Goal: Transaction & Acquisition: Purchase product/service

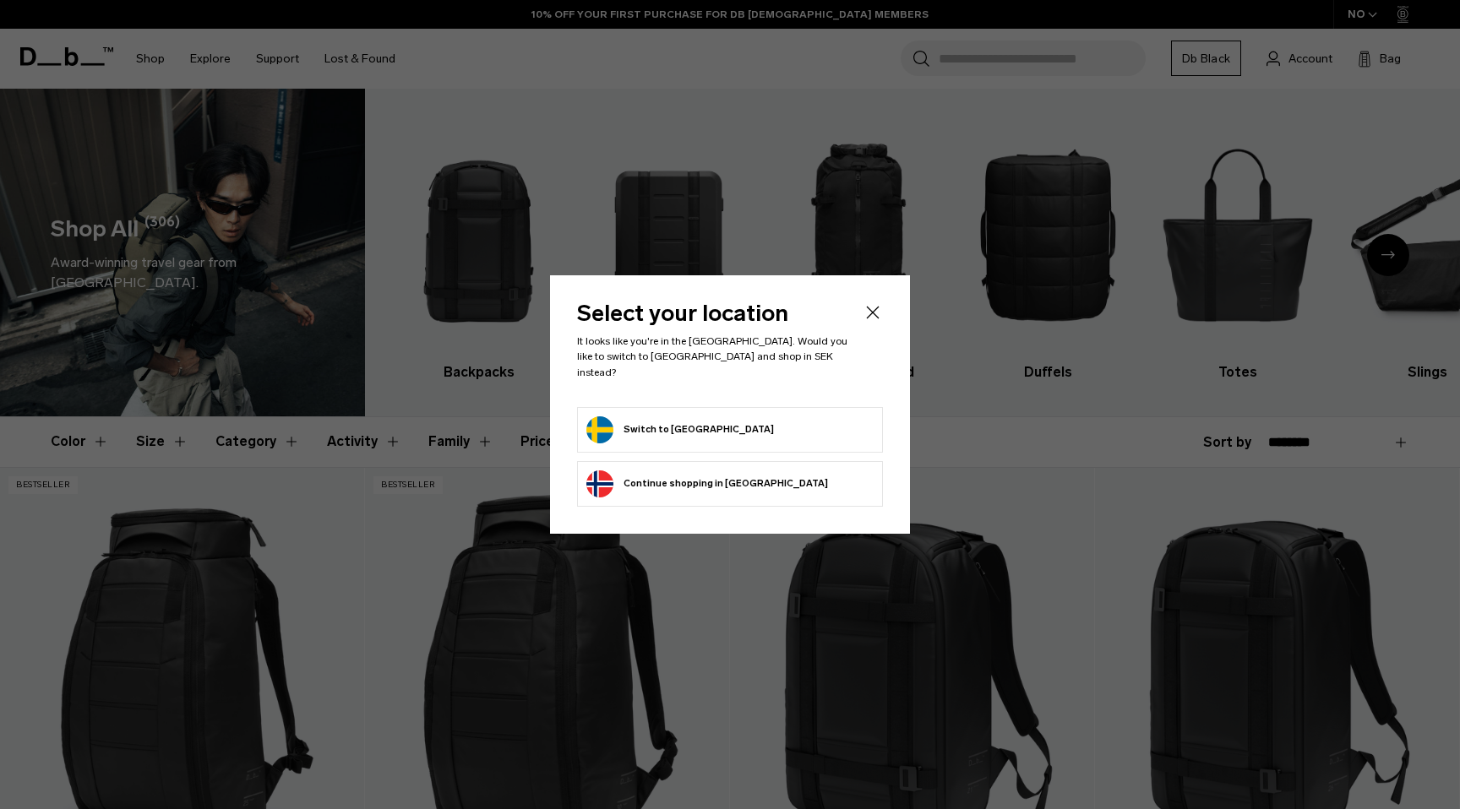
click at [721, 427] on form "Switch to [GEOGRAPHIC_DATA]" at bounding box center [729, 430] width 287 height 27
click at [647, 418] on button "Switch to Sweden" at bounding box center [680, 430] width 188 height 27
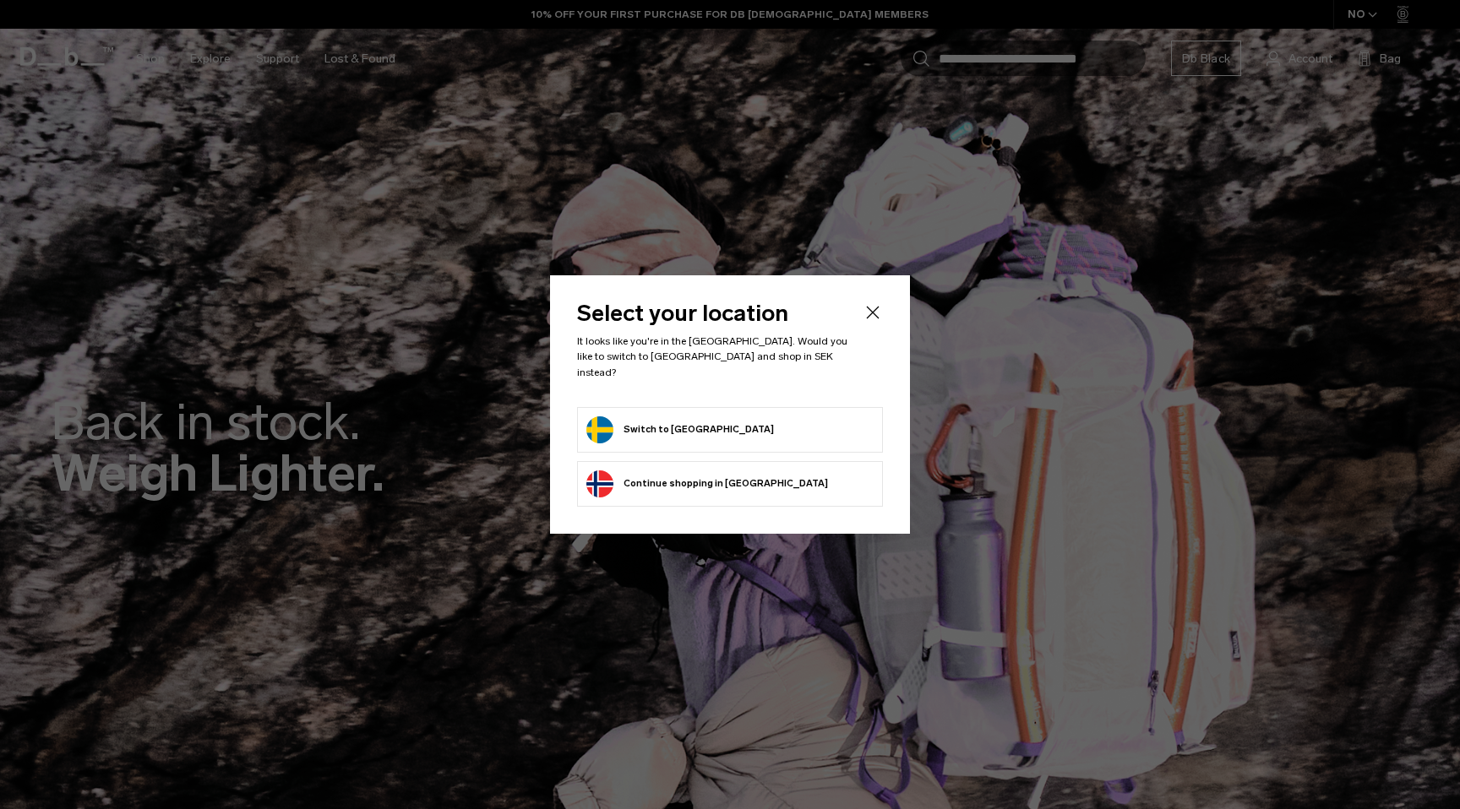
click at [640, 407] on li "Switch to Sweden" at bounding box center [730, 430] width 306 height 46
click at [628, 431] on button "Switch to Sweden" at bounding box center [680, 430] width 188 height 27
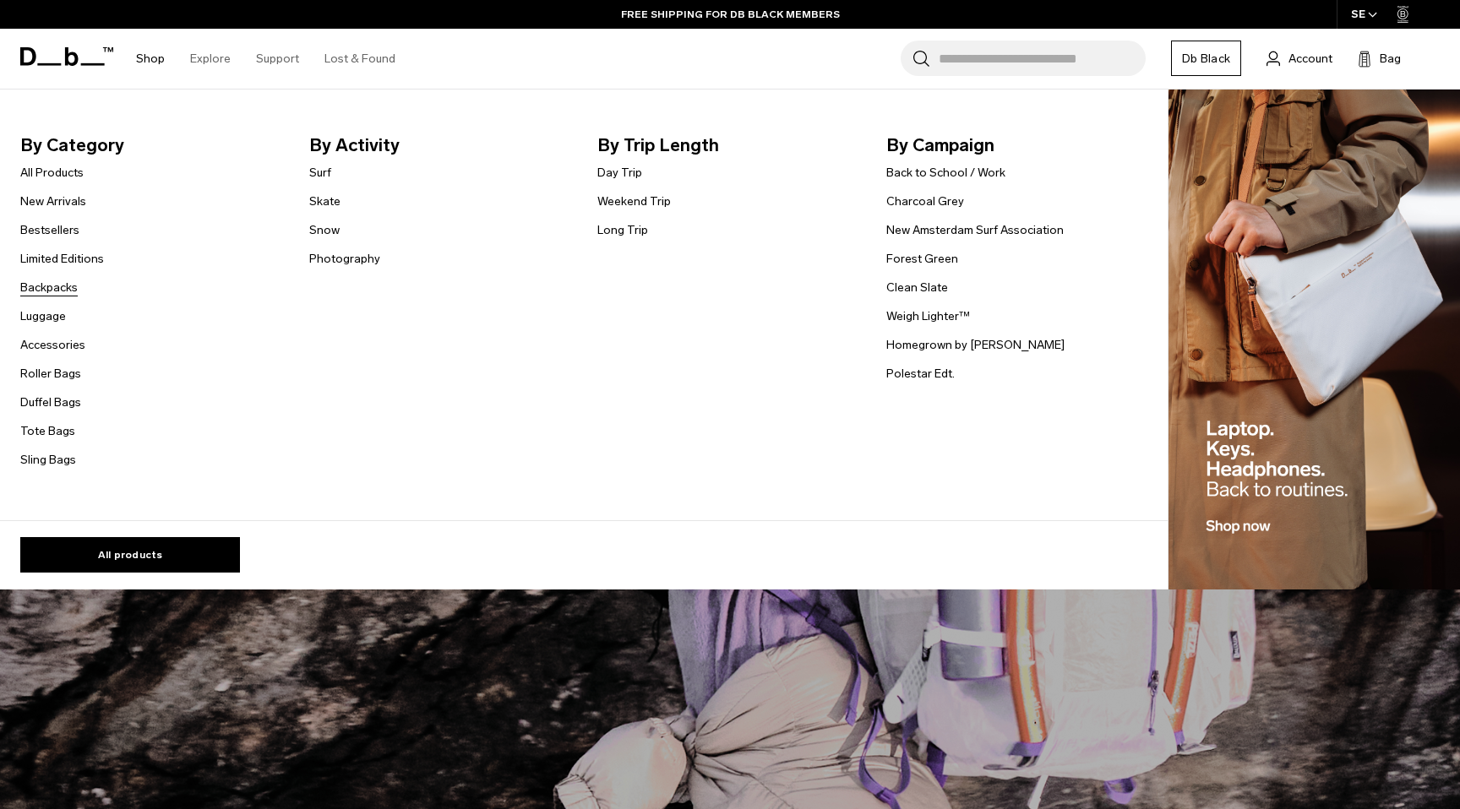
click at [58, 291] on link "Backpacks" at bounding box center [48, 288] width 57 height 18
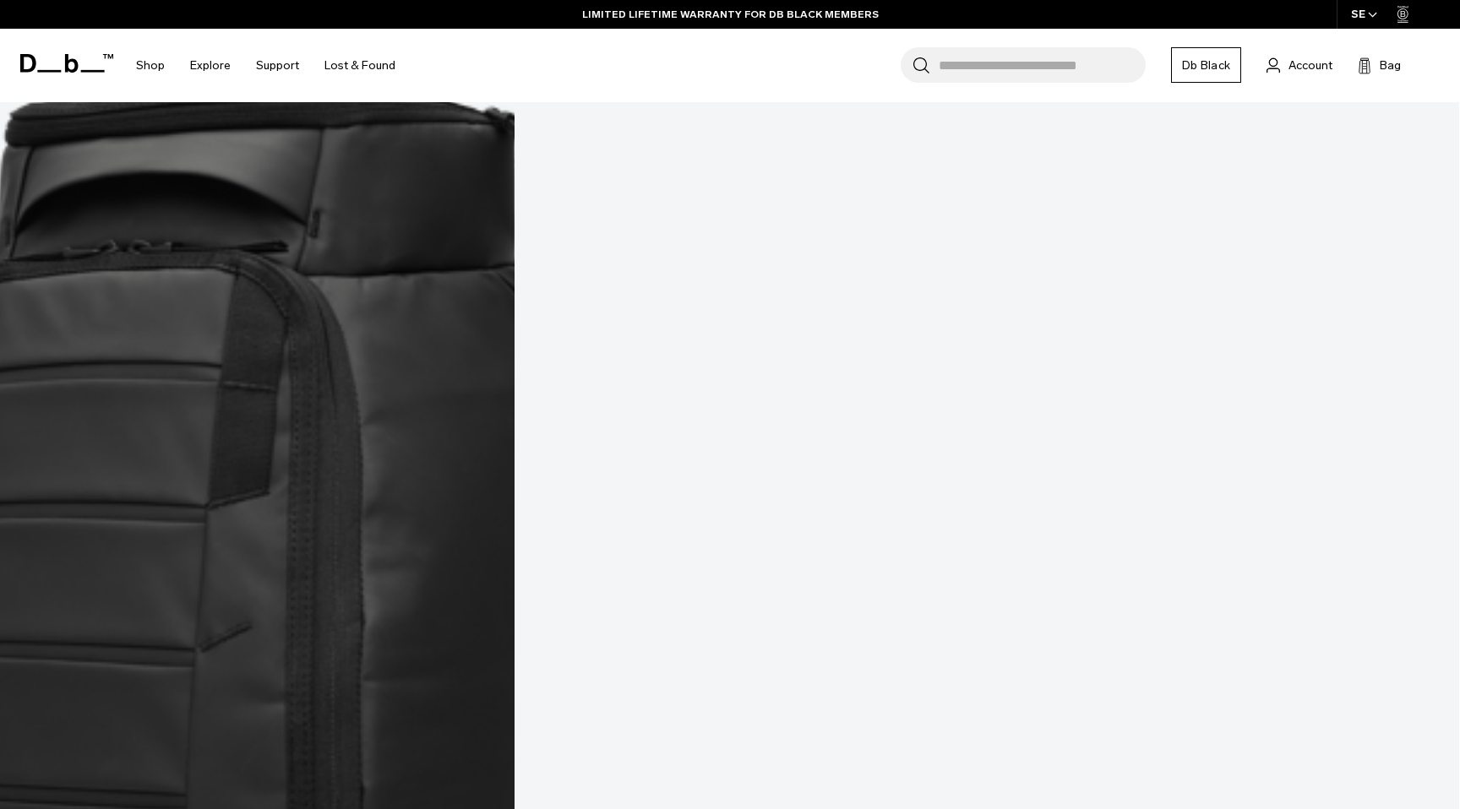
scroll to position [1862, 0]
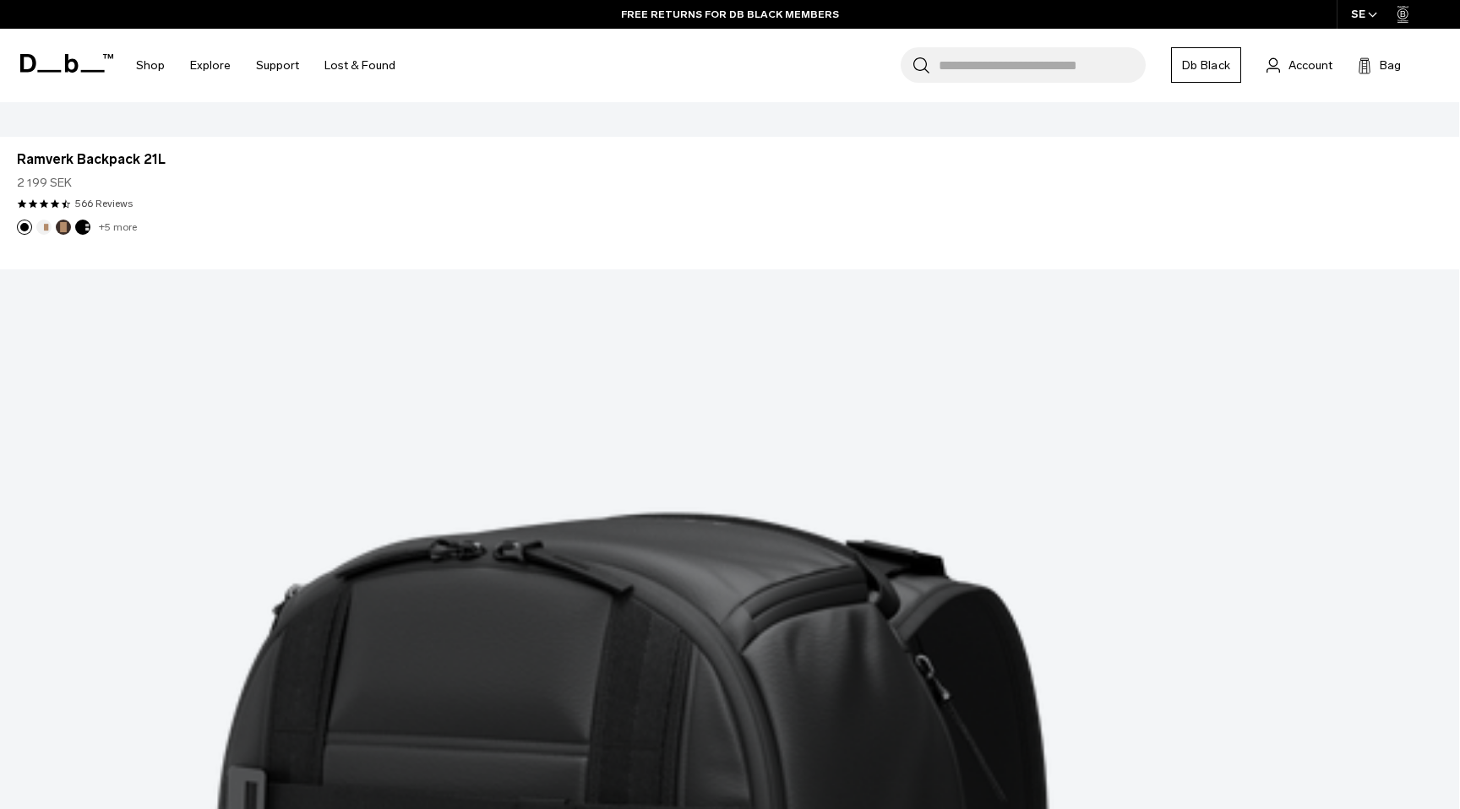
scroll to position [5469, 0]
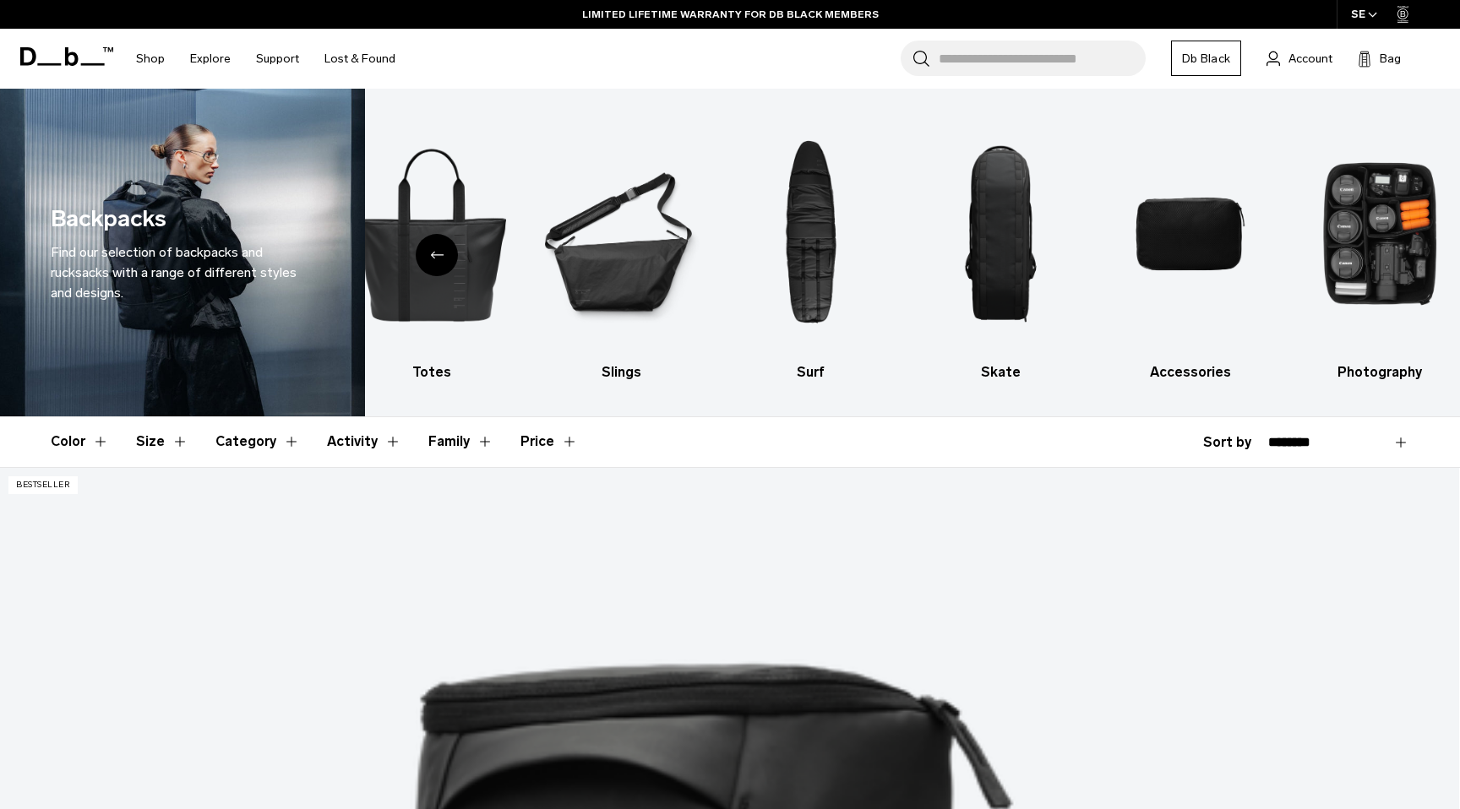
click at [166, 428] on button "Size" at bounding box center [162, 441] width 52 height 49
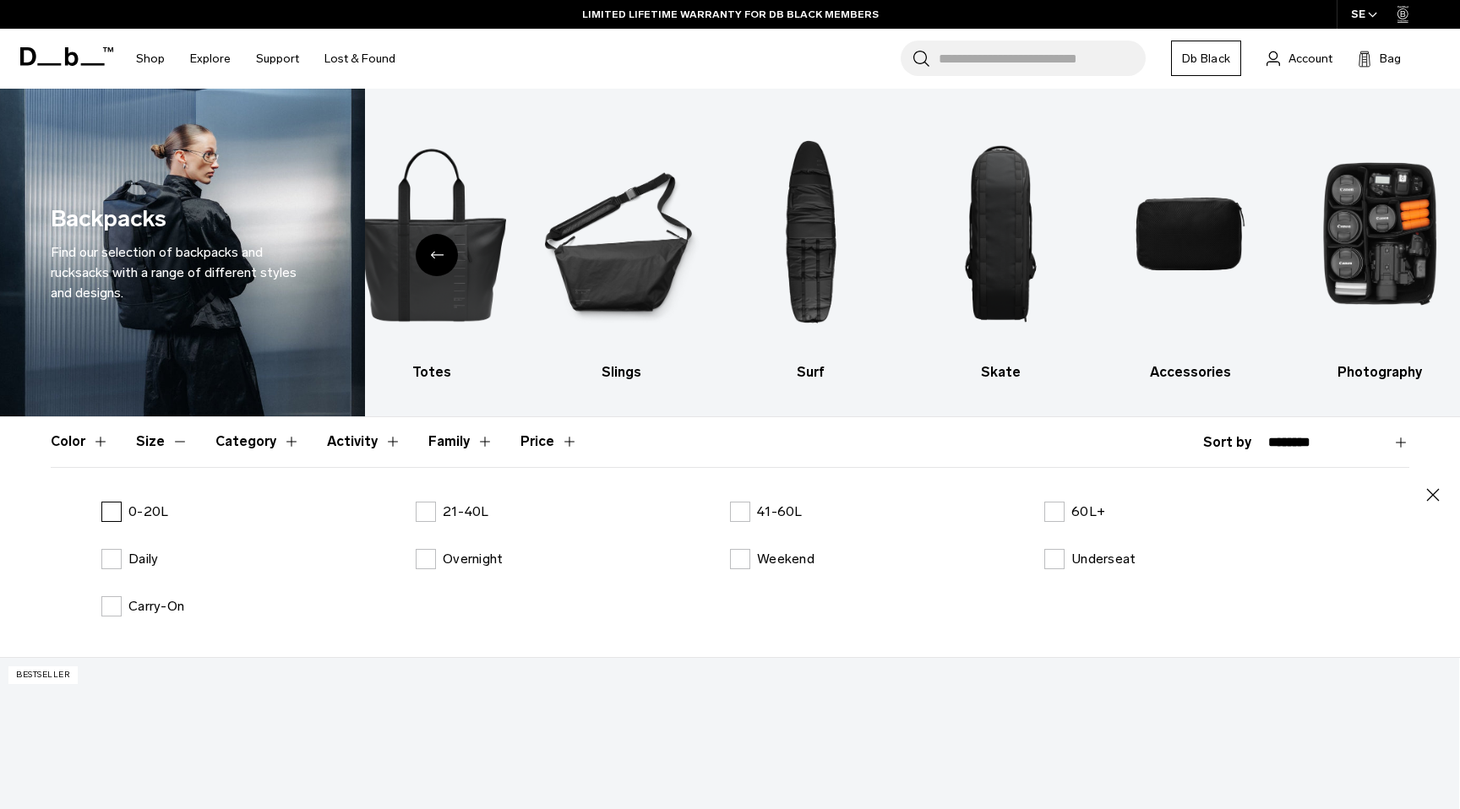
click at [116, 515] on label "0-20L" at bounding box center [134, 512] width 67 height 20
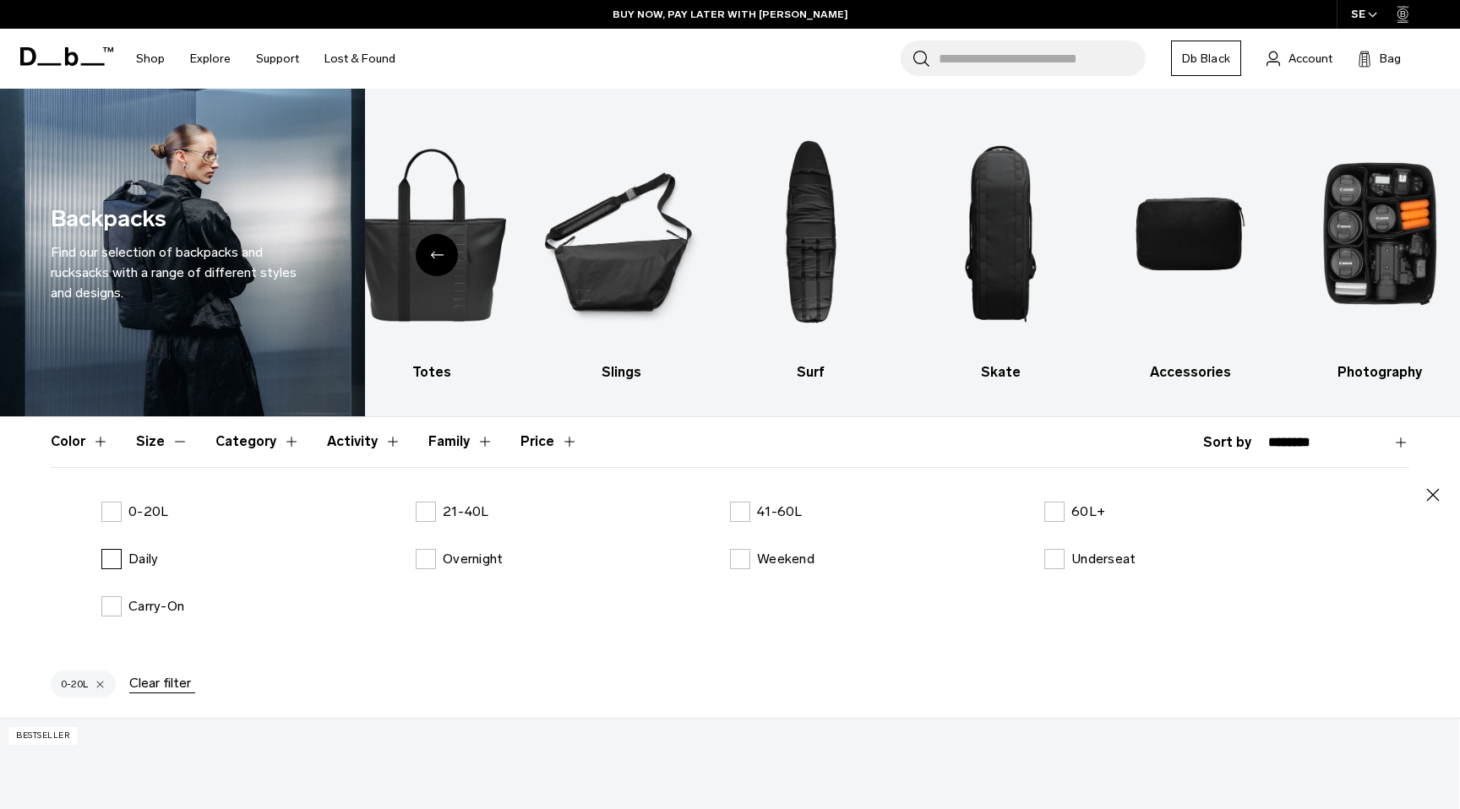
click at [124, 562] on label "Daily" at bounding box center [129, 559] width 57 height 20
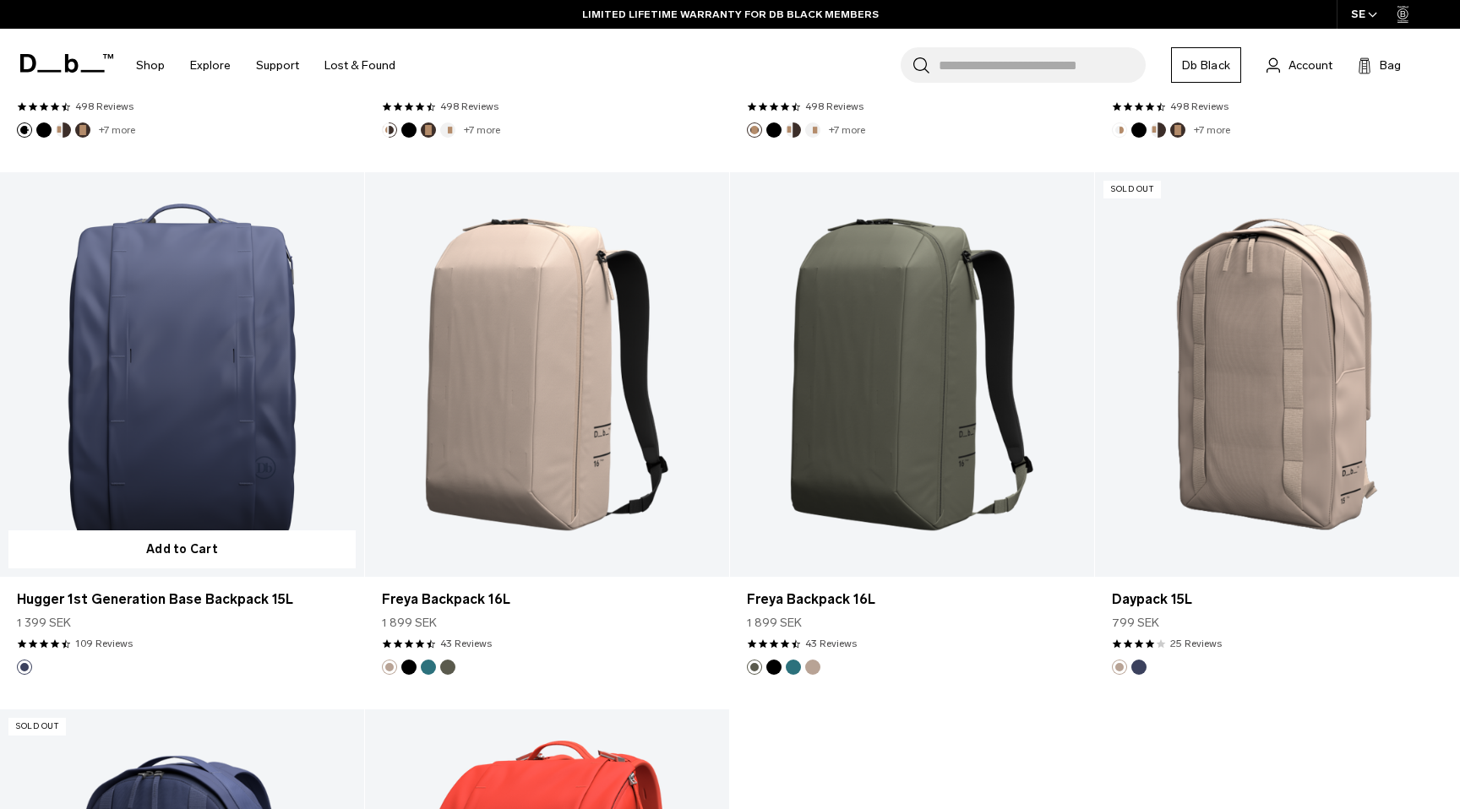
scroll to position [4304, 0]
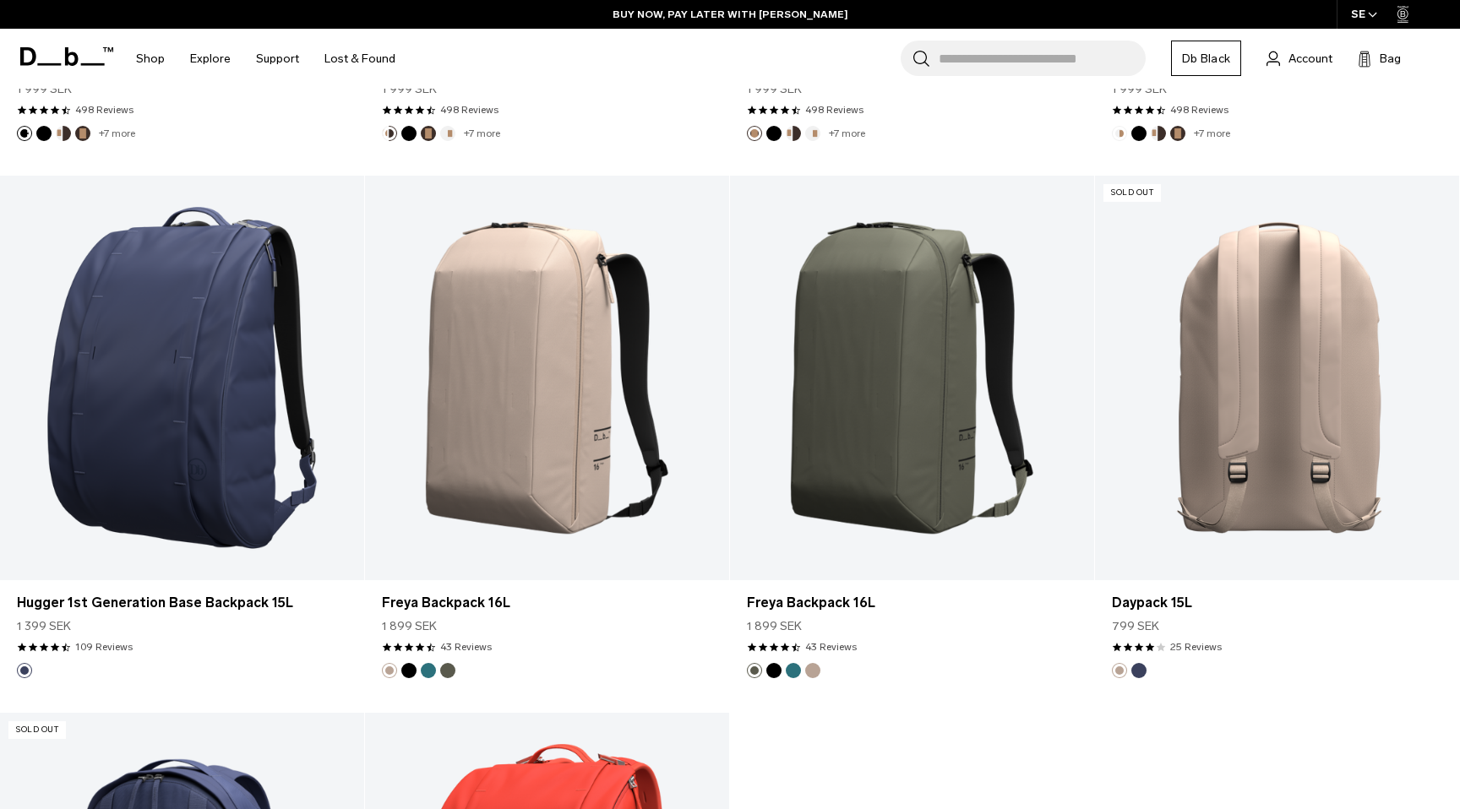
click at [1135, 671] on button "Blue Hour" at bounding box center [1138, 670] width 15 height 15
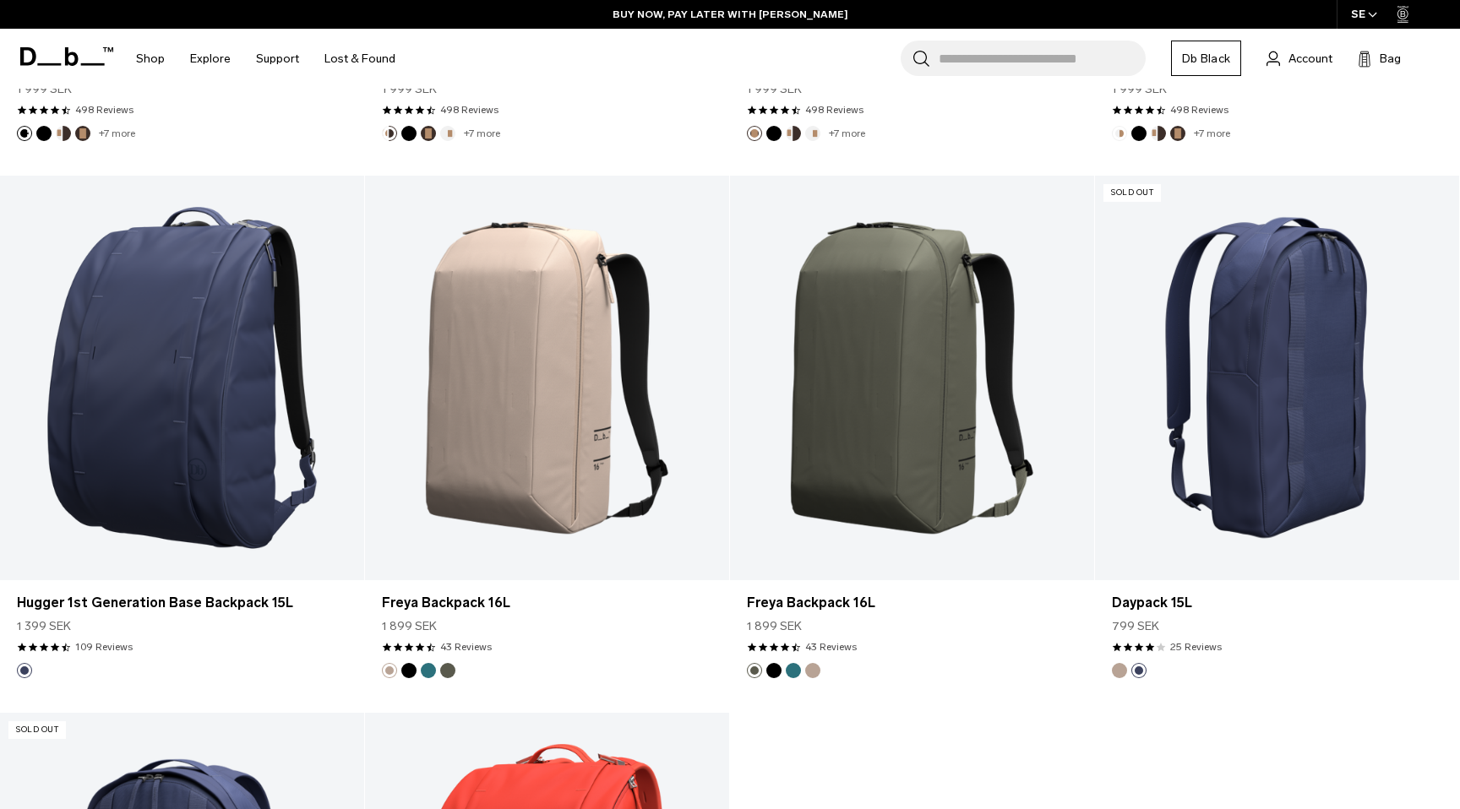
click at [1113, 666] on button "Fogbow Beige" at bounding box center [1119, 670] width 15 height 15
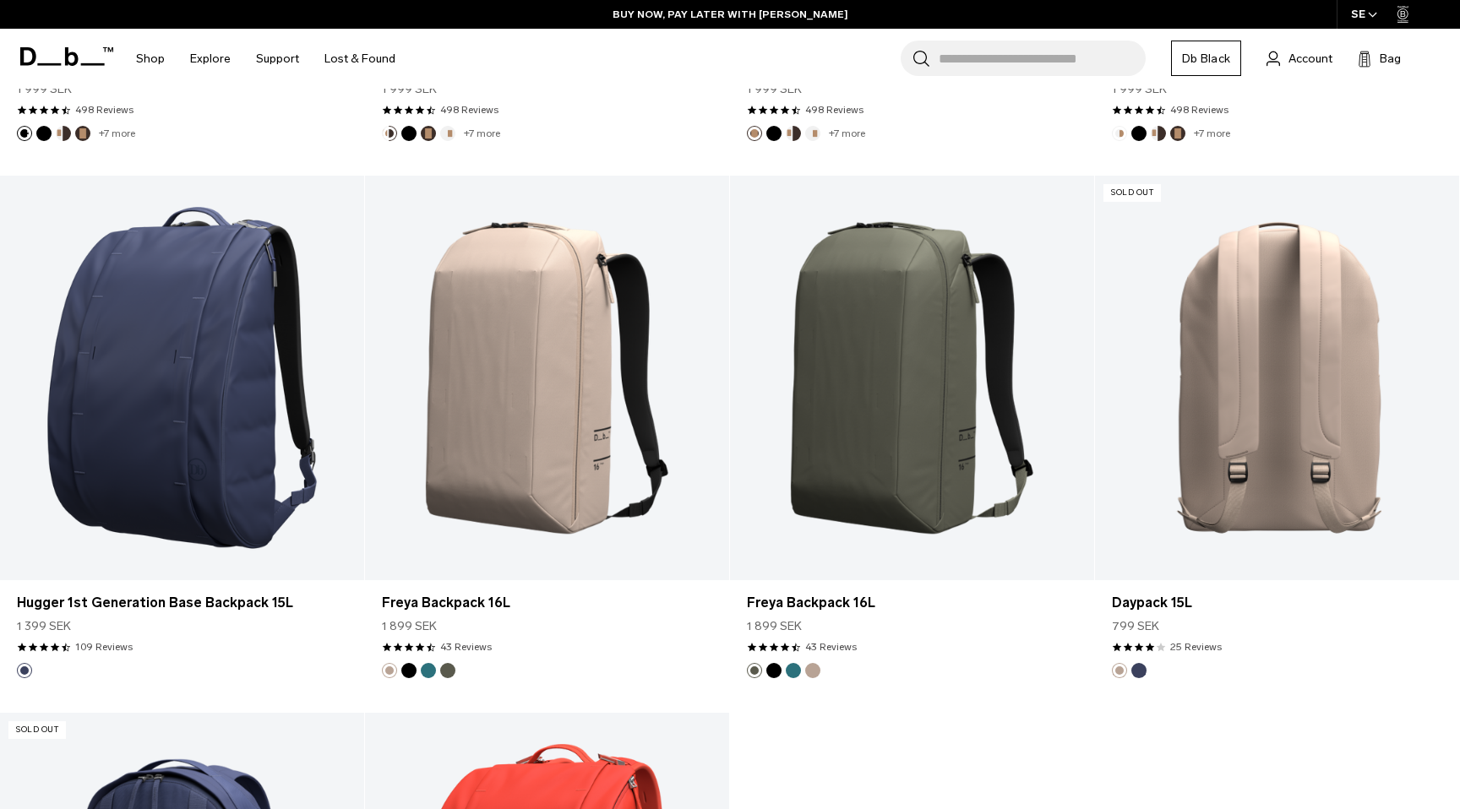
click at [1136, 666] on button "Blue Hour" at bounding box center [1138, 670] width 15 height 15
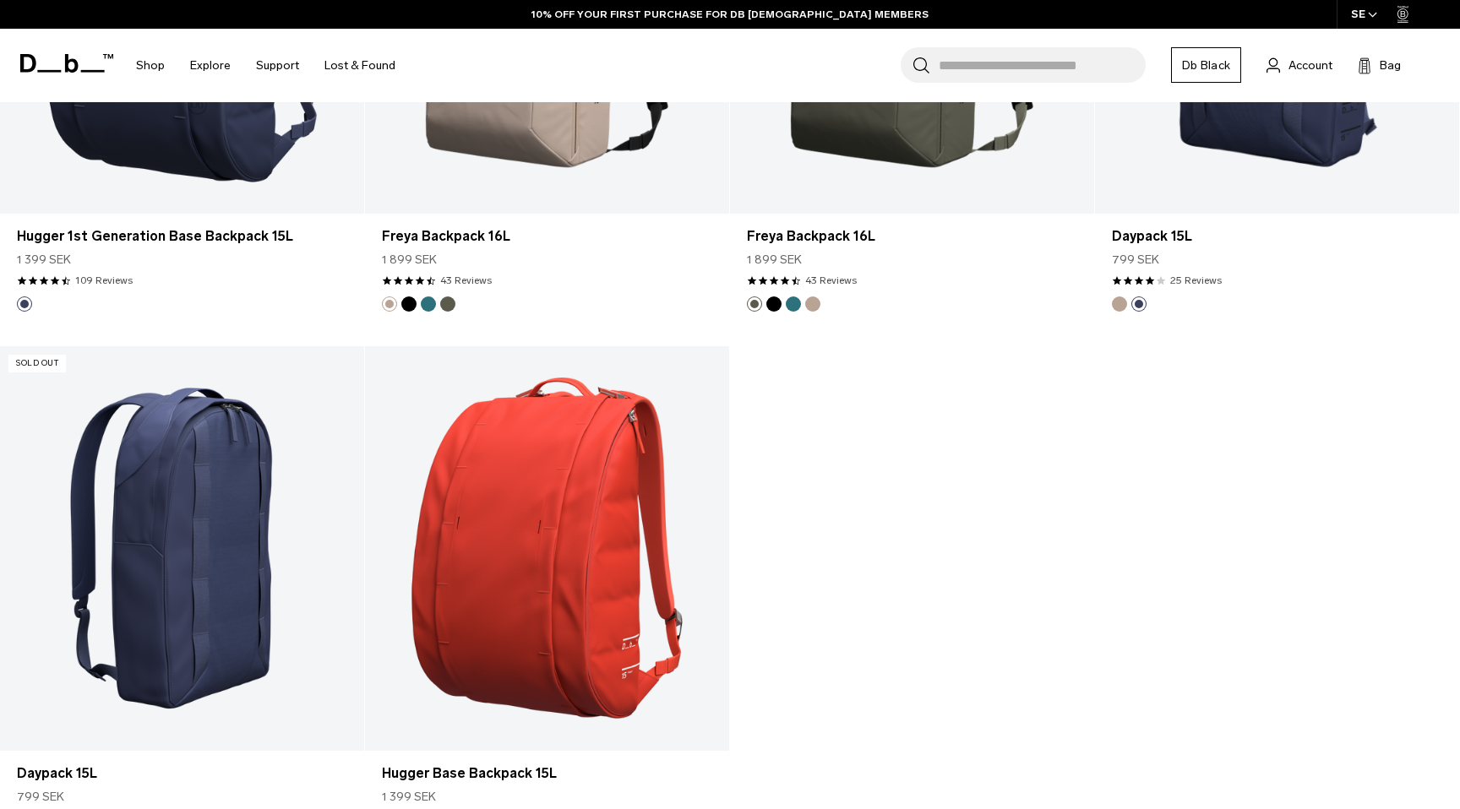
scroll to position [4548, 0]
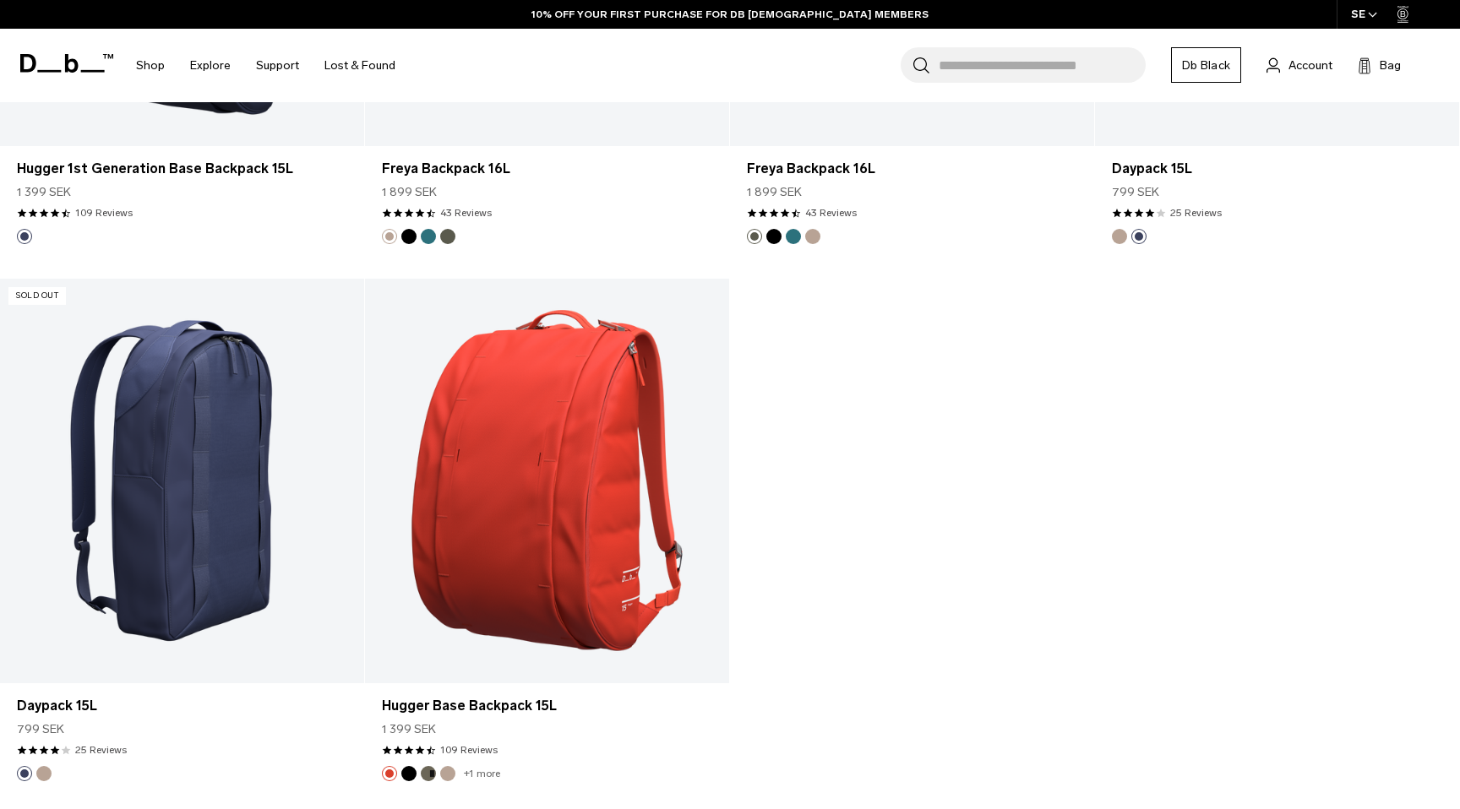
click at [129, 452] on link "Daypack 15L" at bounding box center [182, 481] width 364 height 405
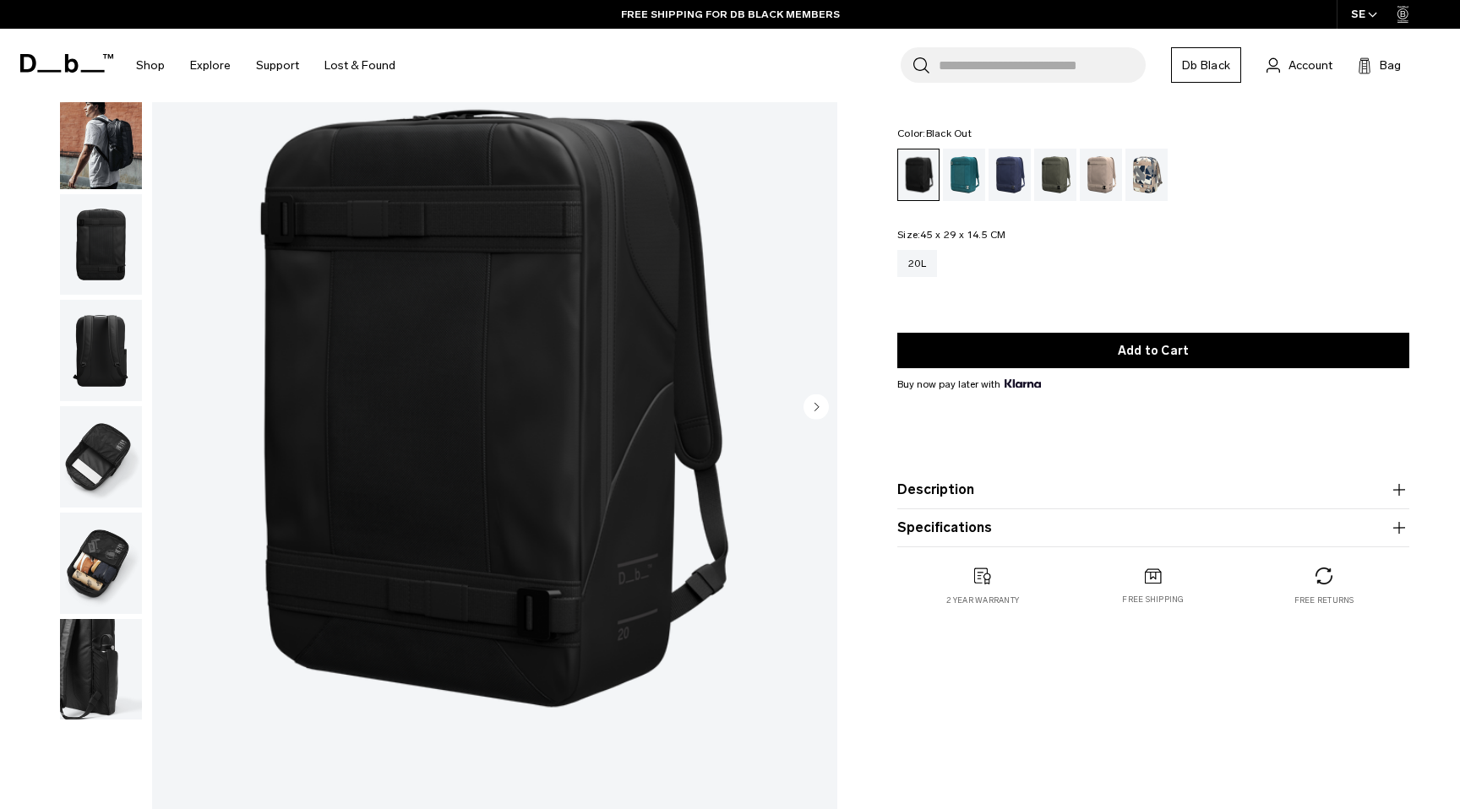
scroll to position [135, 0]
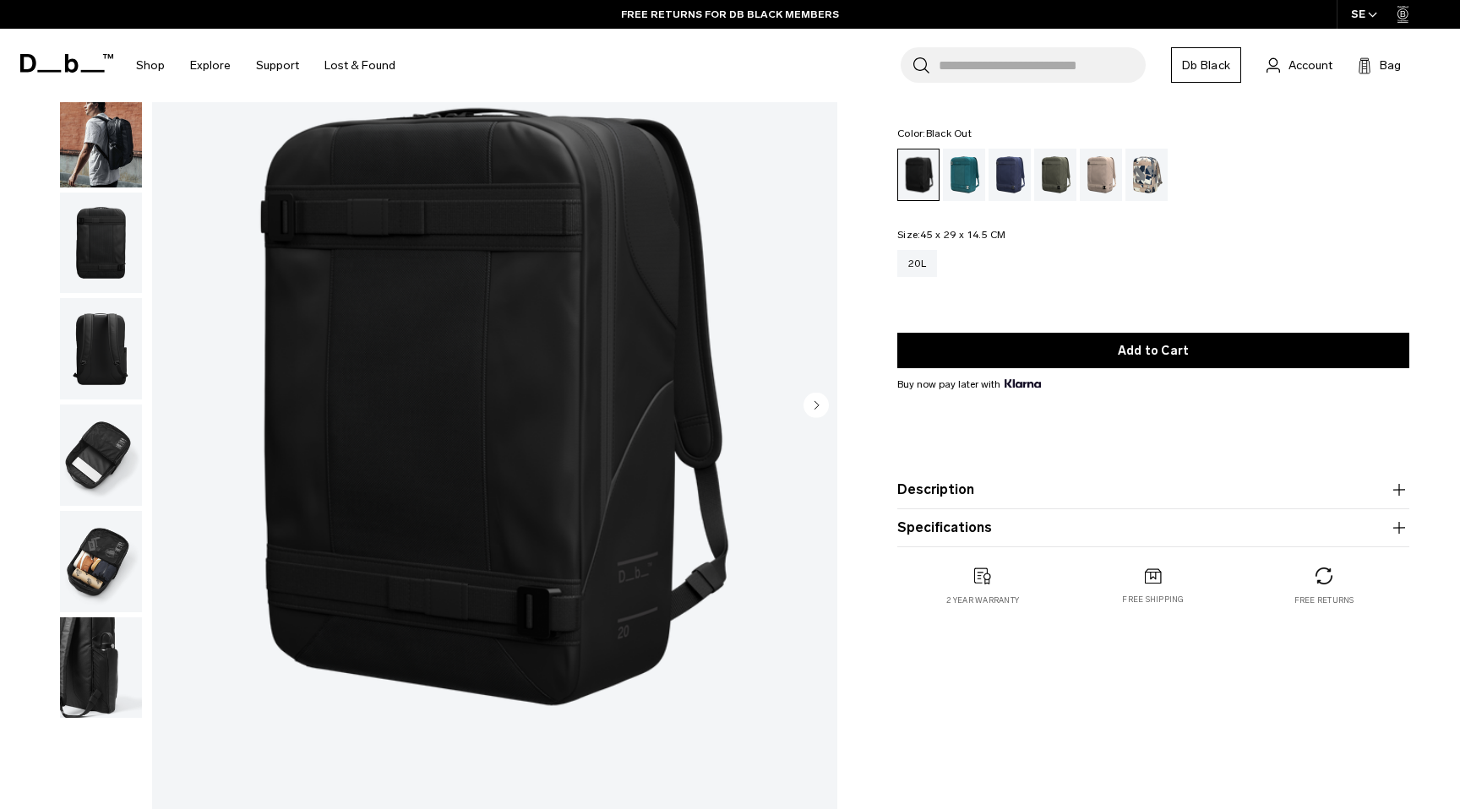
click at [112, 227] on img "button" at bounding box center [101, 243] width 82 height 101
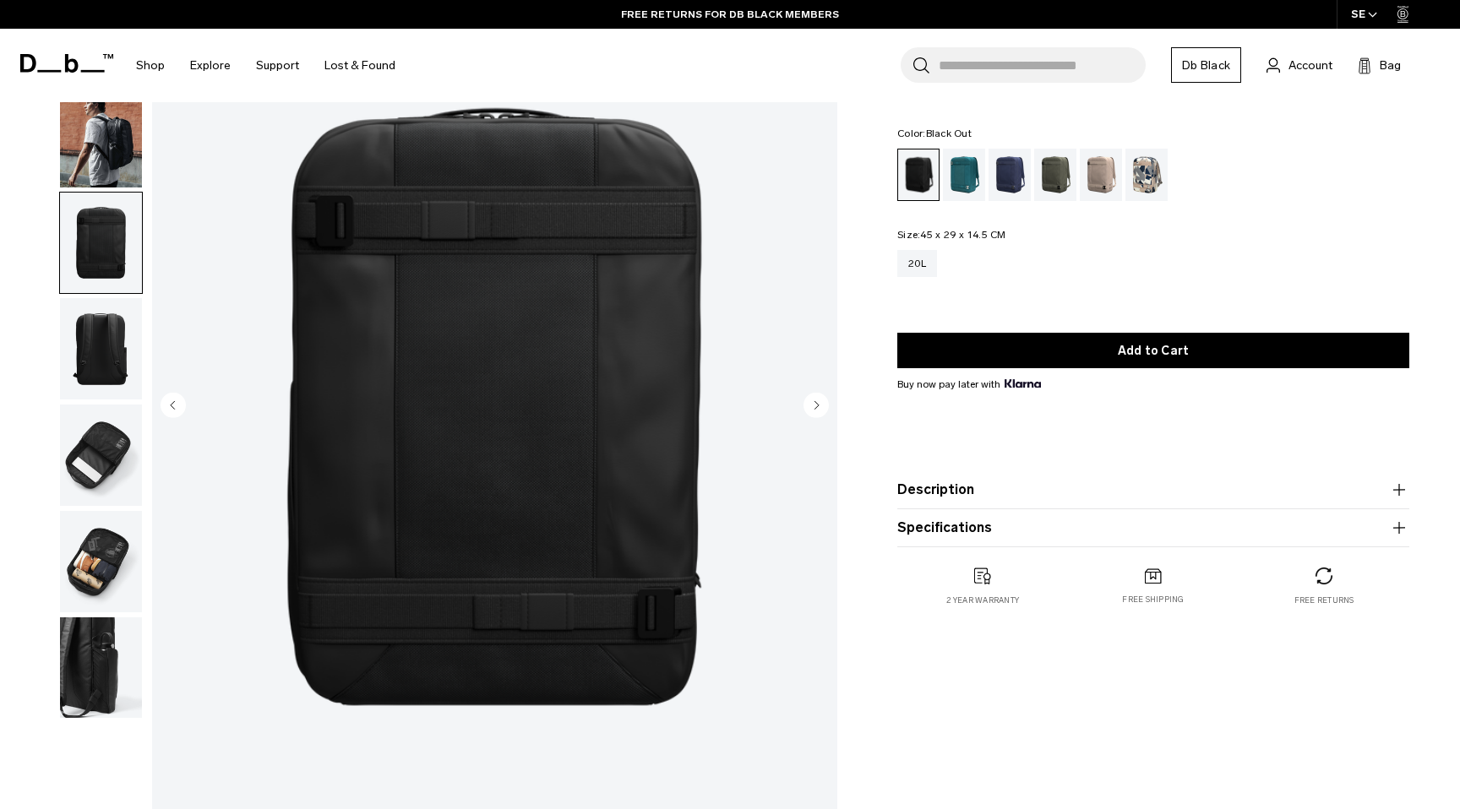
click at [104, 308] on img "button" at bounding box center [101, 348] width 82 height 101
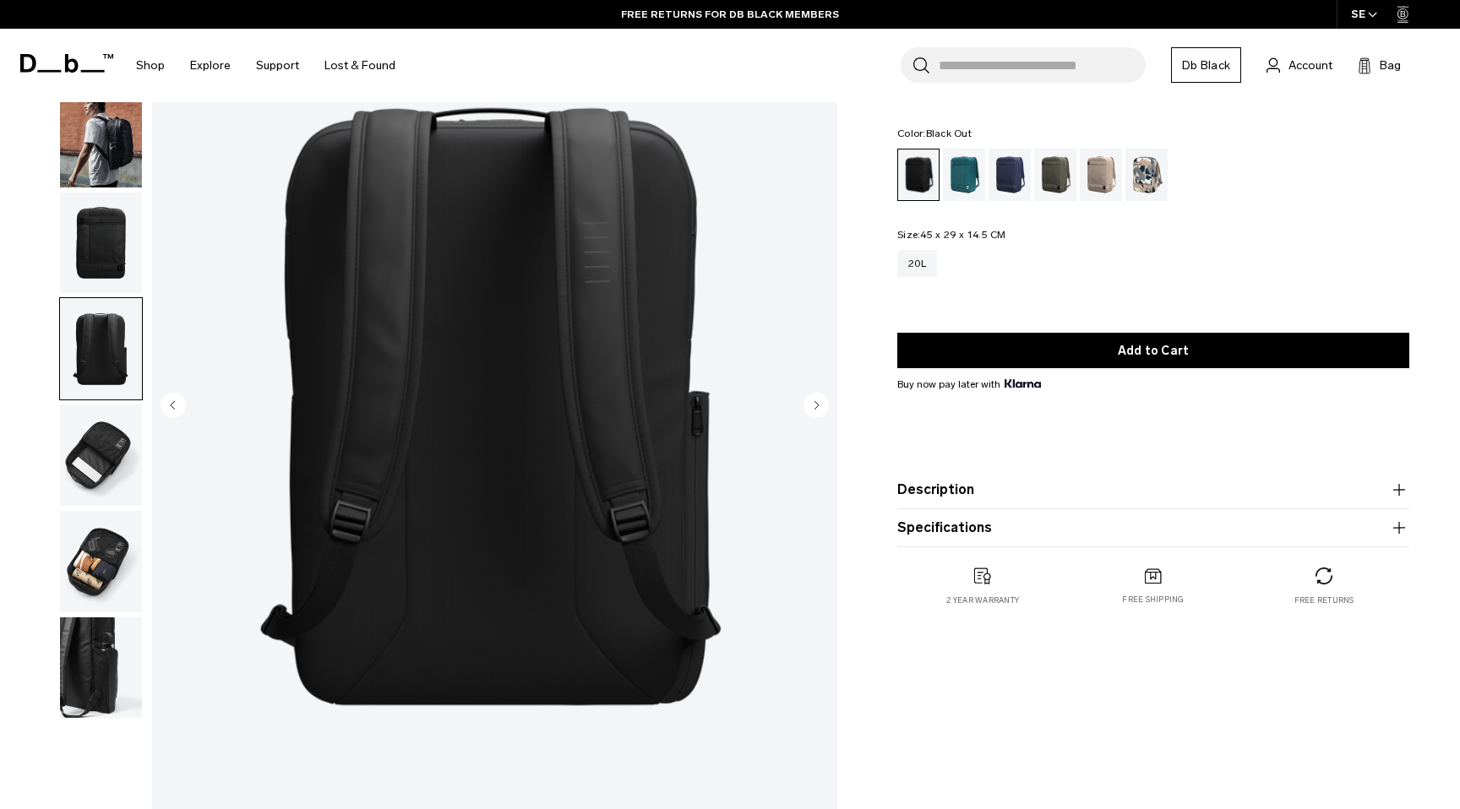
click at [100, 415] on img "button" at bounding box center [101, 455] width 82 height 101
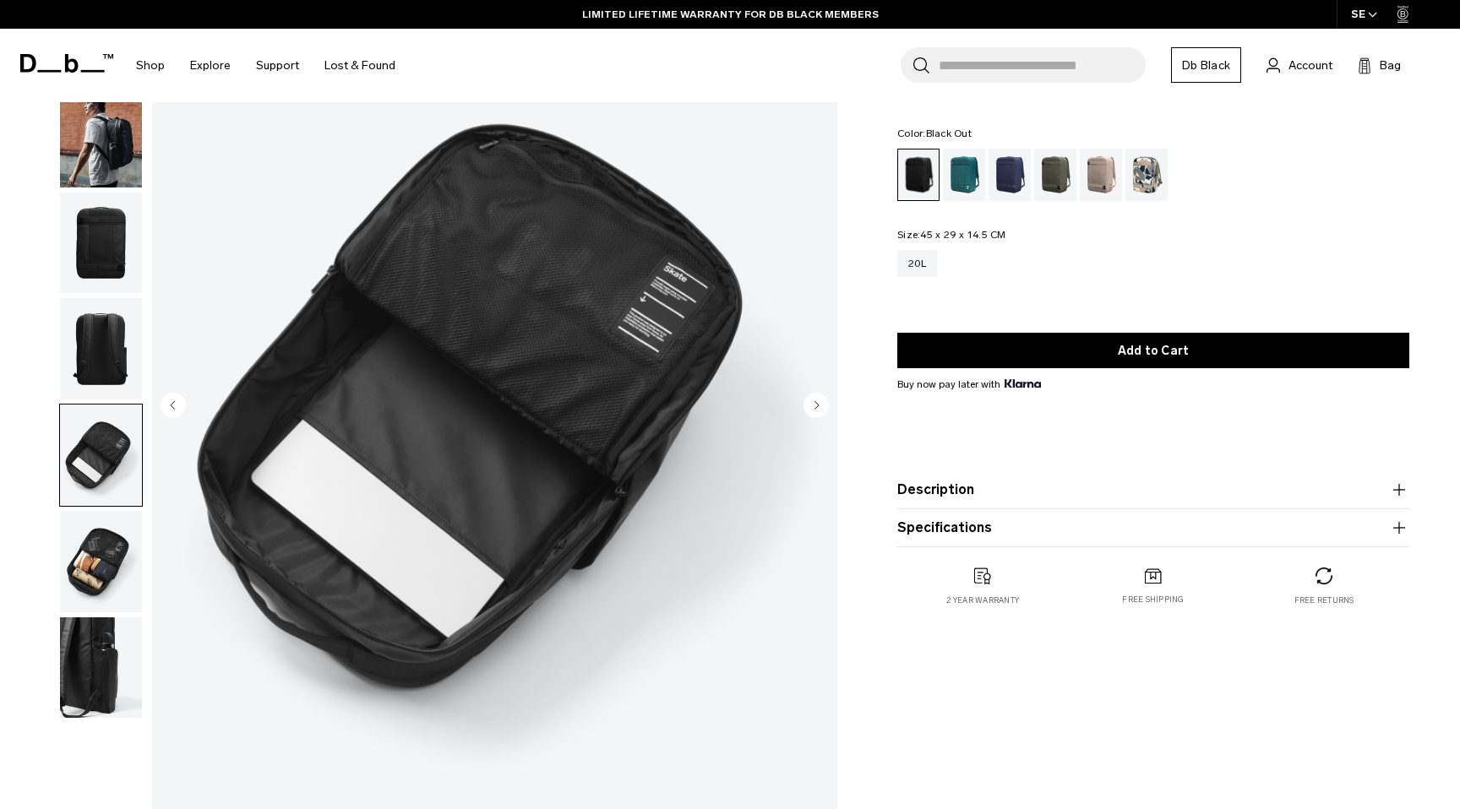
click at [112, 569] on img "button" at bounding box center [101, 561] width 82 height 101
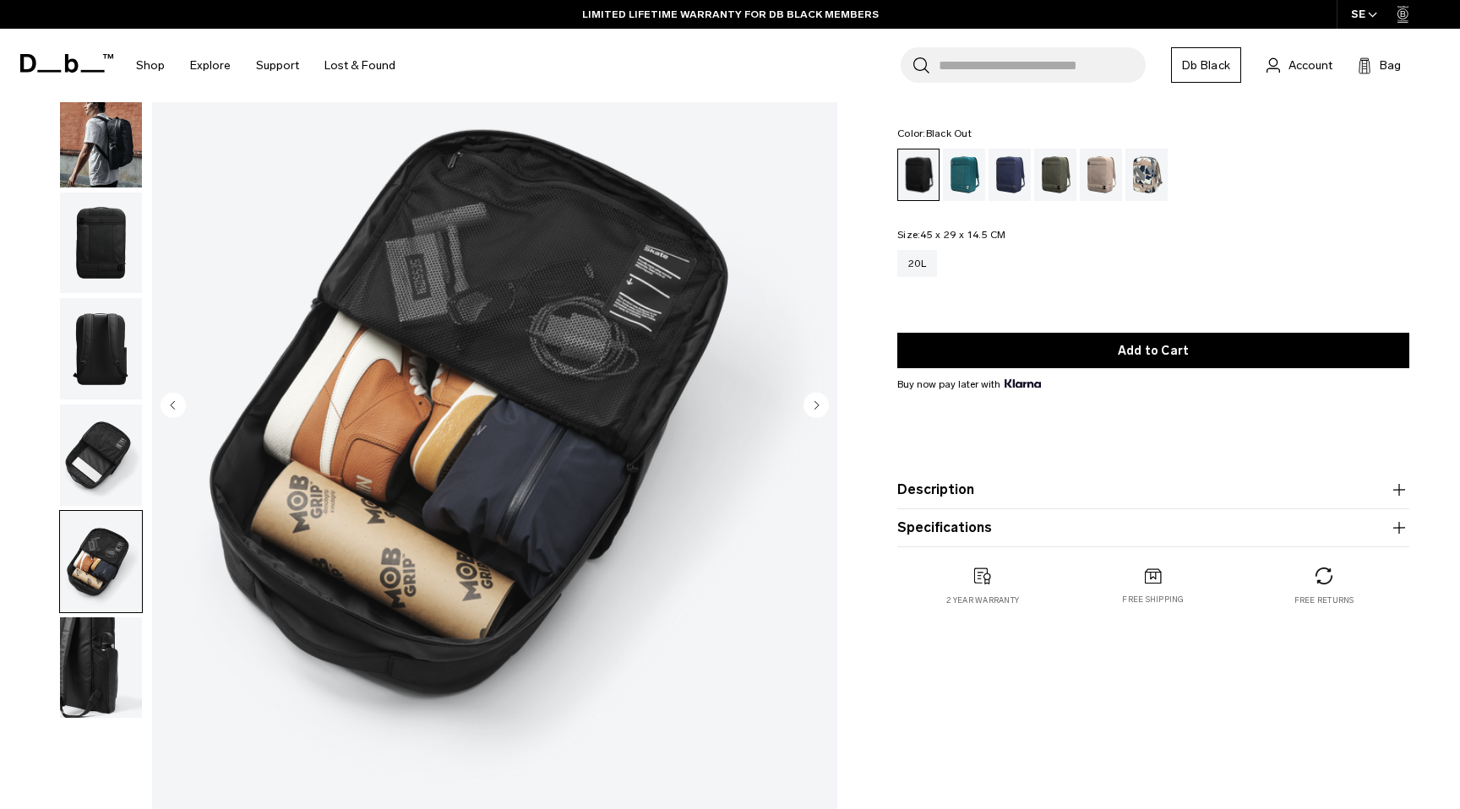
click at [110, 650] on img "button" at bounding box center [101, 668] width 82 height 101
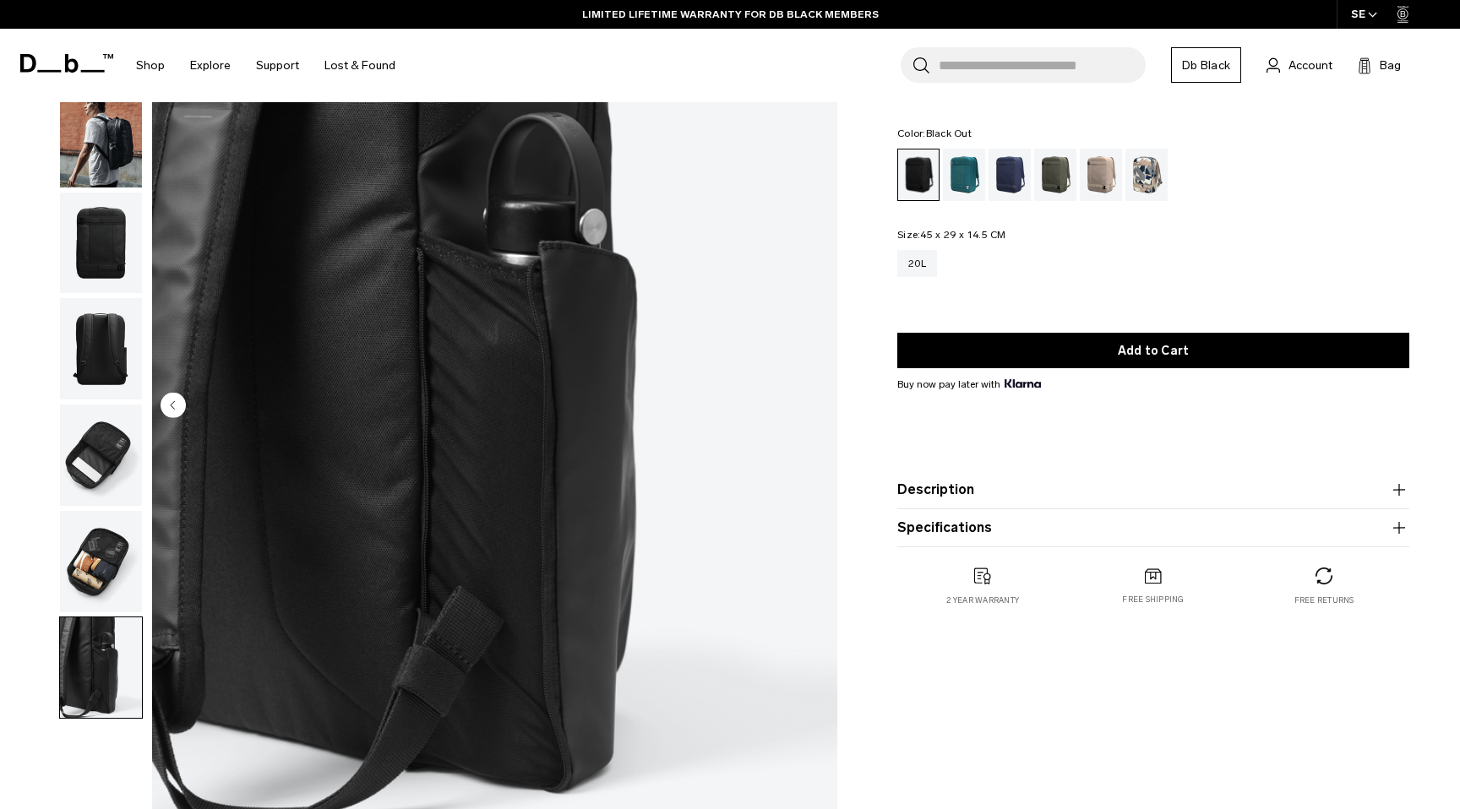
click at [69, 158] on img "button" at bounding box center [101, 136] width 82 height 101
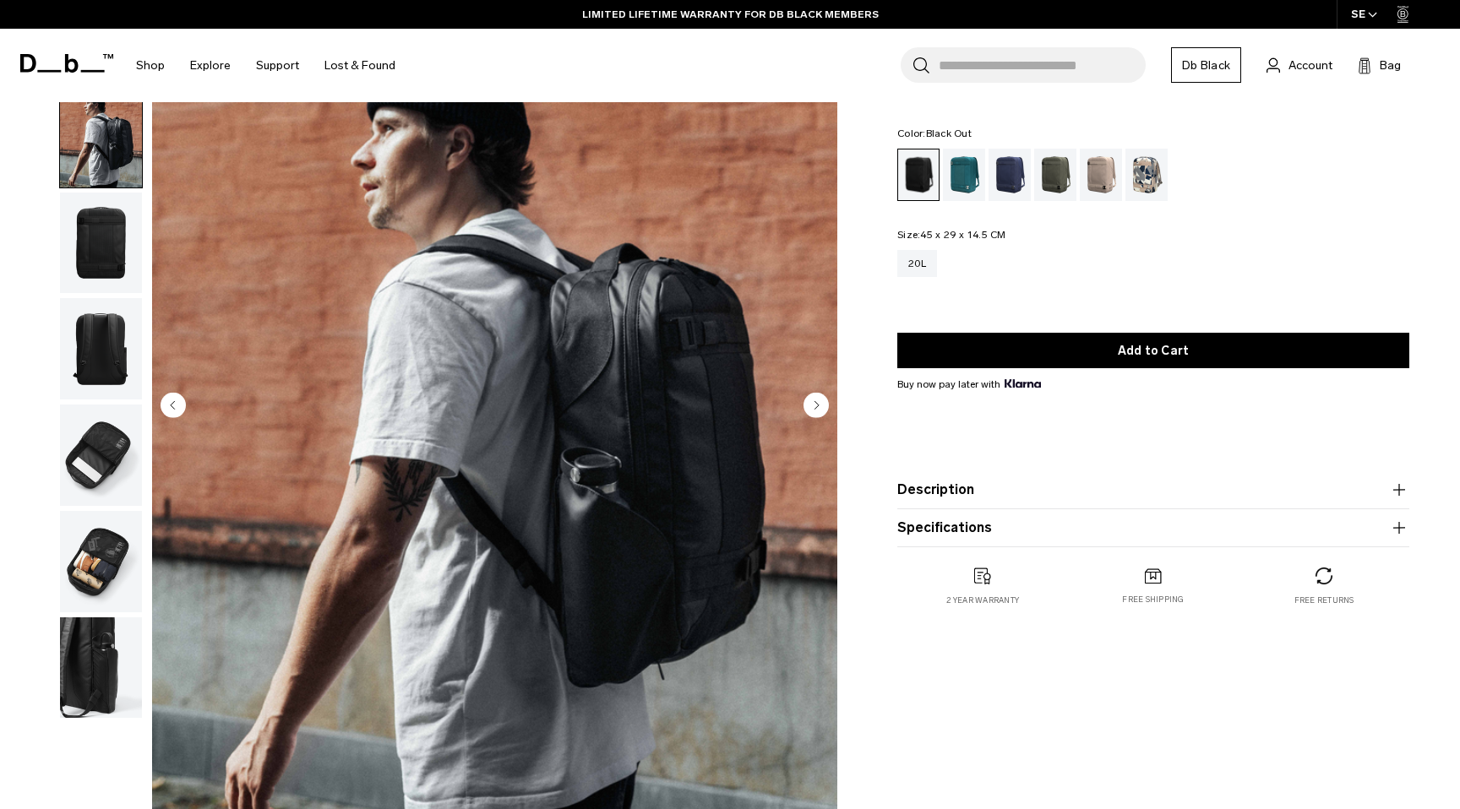
click at [81, 232] on img "button" at bounding box center [101, 243] width 82 height 101
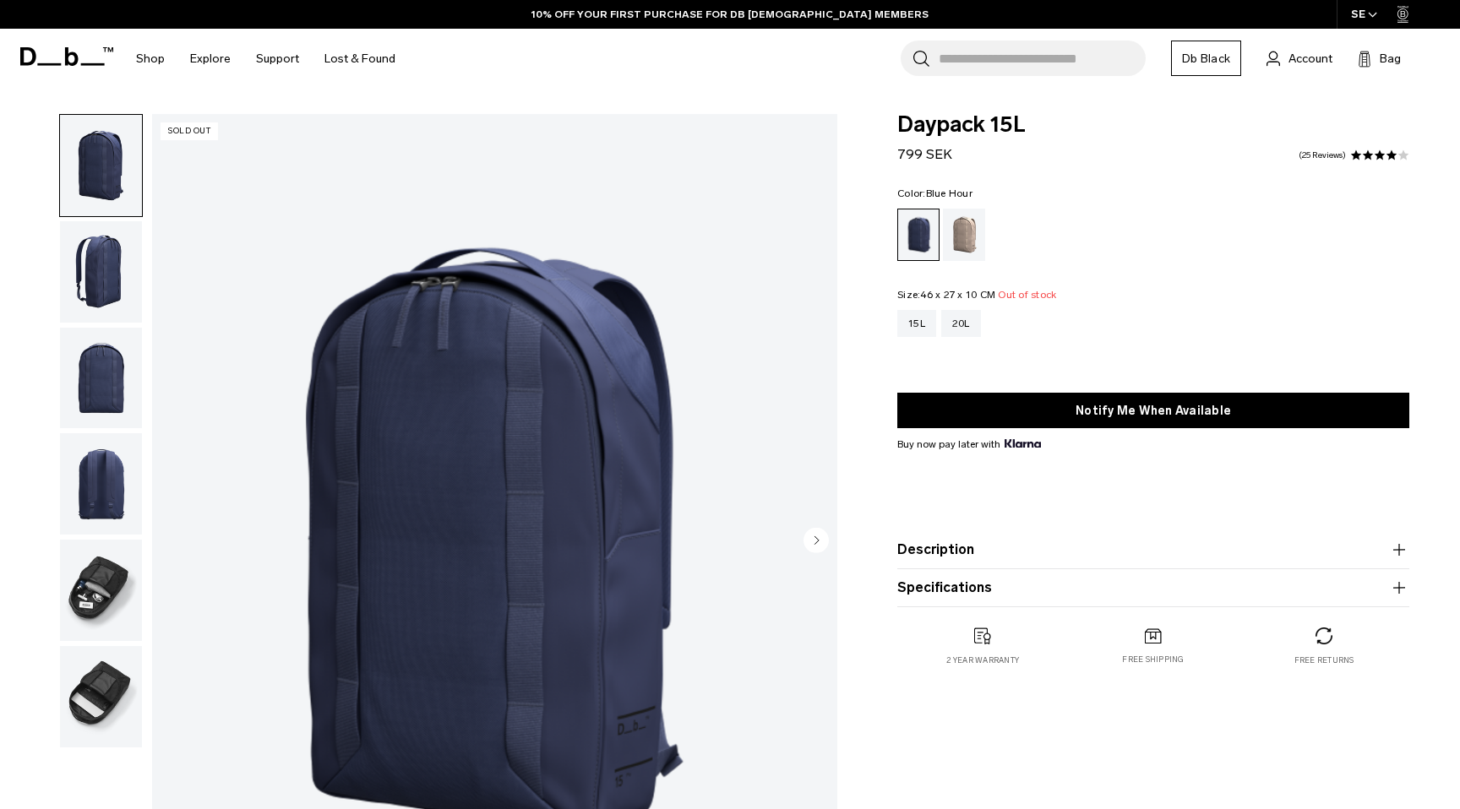
click at [89, 294] on img "button" at bounding box center [101, 271] width 82 height 101
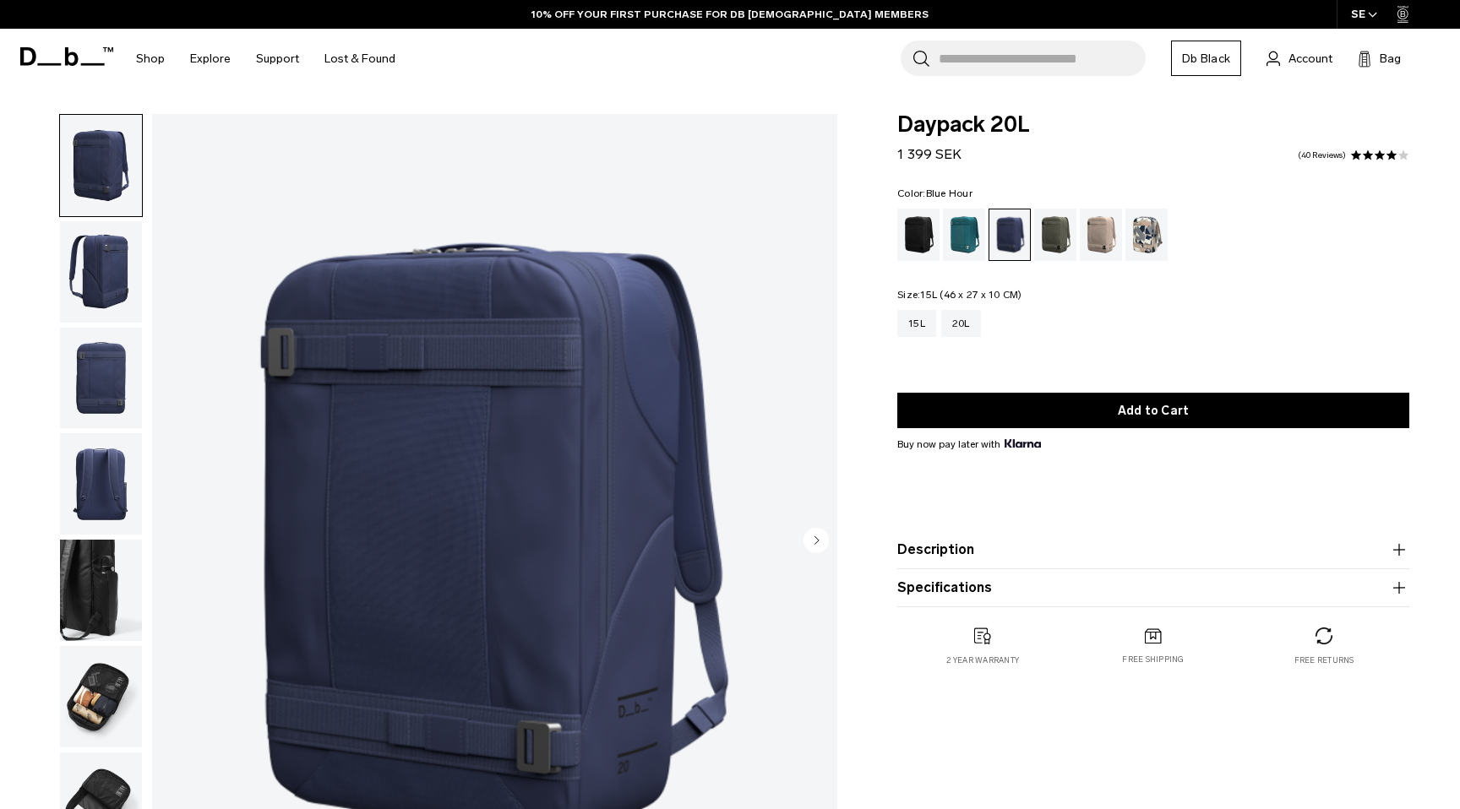
click at [918, 330] on div "15L" at bounding box center [916, 323] width 39 height 27
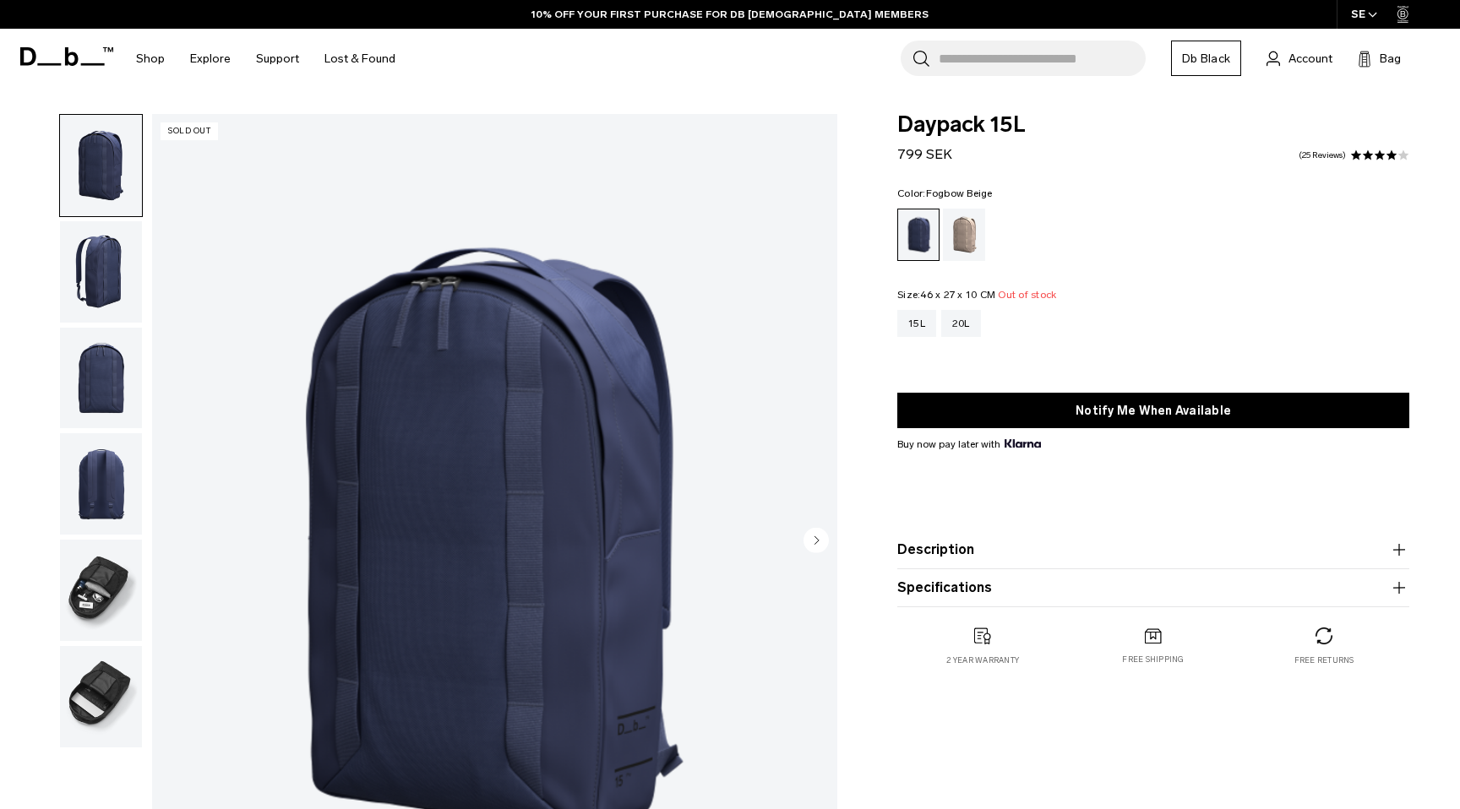
click at [960, 218] on div "Fogbow Beige" at bounding box center [964, 235] width 43 height 52
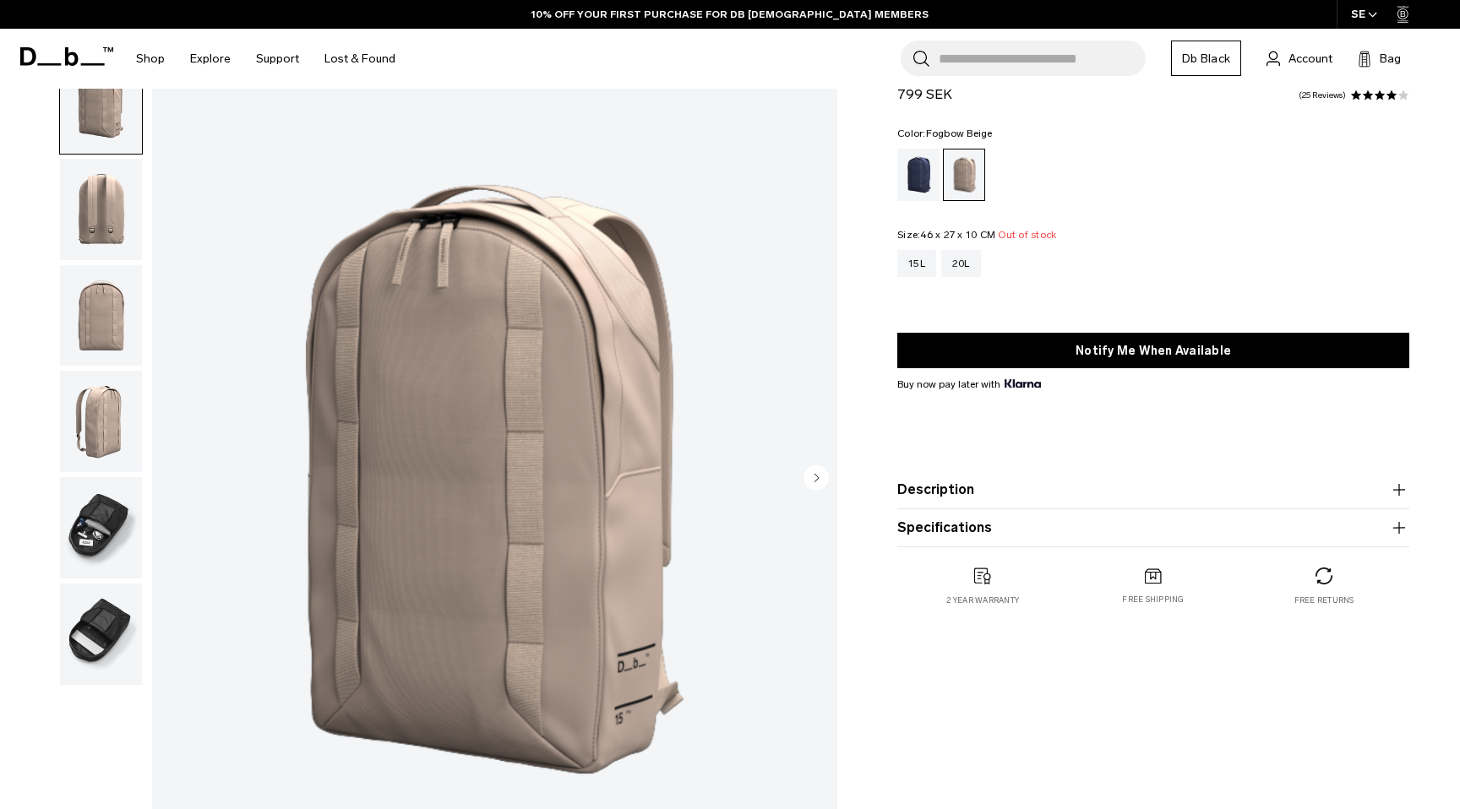
scroll to position [25, 0]
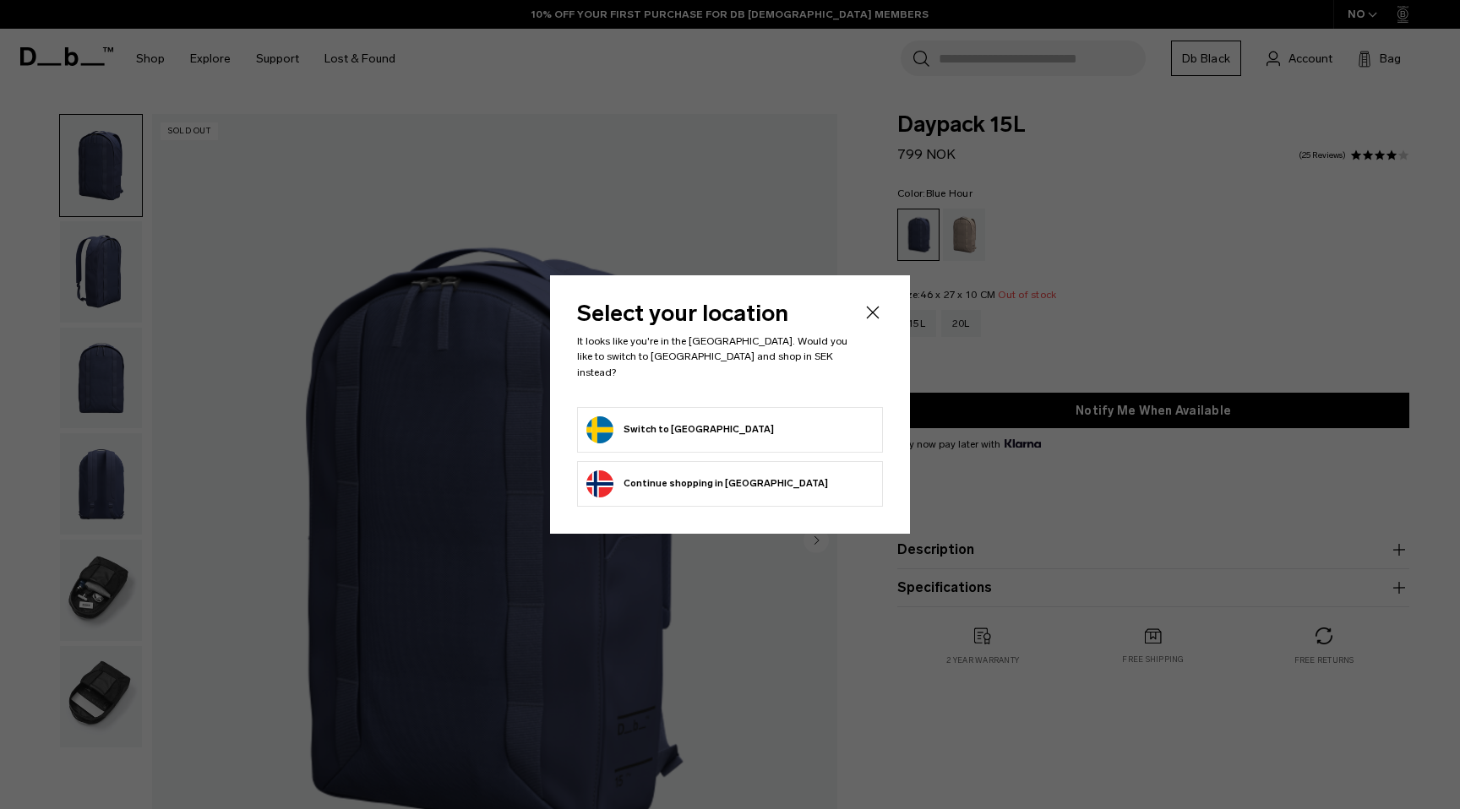
click at [870, 319] on icon "Close" at bounding box center [873, 313] width 13 height 13
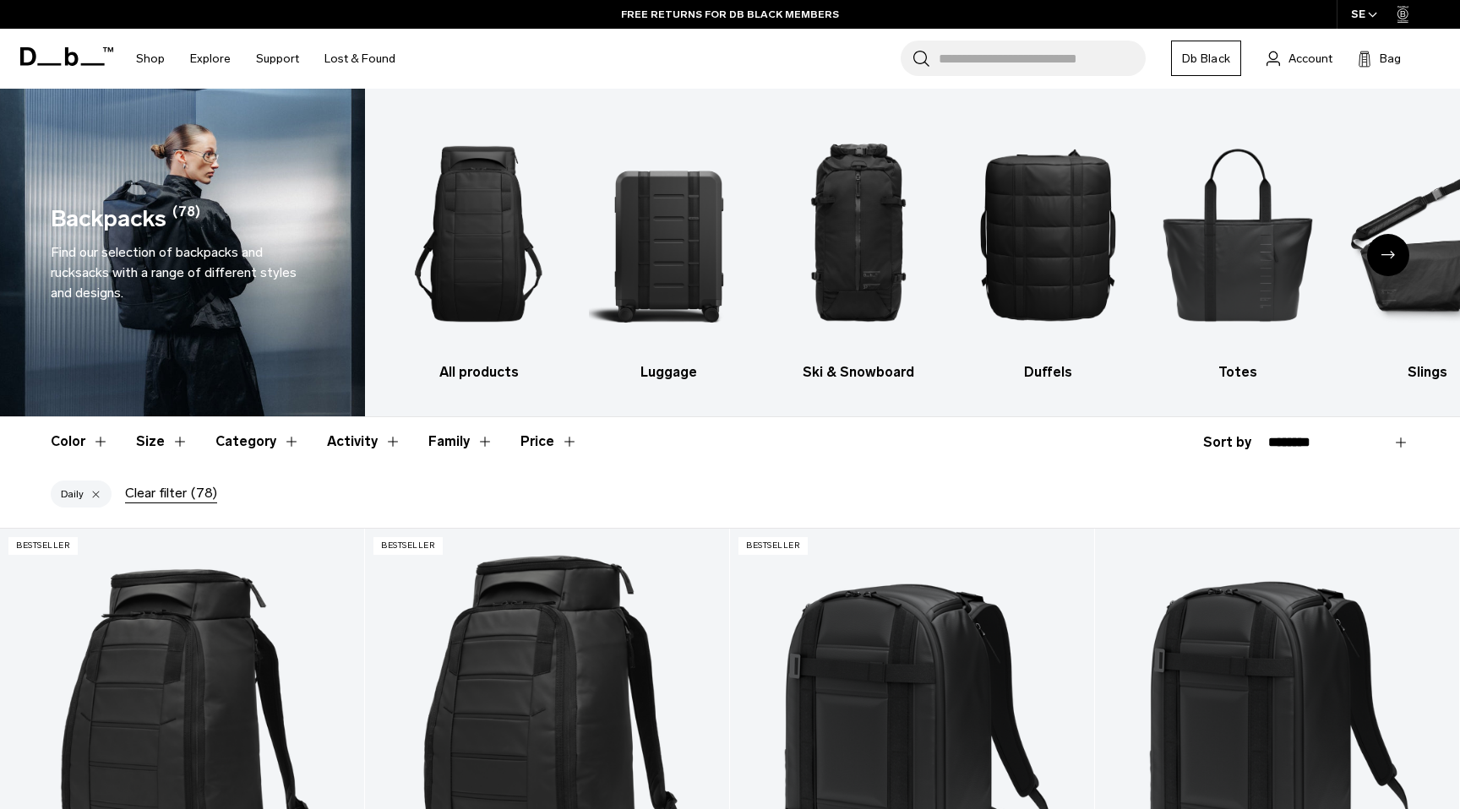
click at [1383, 254] on icon "Next slide" at bounding box center [1388, 255] width 14 height 8
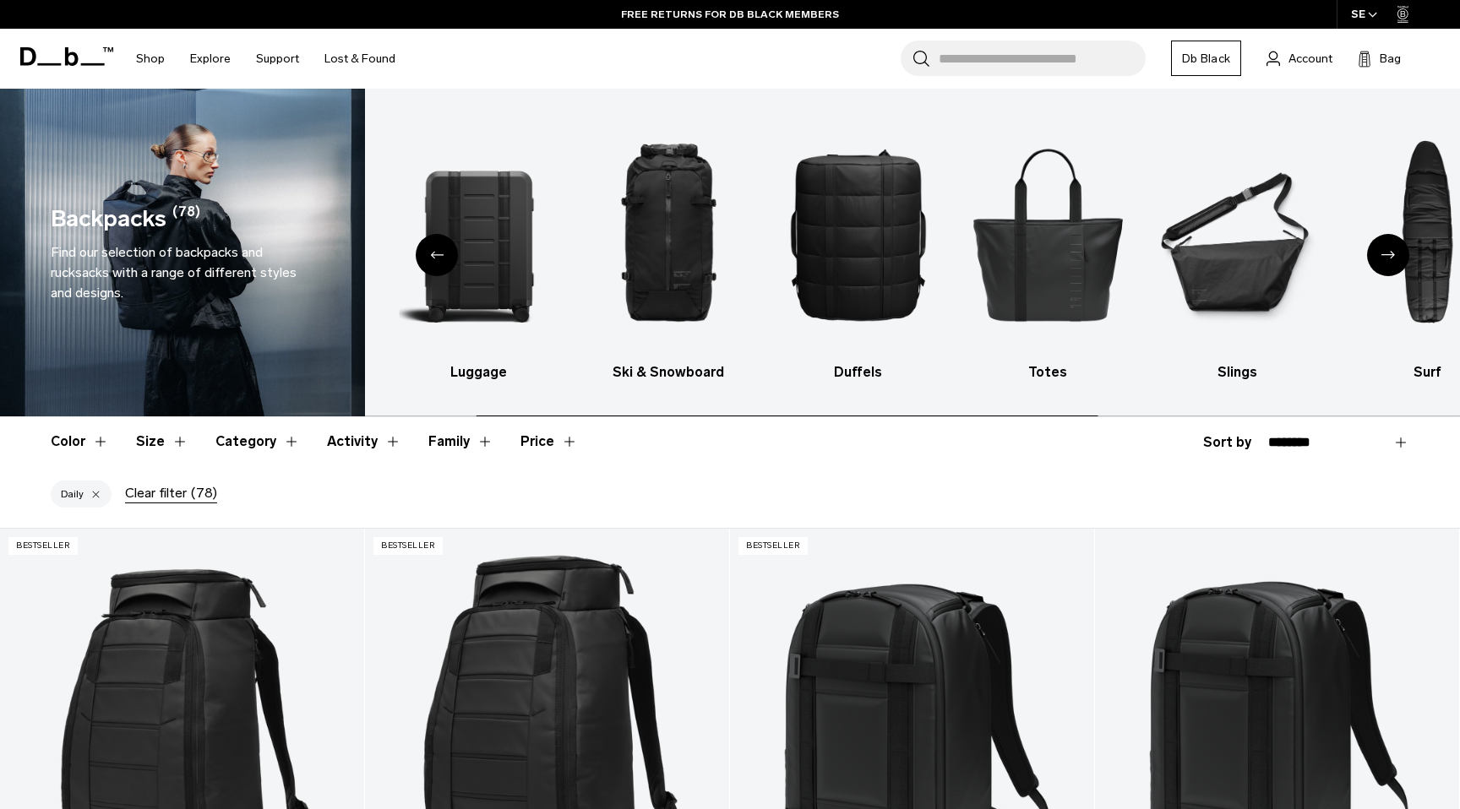
click at [1383, 254] on icon "Next slide" at bounding box center [1388, 255] width 14 height 8
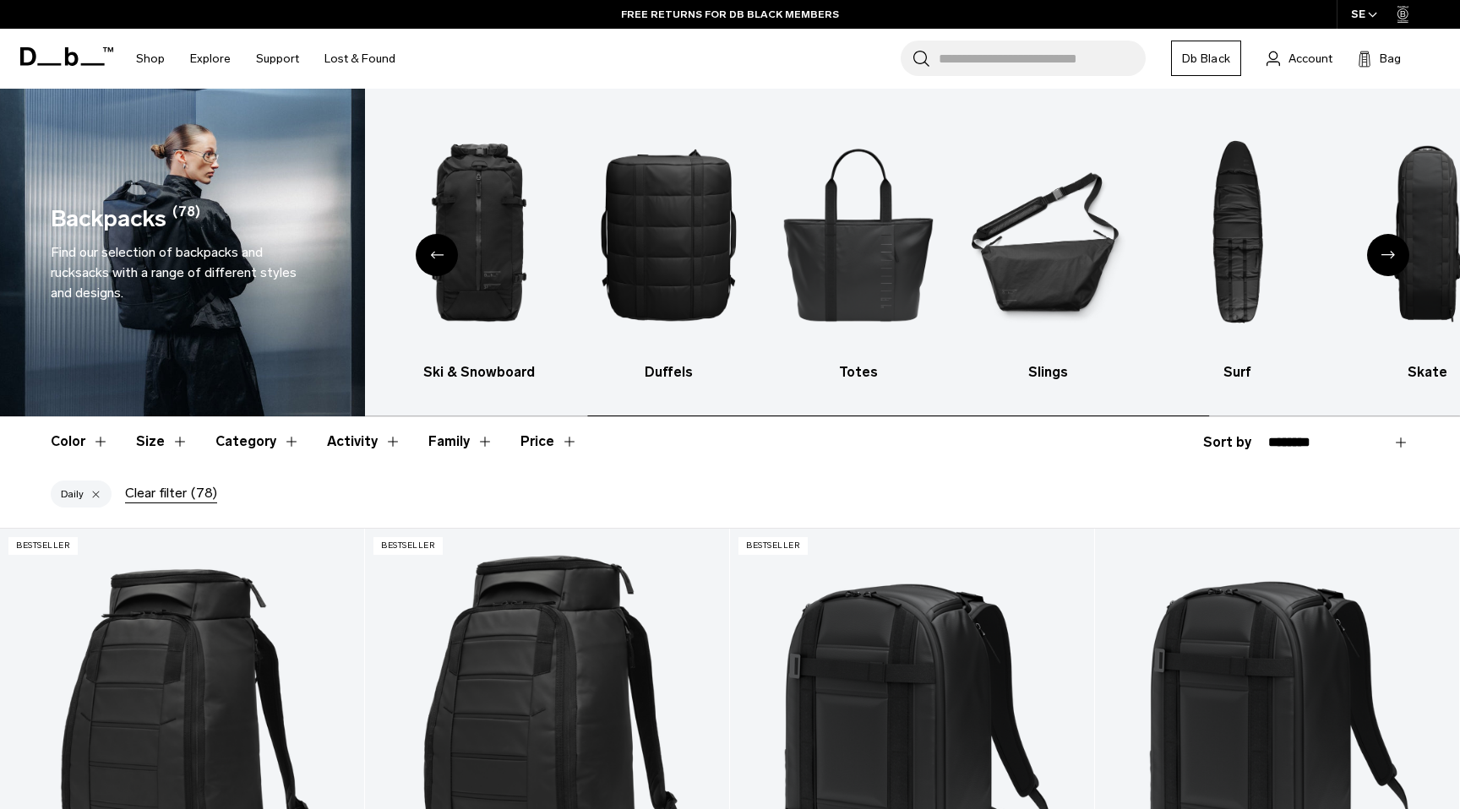
click at [1383, 254] on icon "Next slide" at bounding box center [1388, 255] width 14 height 8
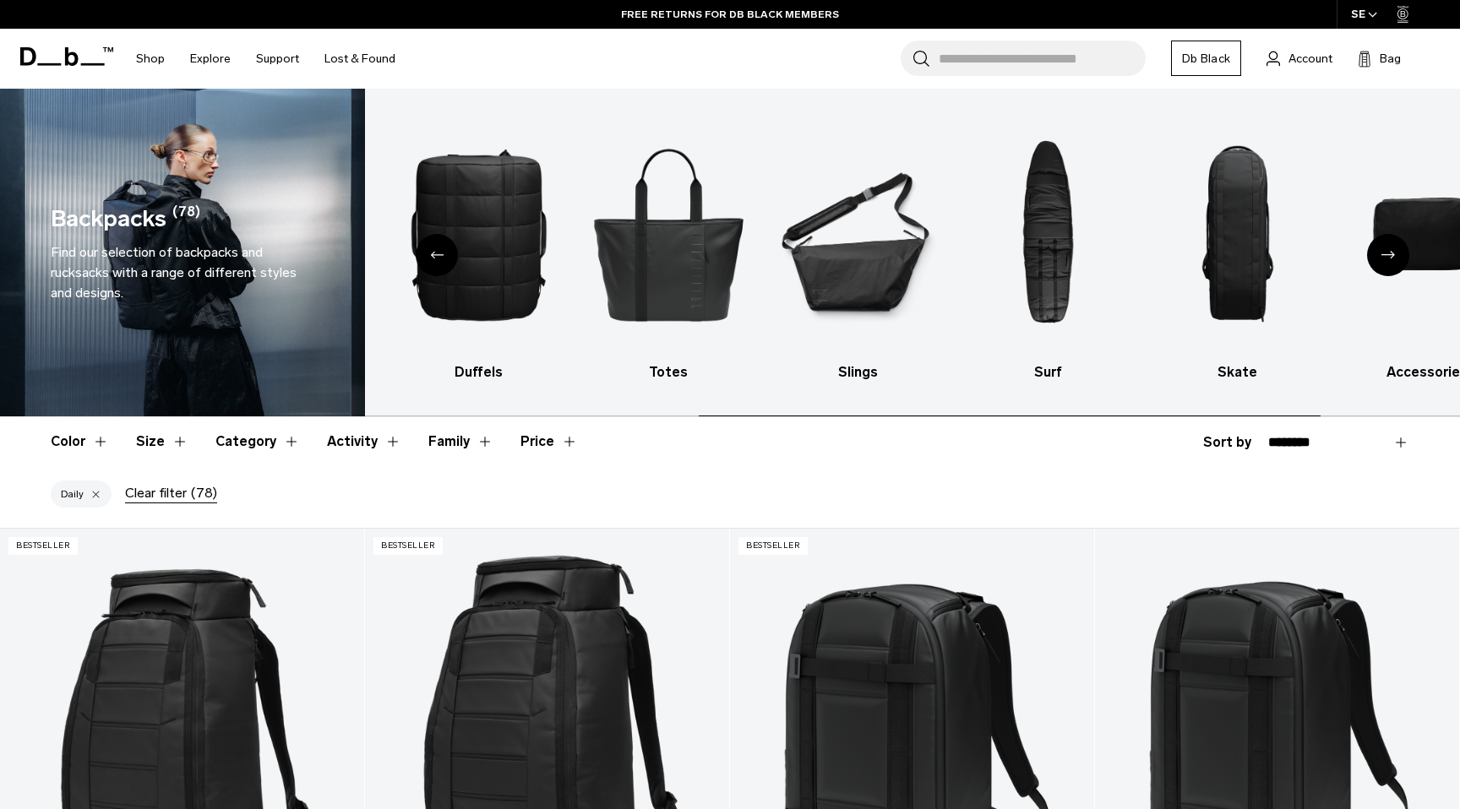
click at [1383, 254] on icon "Next slide" at bounding box center [1388, 255] width 14 height 8
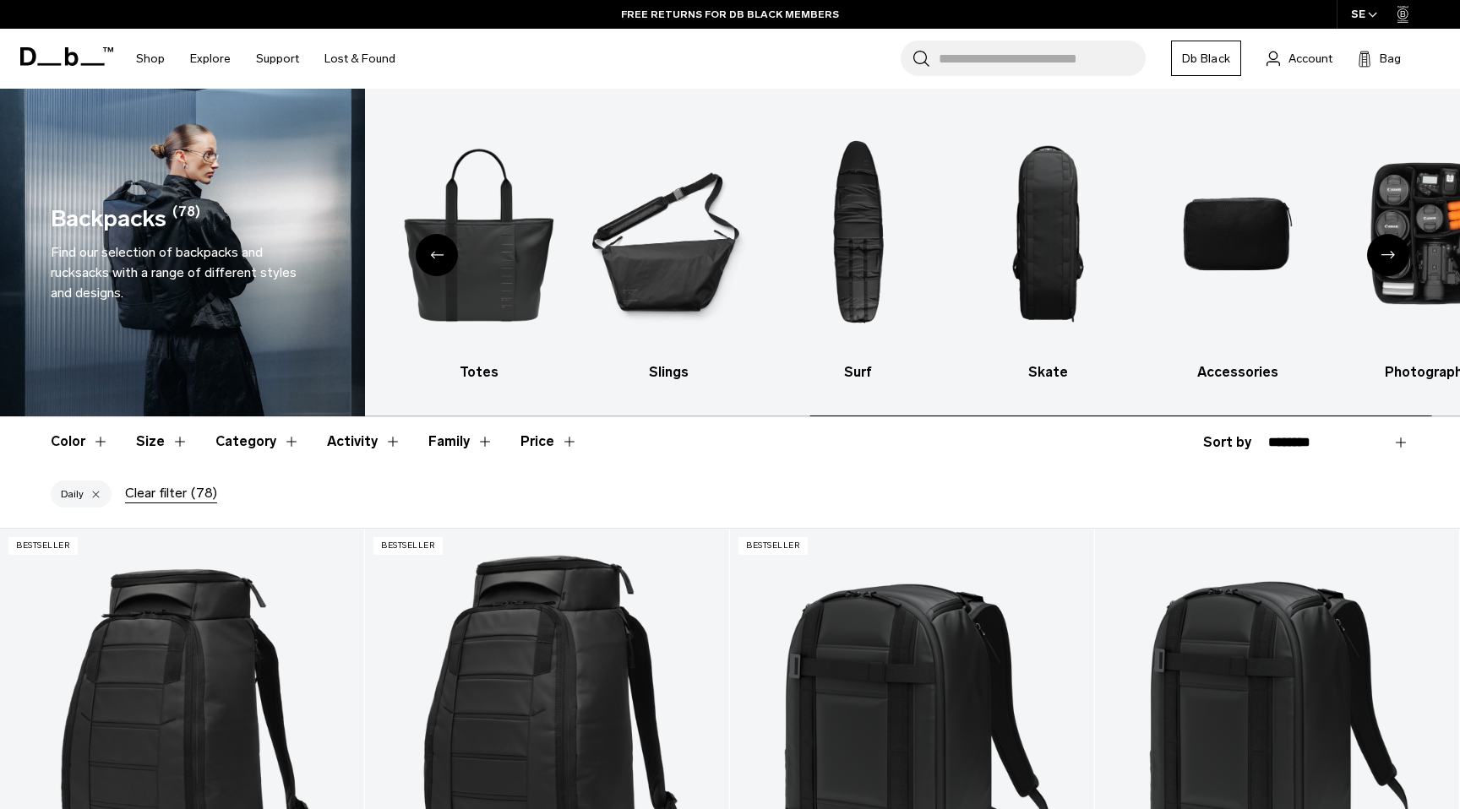
click at [1383, 254] on icon "Next slide" at bounding box center [1388, 255] width 14 height 8
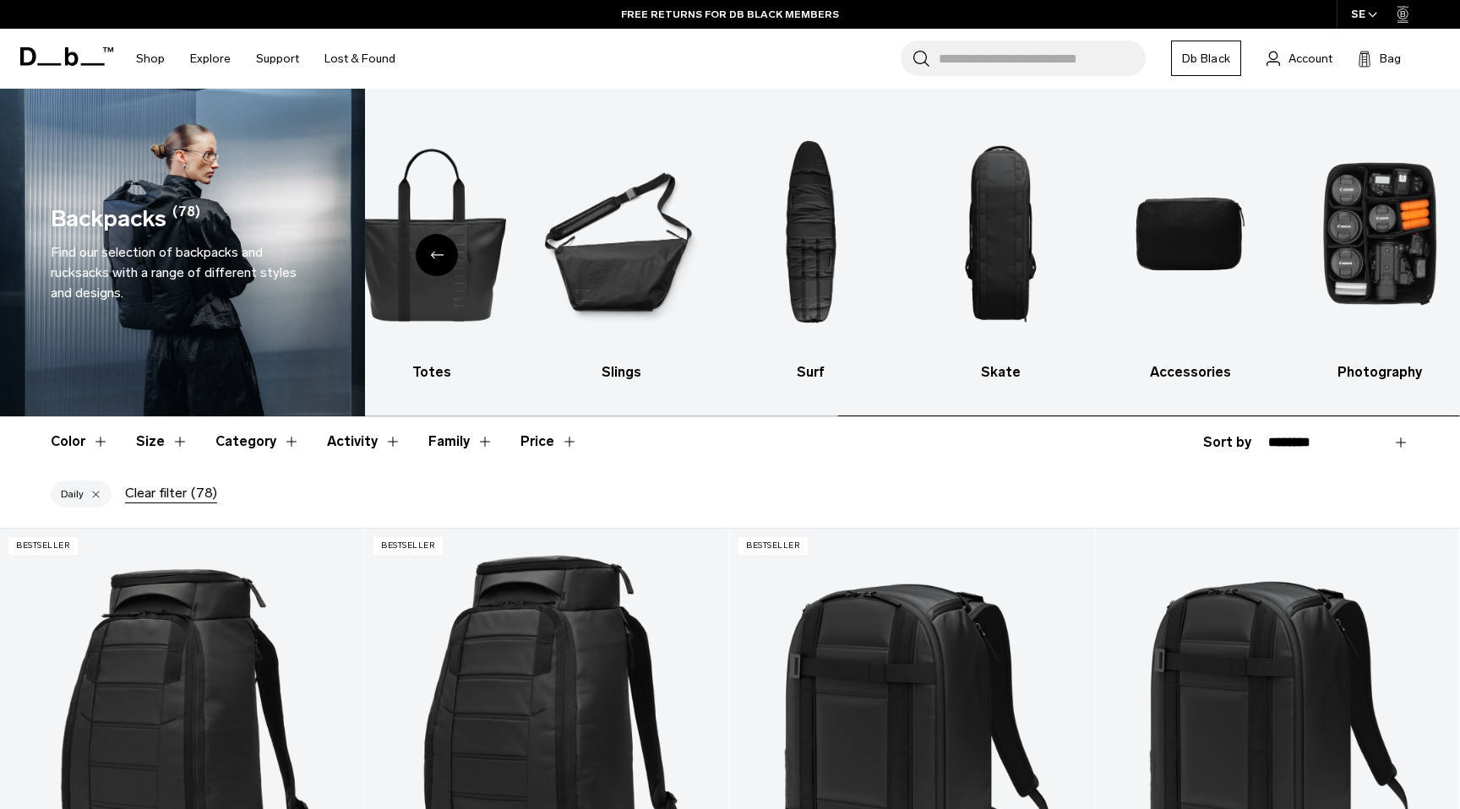
click at [1383, 254] on img "10 / 10" at bounding box center [1379, 234] width 161 height 240
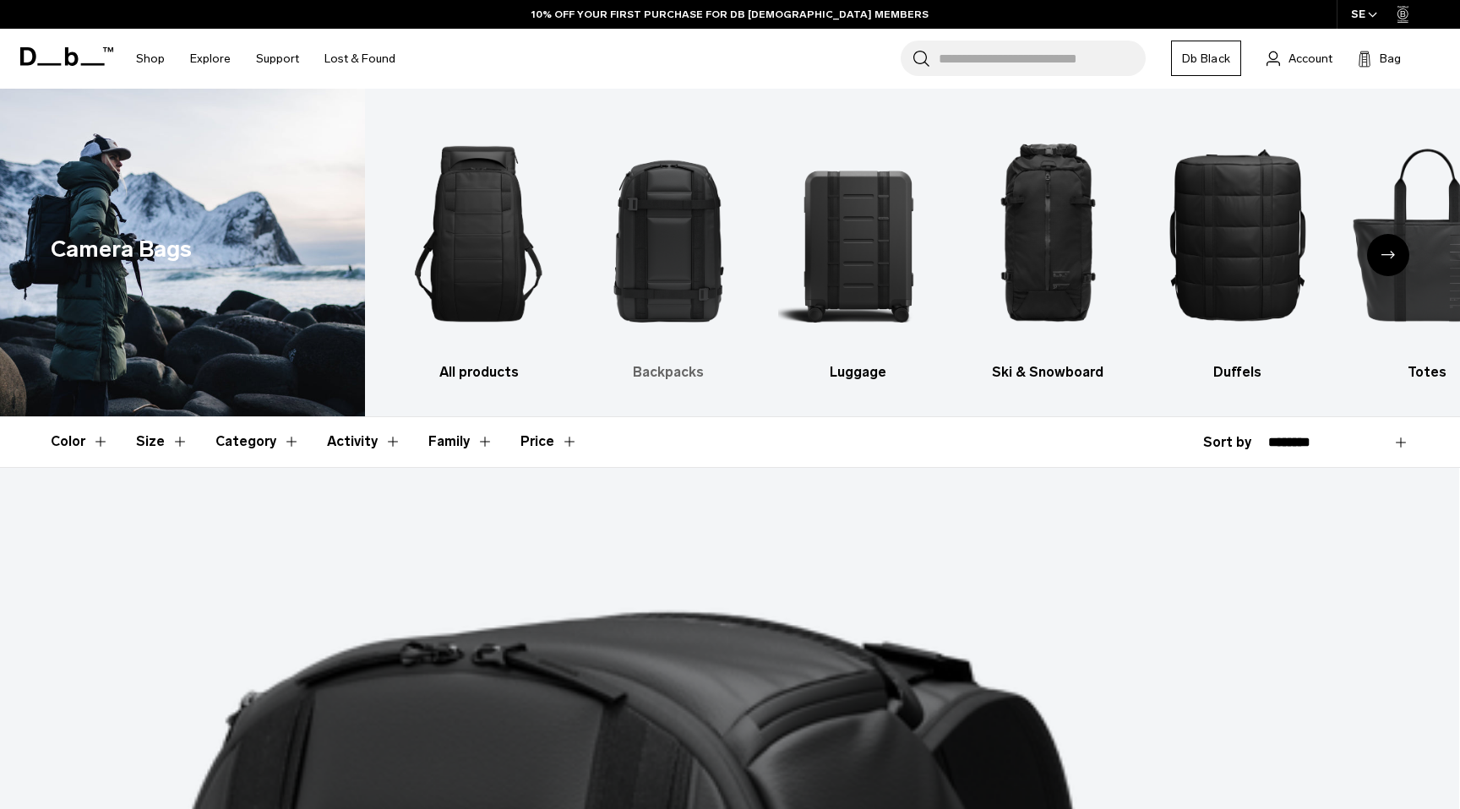
click at [656, 210] on img "2 / 10" at bounding box center [669, 234] width 161 height 240
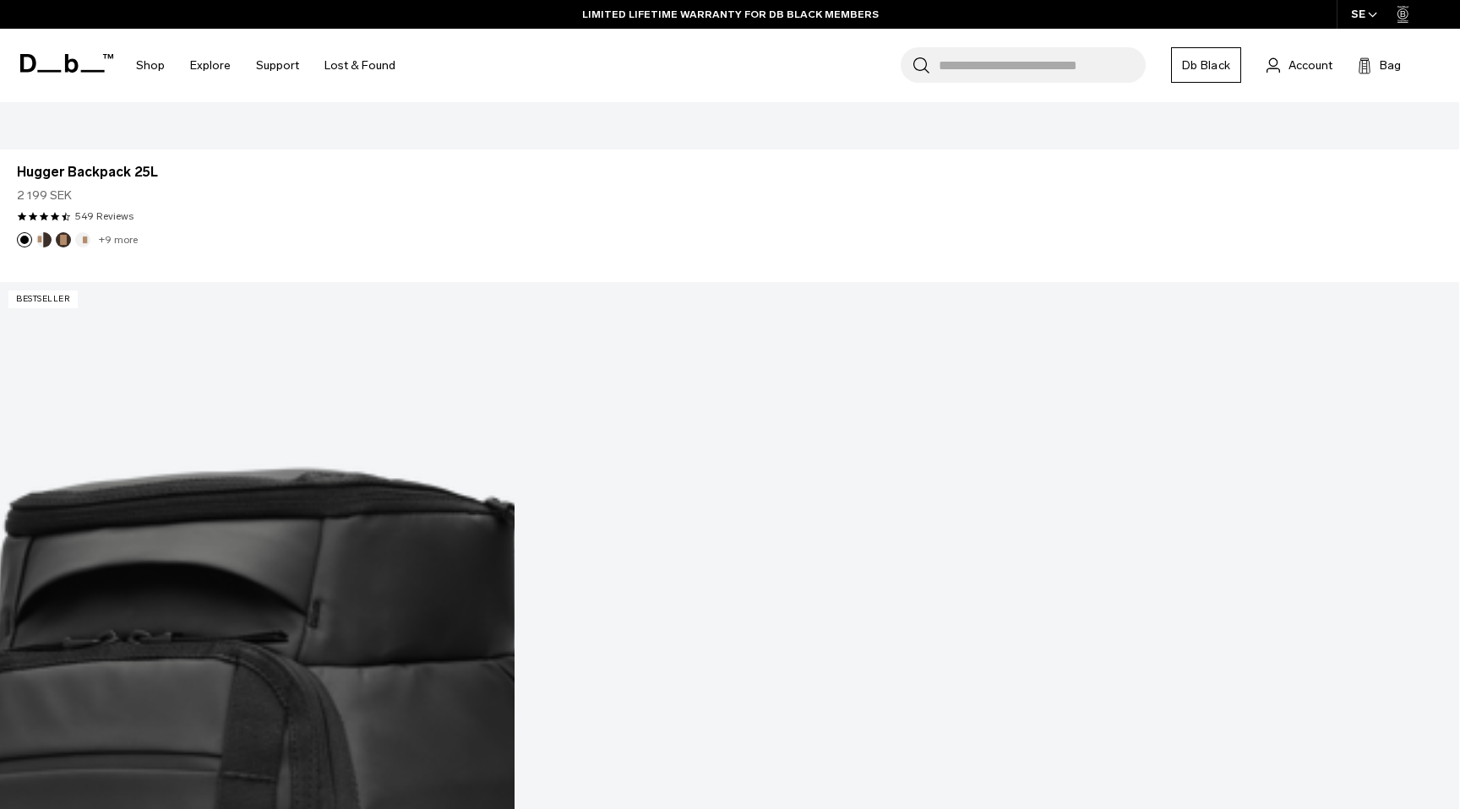
scroll to position [1941, 0]
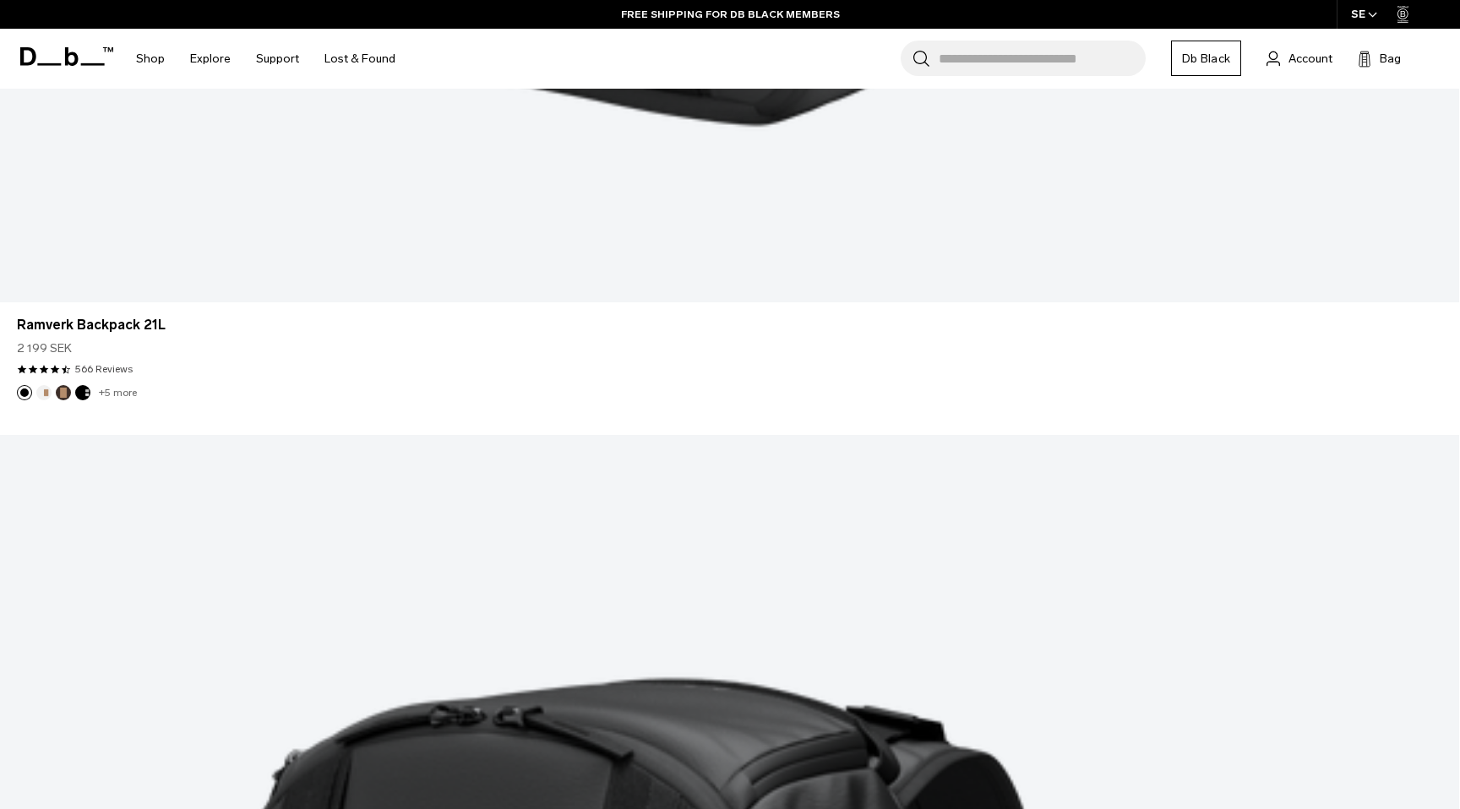
scroll to position [5404, 0]
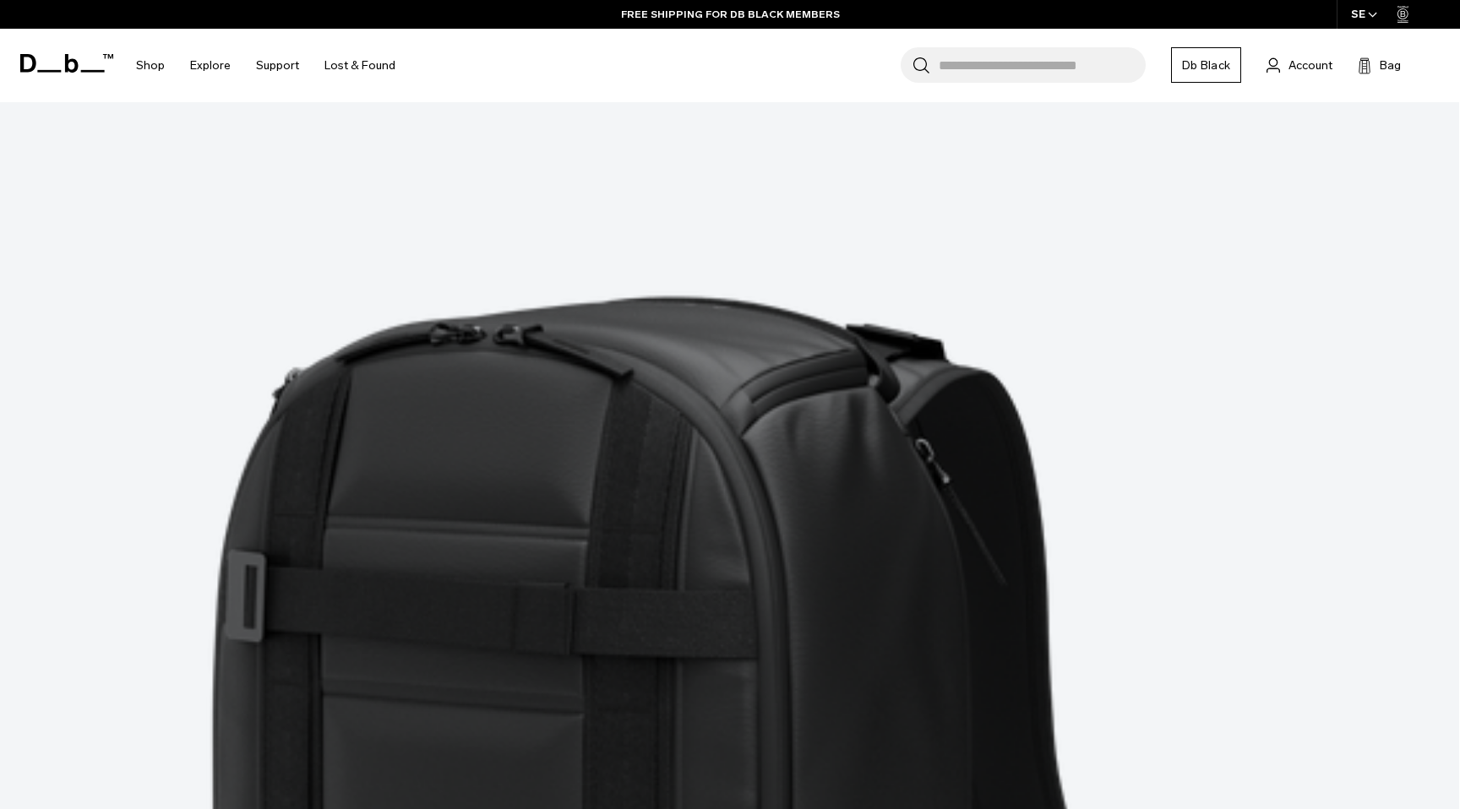
scroll to position [5677, 0]
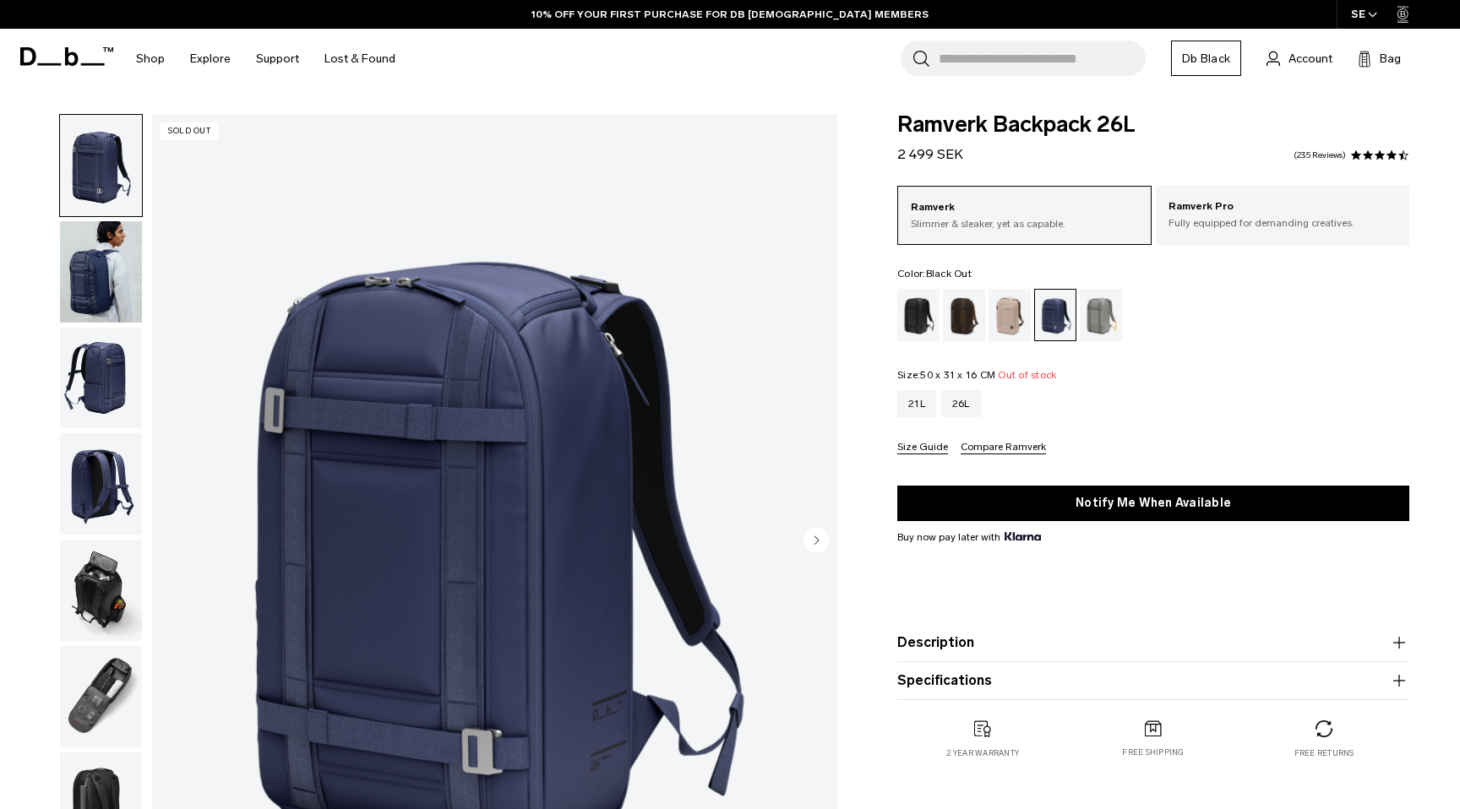
click at [924, 319] on div "Black Out" at bounding box center [918, 315] width 43 height 52
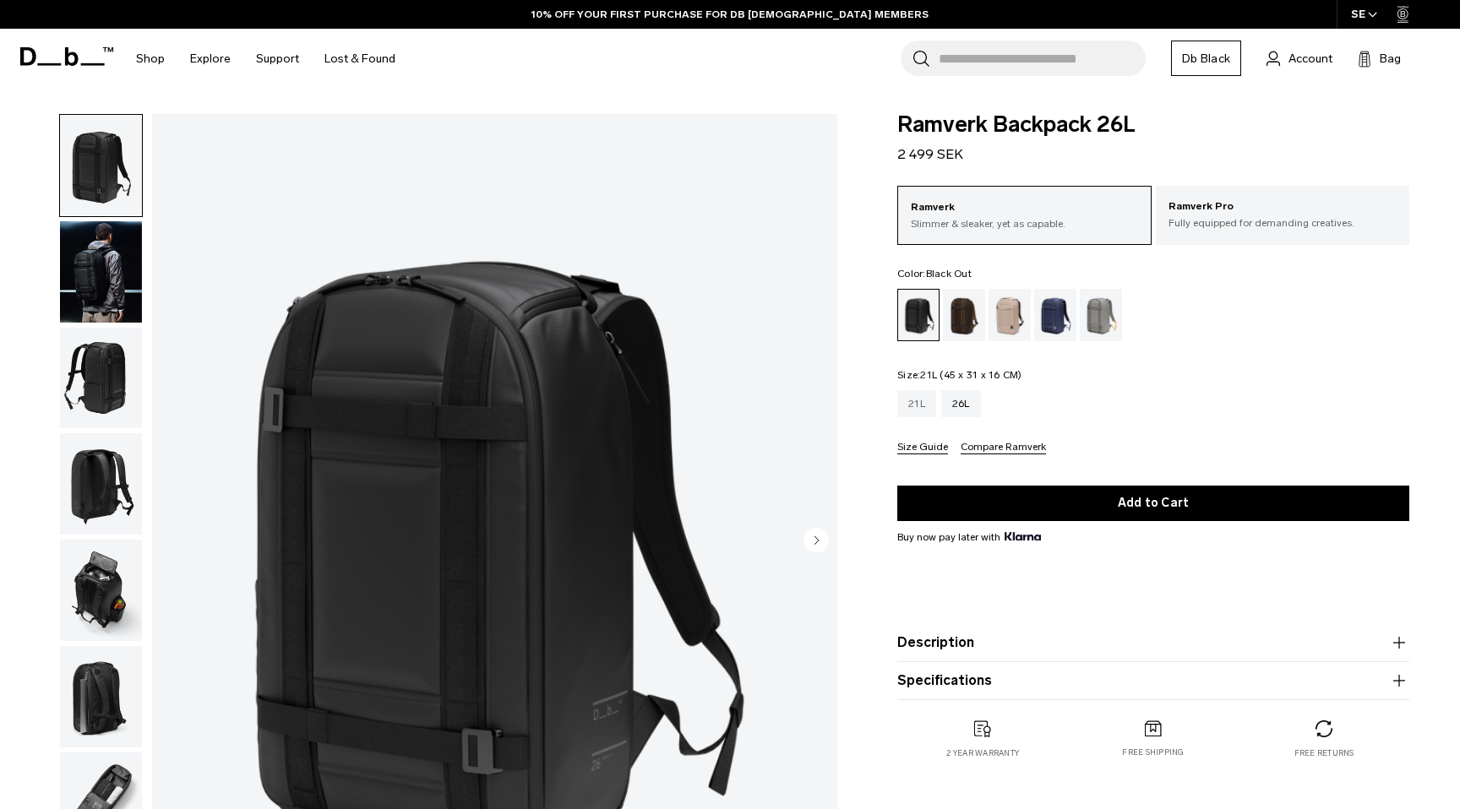
click at [917, 410] on div "21L" at bounding box center [916, 403] width 39 height 27
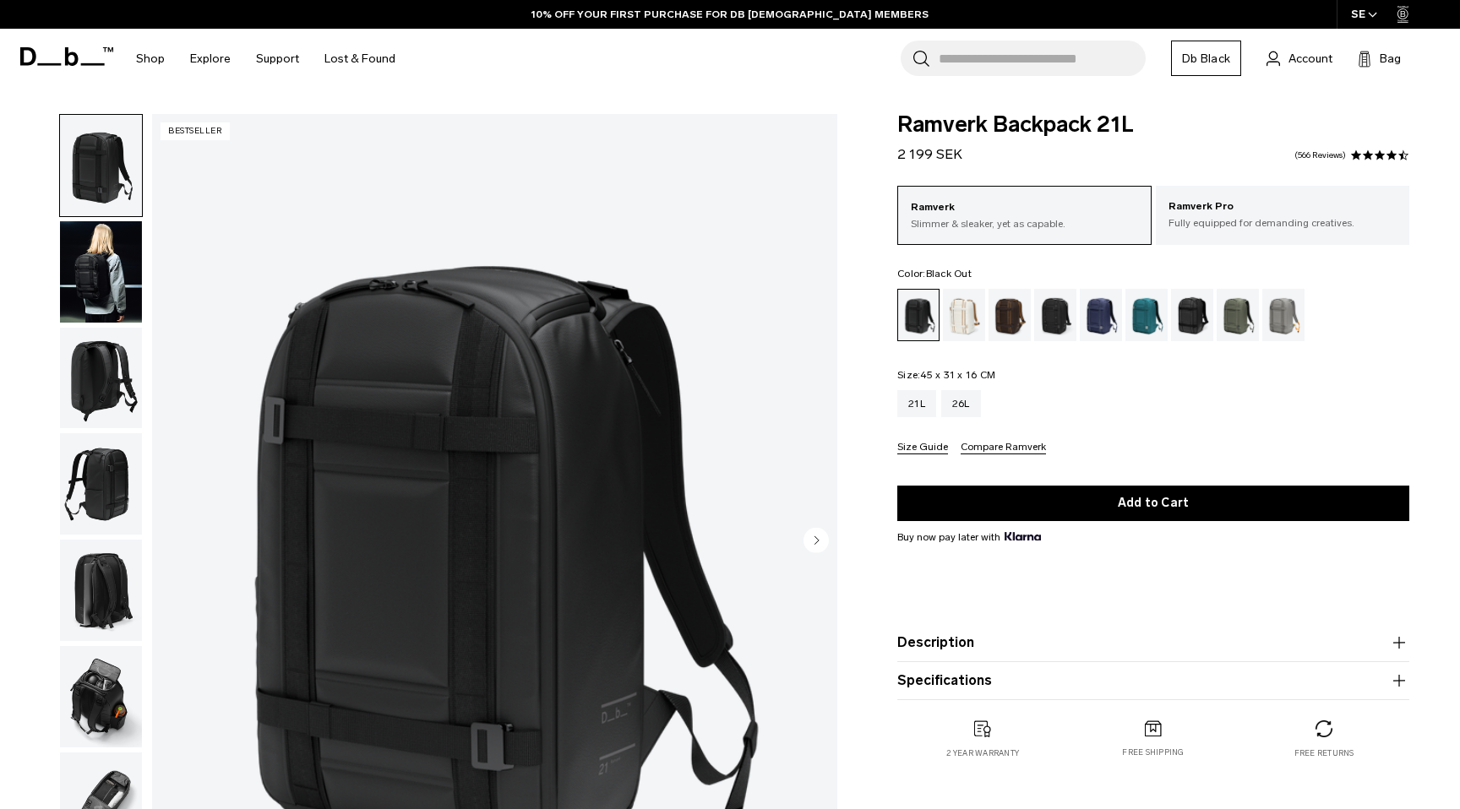
click at [94, 272] on img "button" at bounding box center [101, 271] width 82 height 101
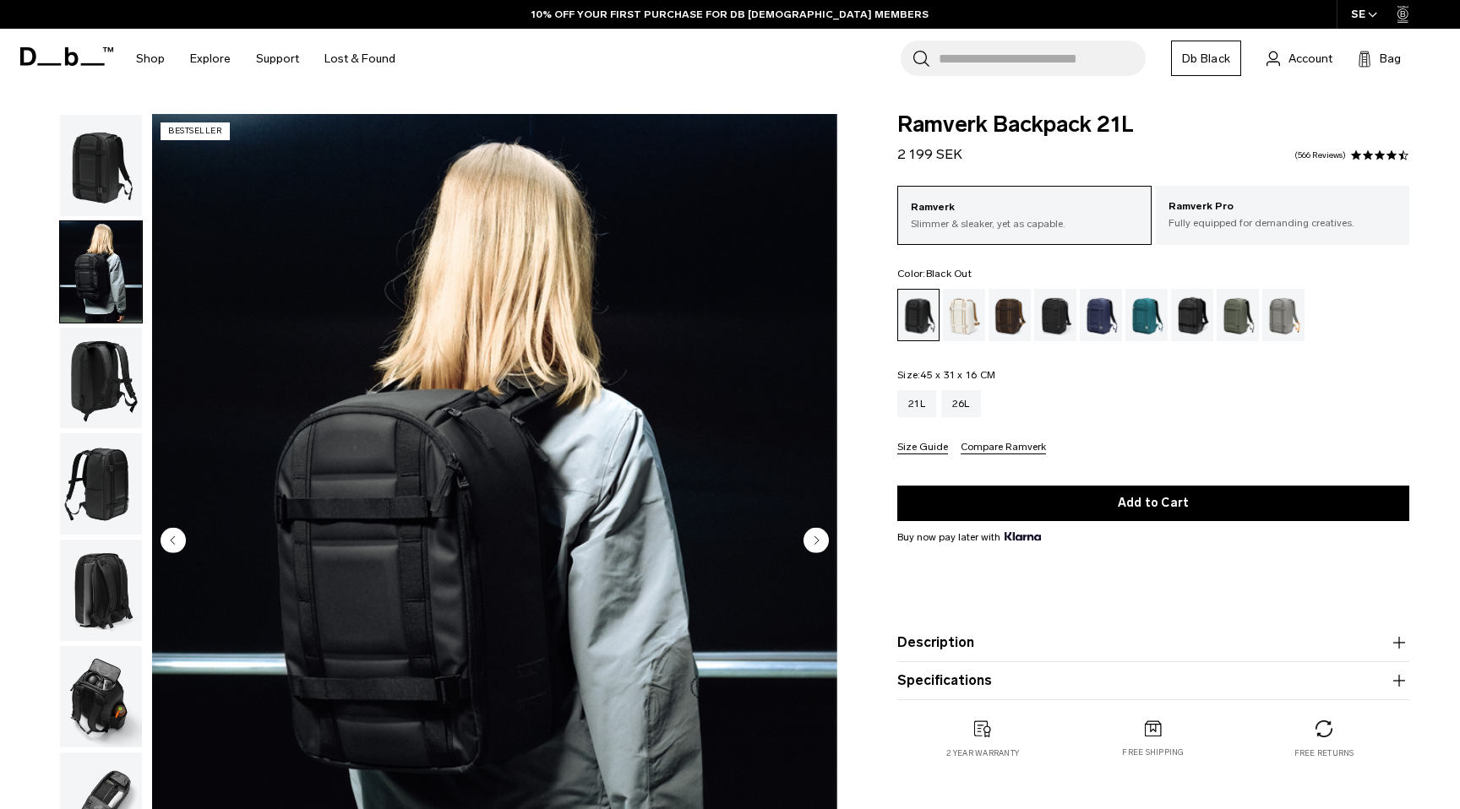
click at [76, 363] on img "button" at bounding box center [101, 378] width 82 height 101
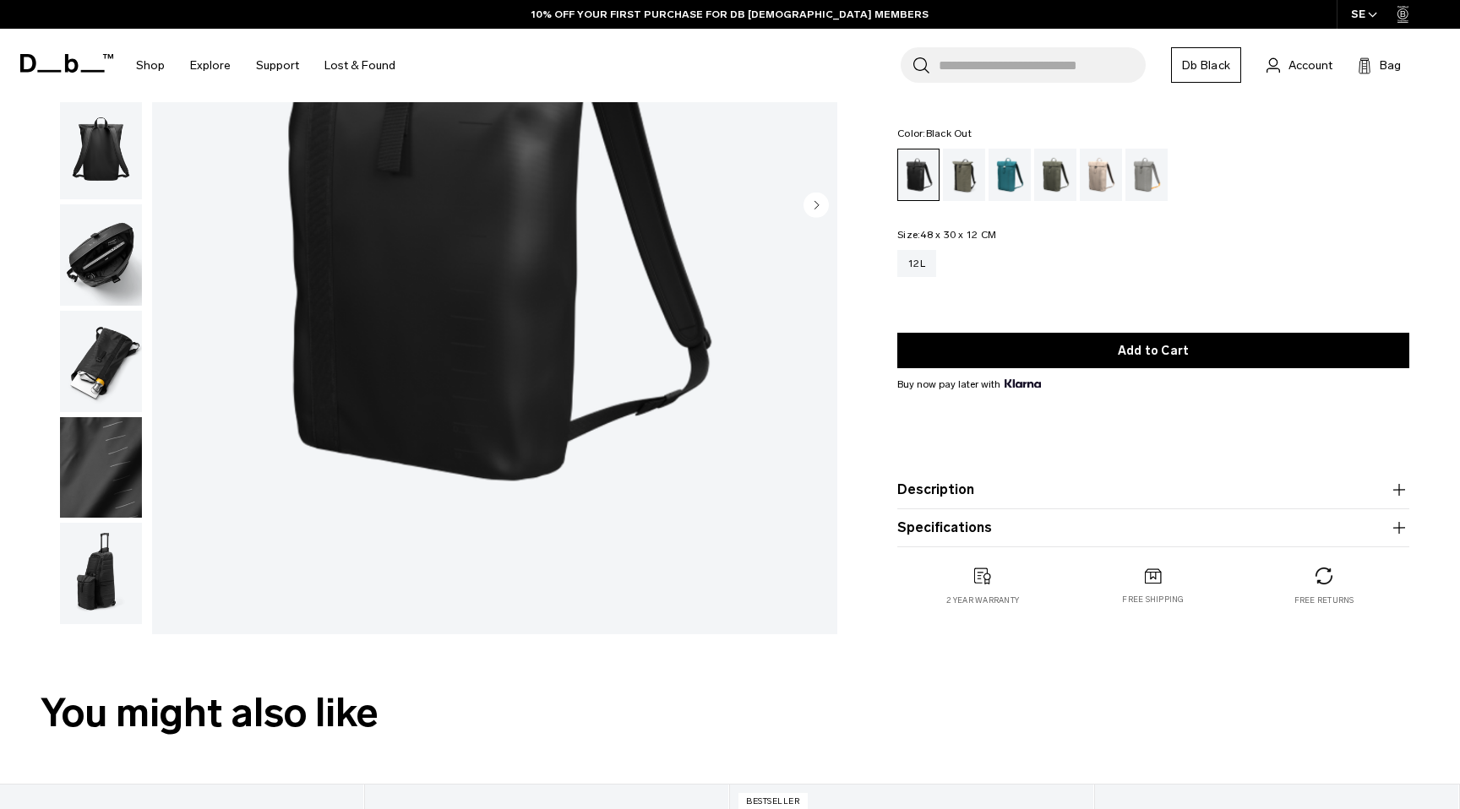
scroll to position [356, 0]
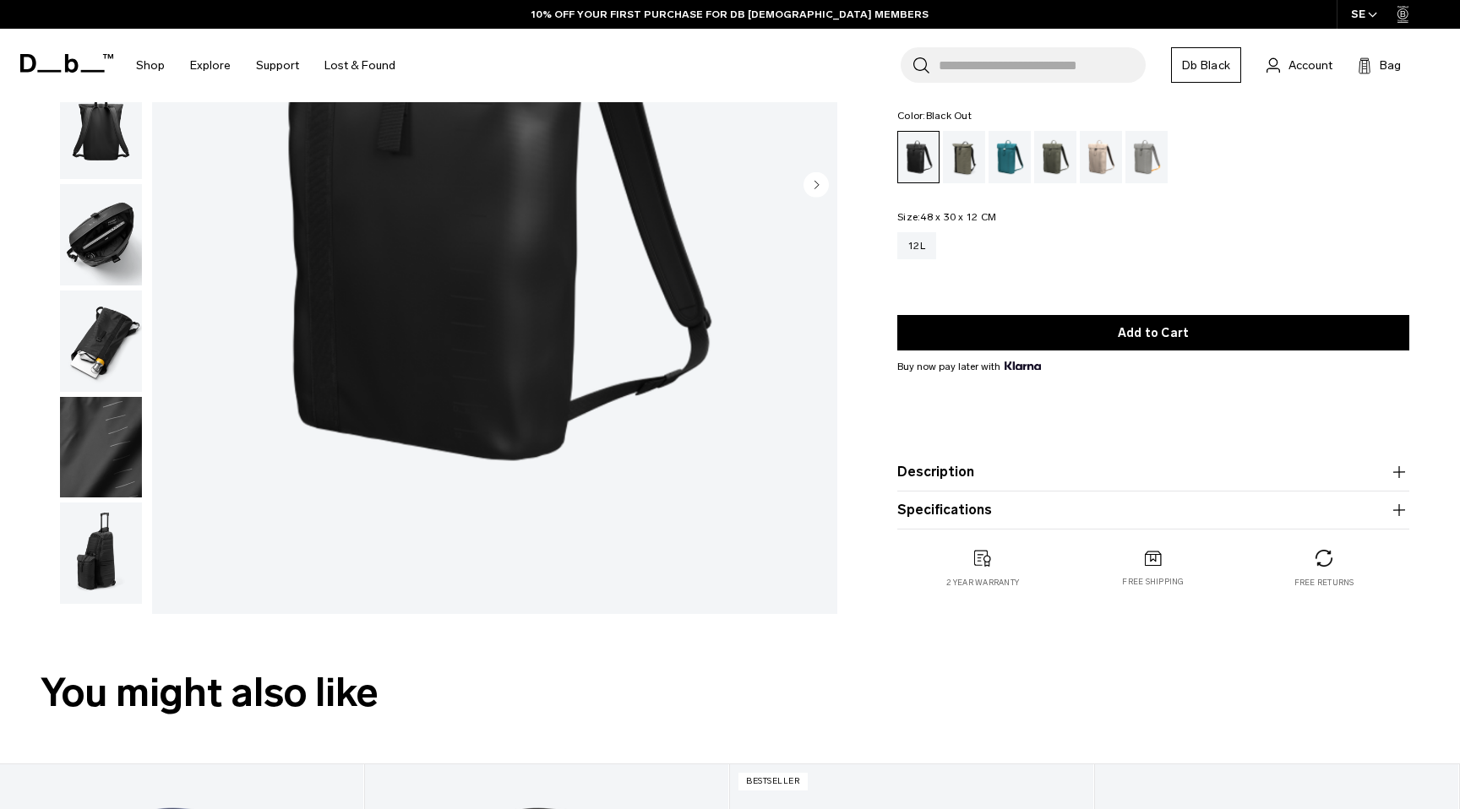
click at [107, 334] on img "button" at bounding box center [101, 341] width 82 height 101
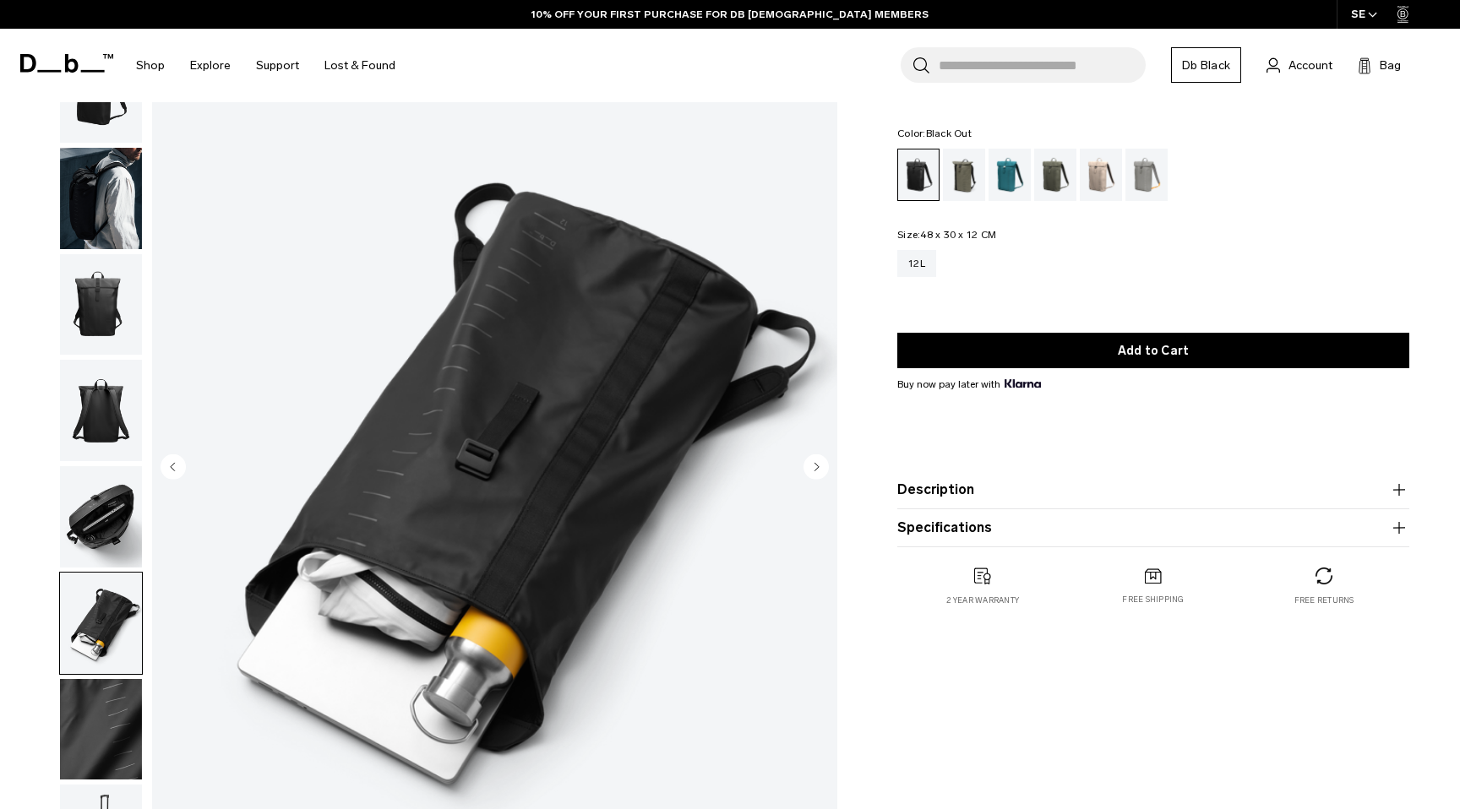
scroll to position [47, 0]
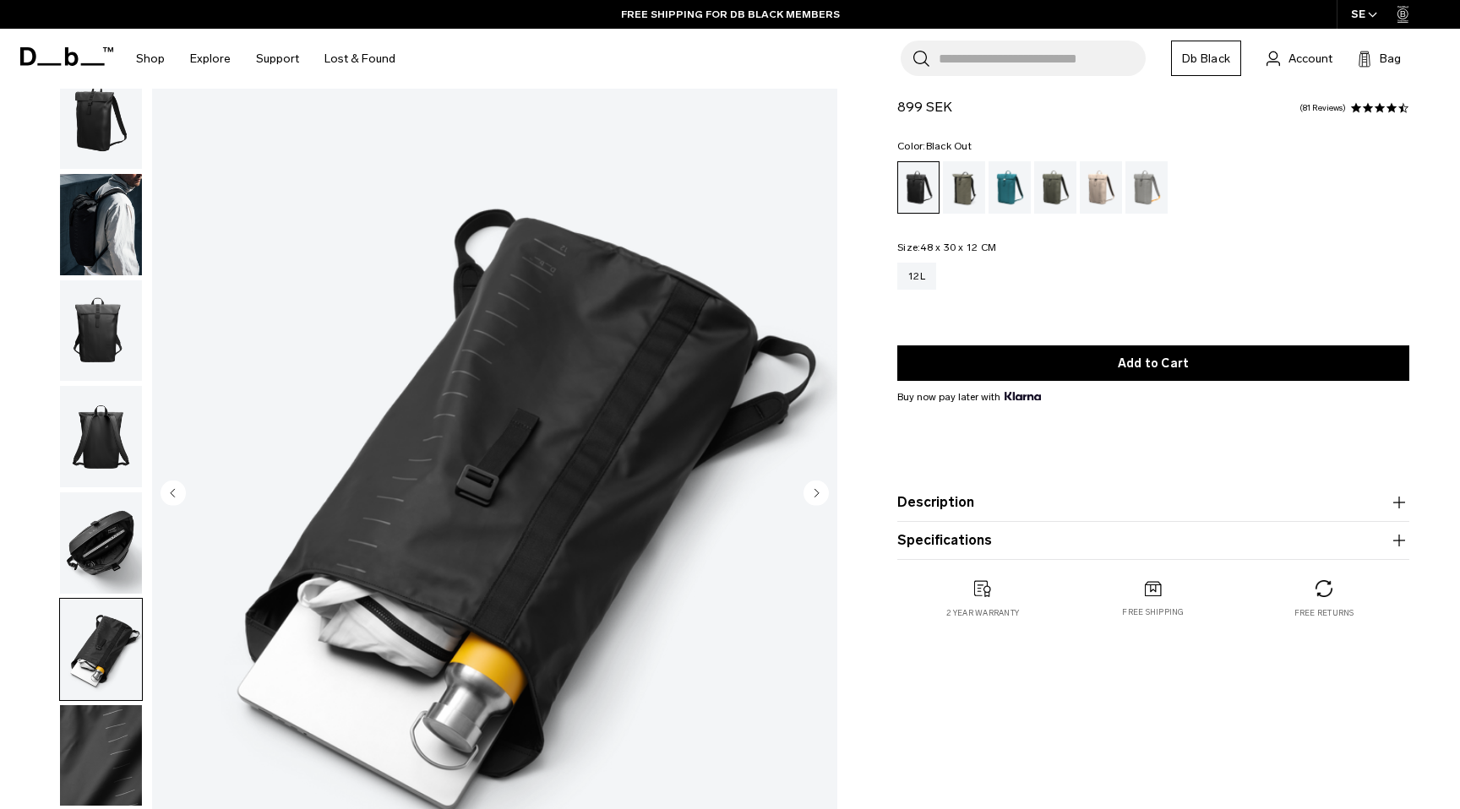
click at [100, 529] on img "button" at bounding box center [101, 543] width 82 height 101
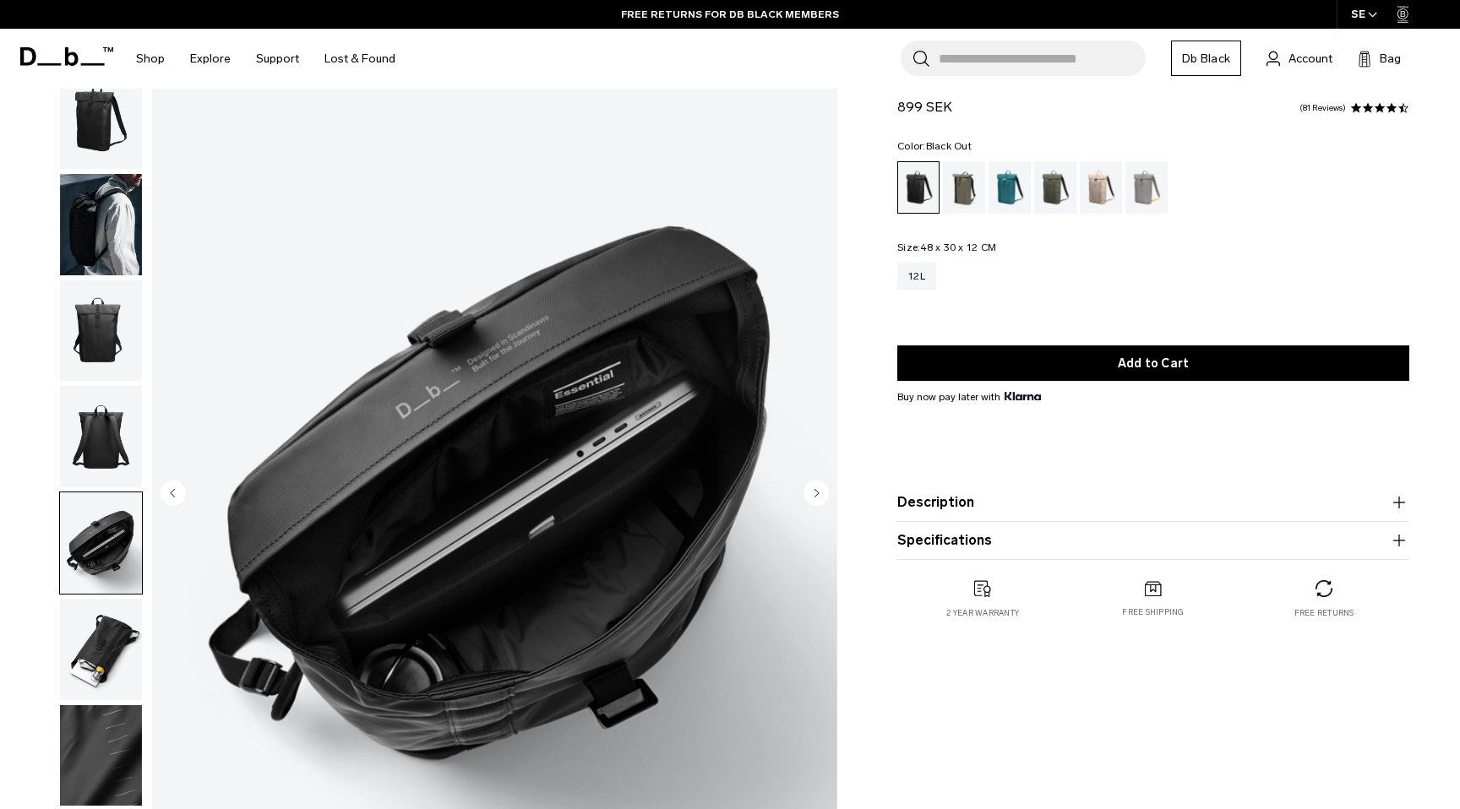
click at [74, 394] on img "button" at bounding box center [101, 436] width 82 height 101
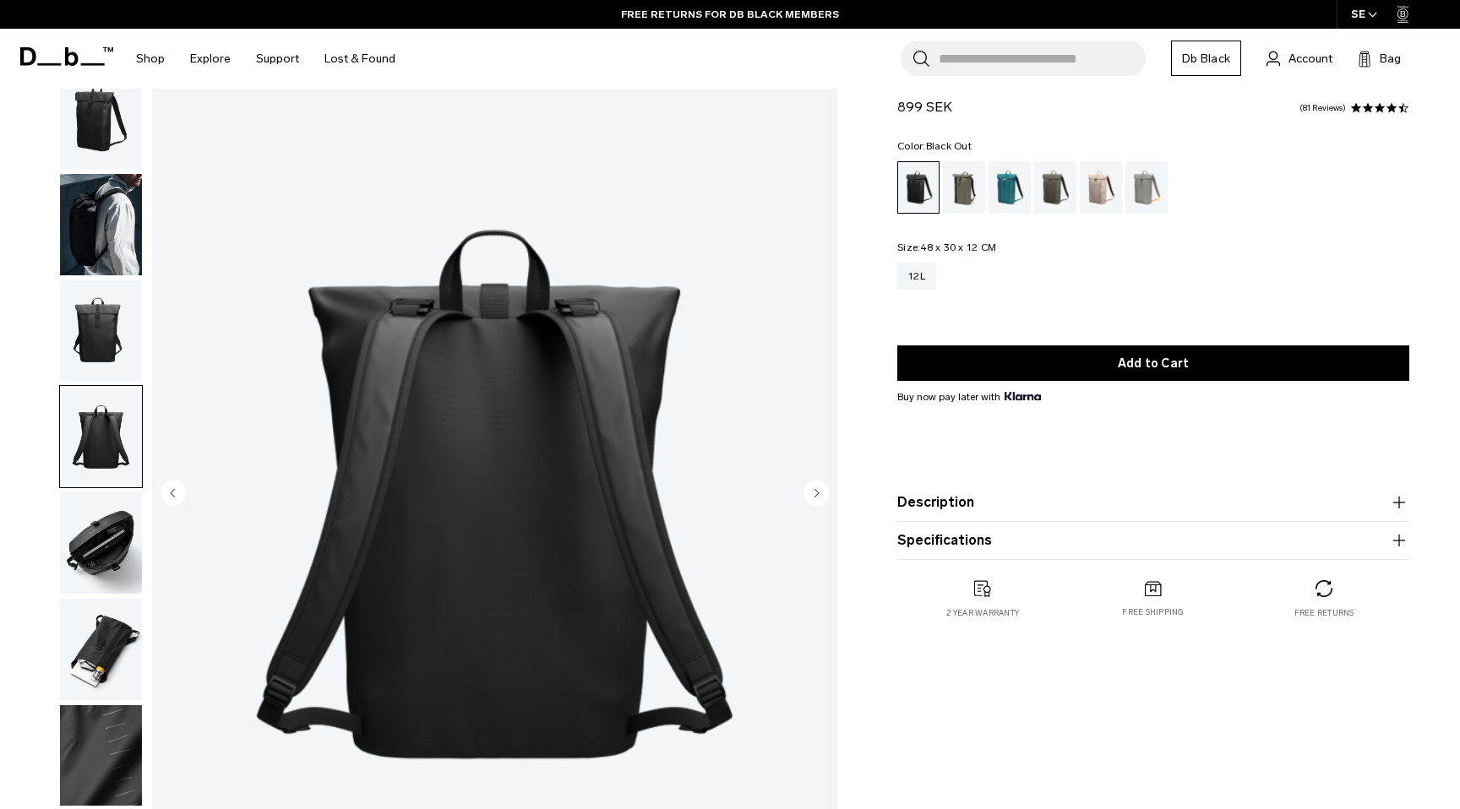
click at [97, 277] on ul at bounding box center [101, 490] width 84 height 847
click at [101, 330] on img "button" at bounding box center [101, 330] width 82 height 101
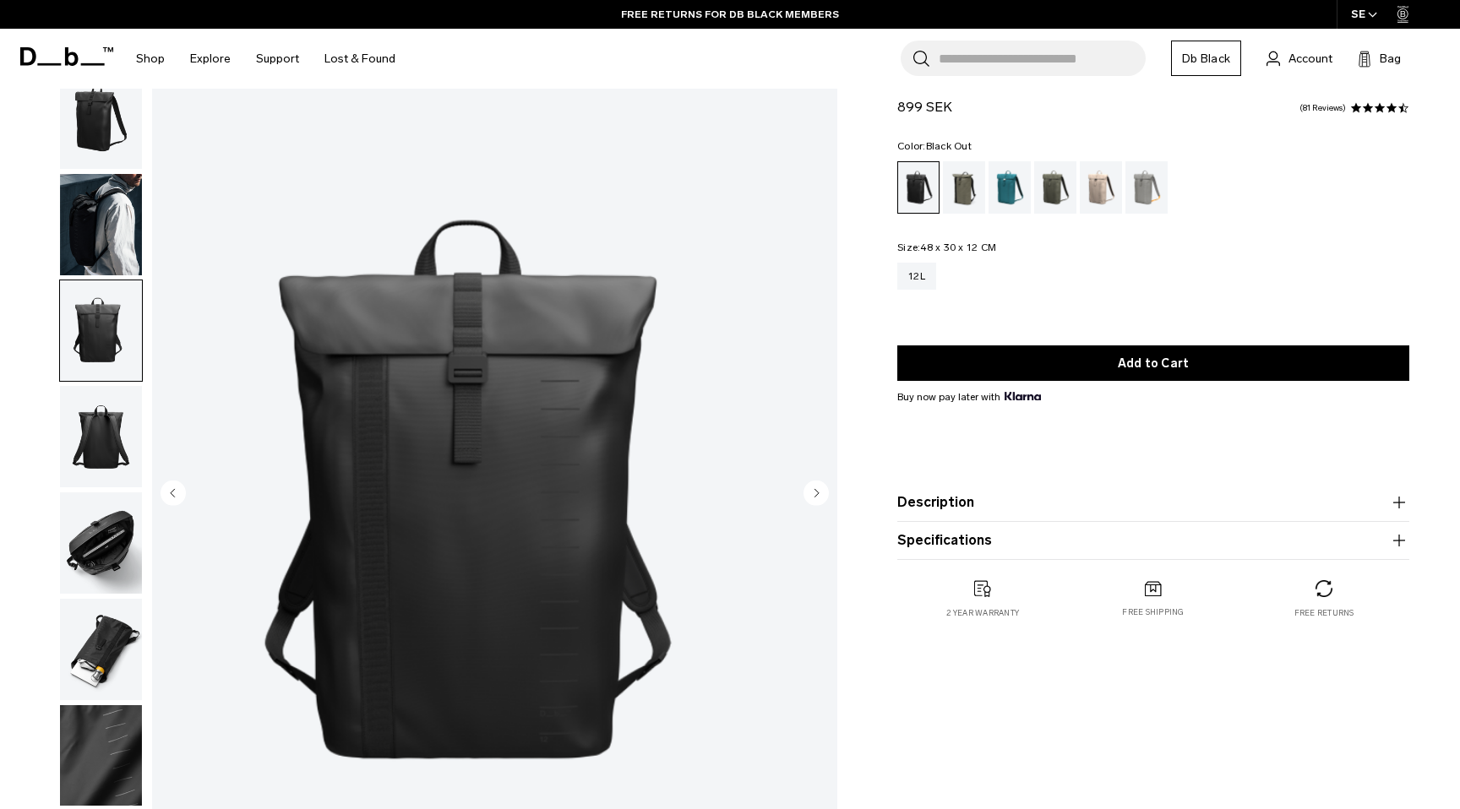
click at [123, 445] on img "button" at bounding box center [101, 436] width 82 height 101
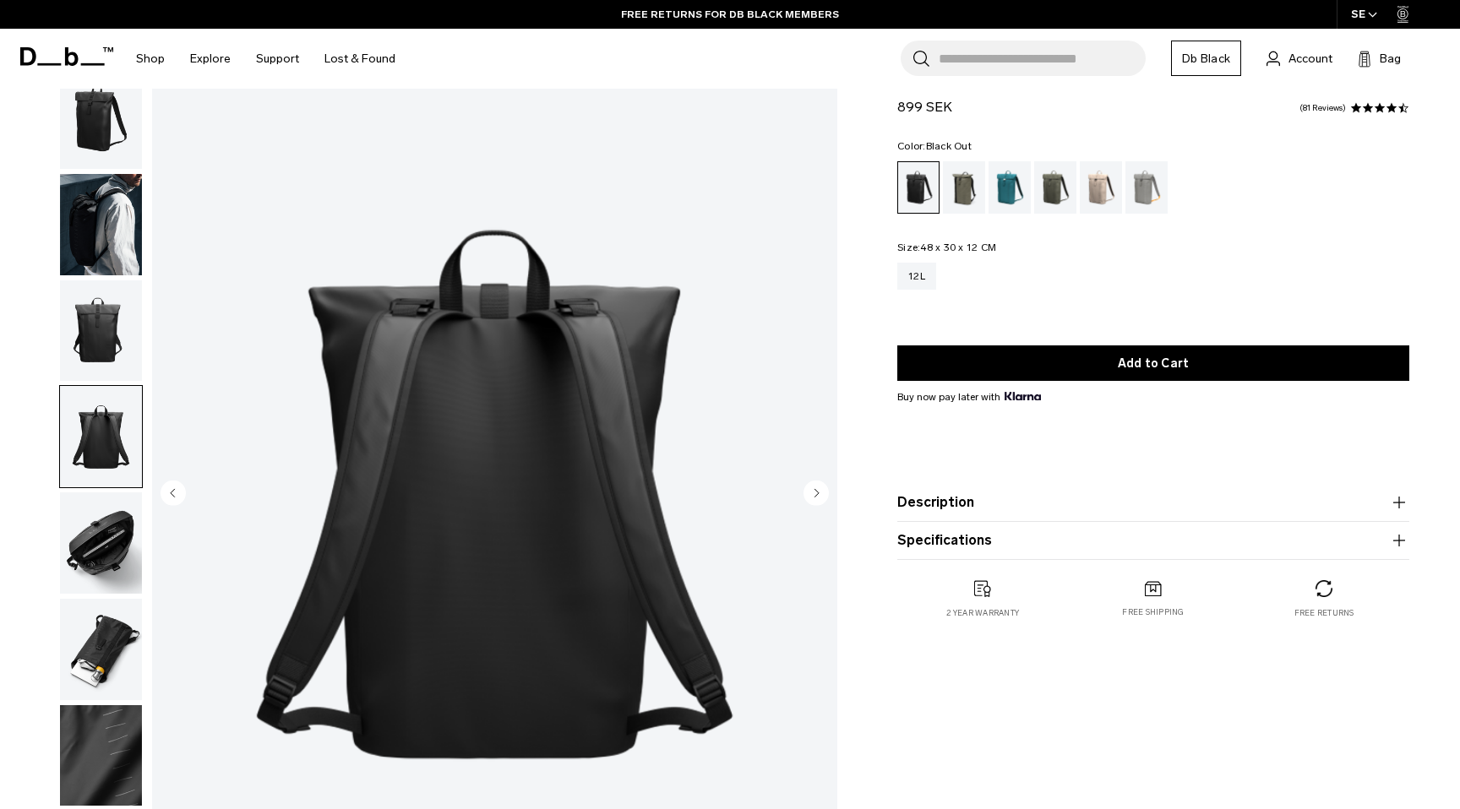
click at [133, 245] on img "button" at bounding box center [101, 224] width 82 height 101
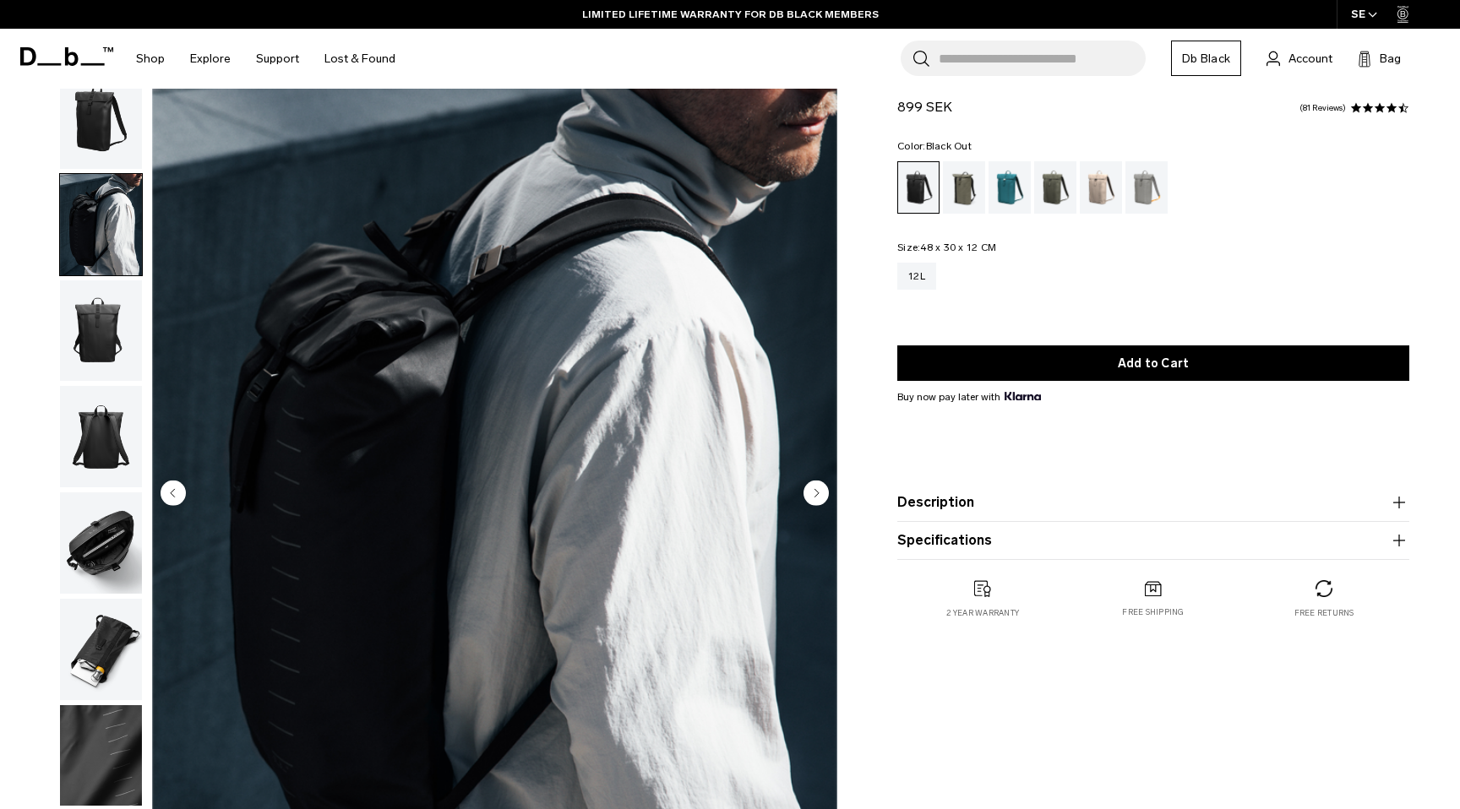
click at [818, 497] on circle "Next slide" at bounding box center [815, 492] width 25 height 25
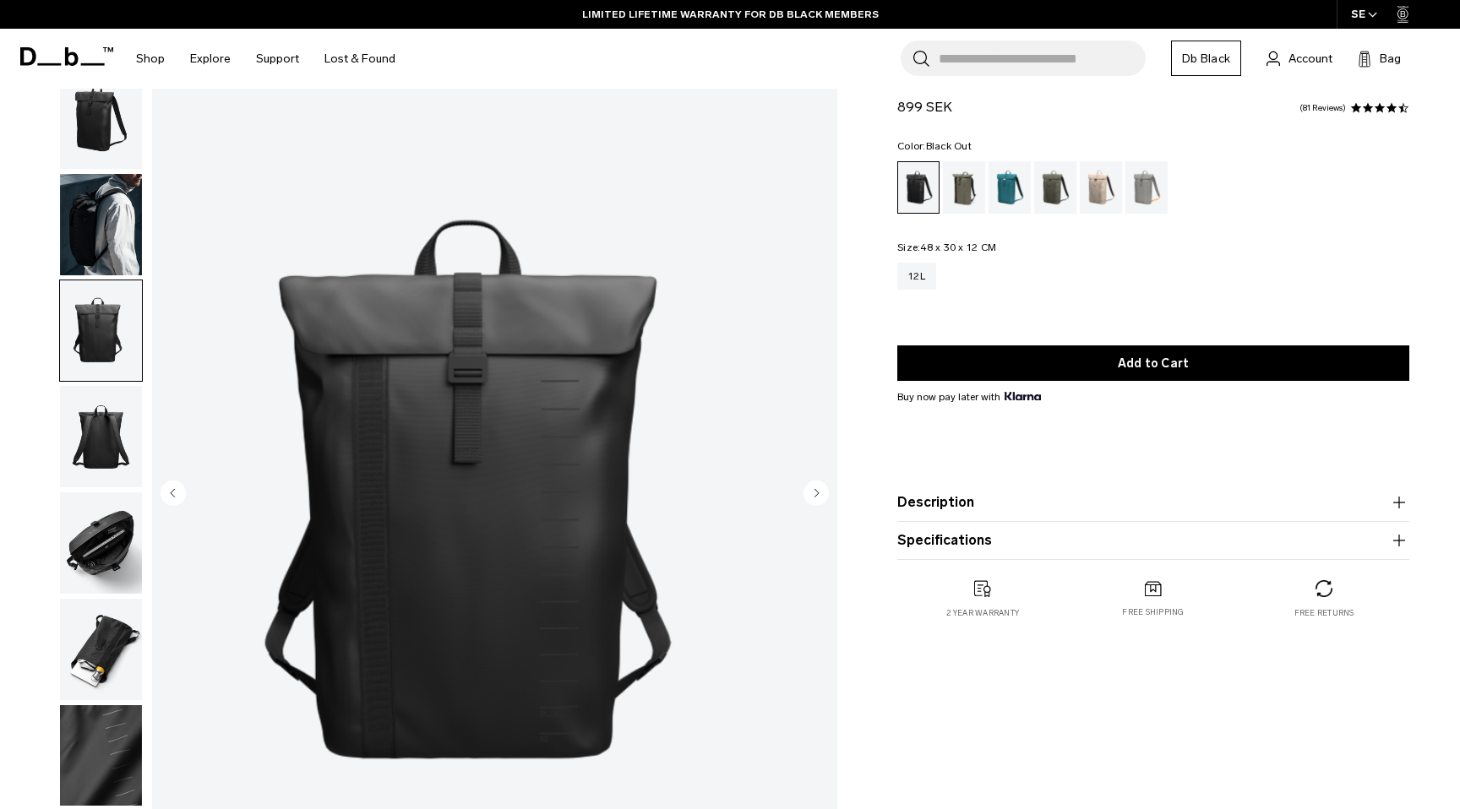
click at [818, 497] on circle "Next slide" at bounding box center [815, 492] width 25 height 25
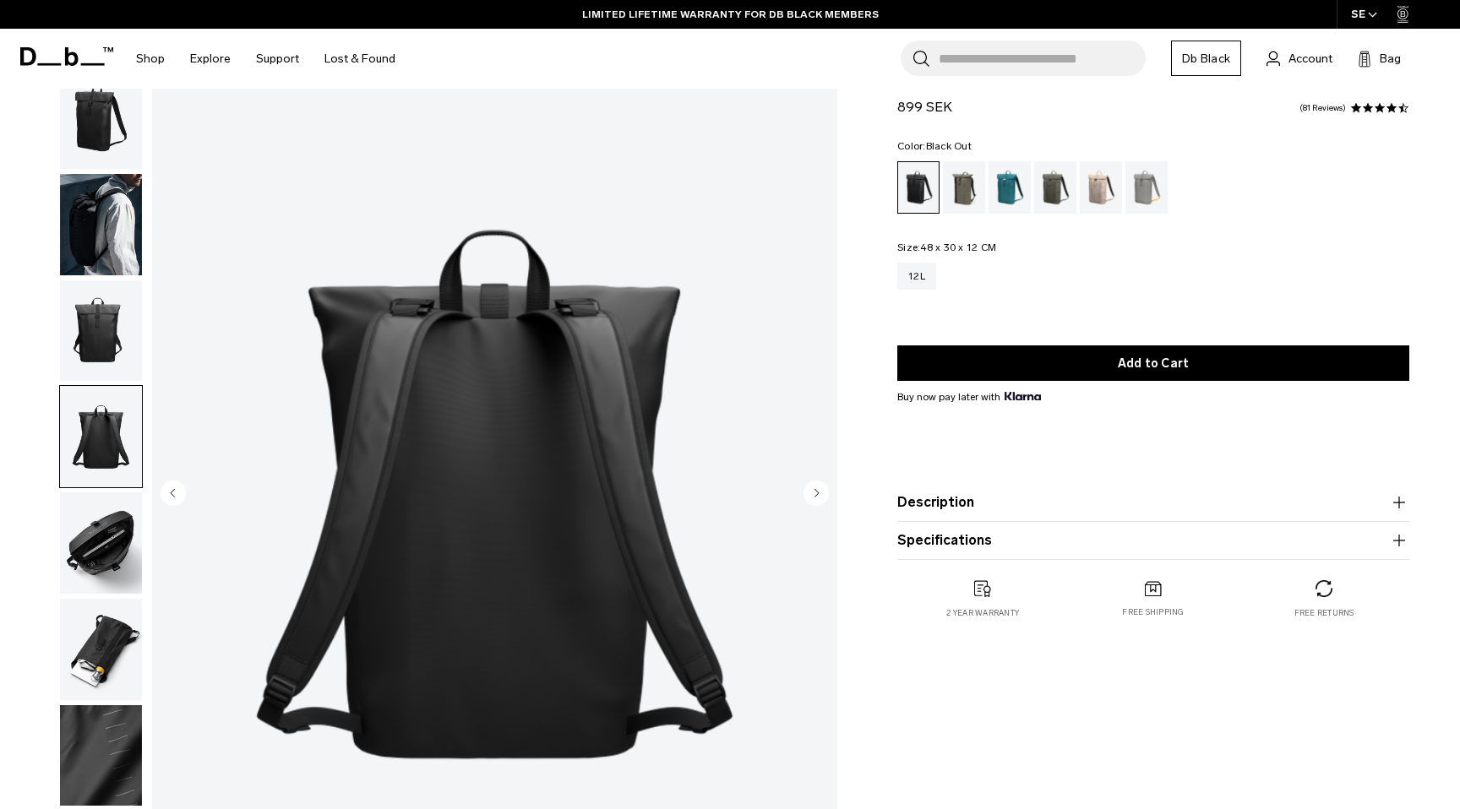
click at [818, 497] on circle "Next slide" at bounding box center [815, 492] width 25 height 25
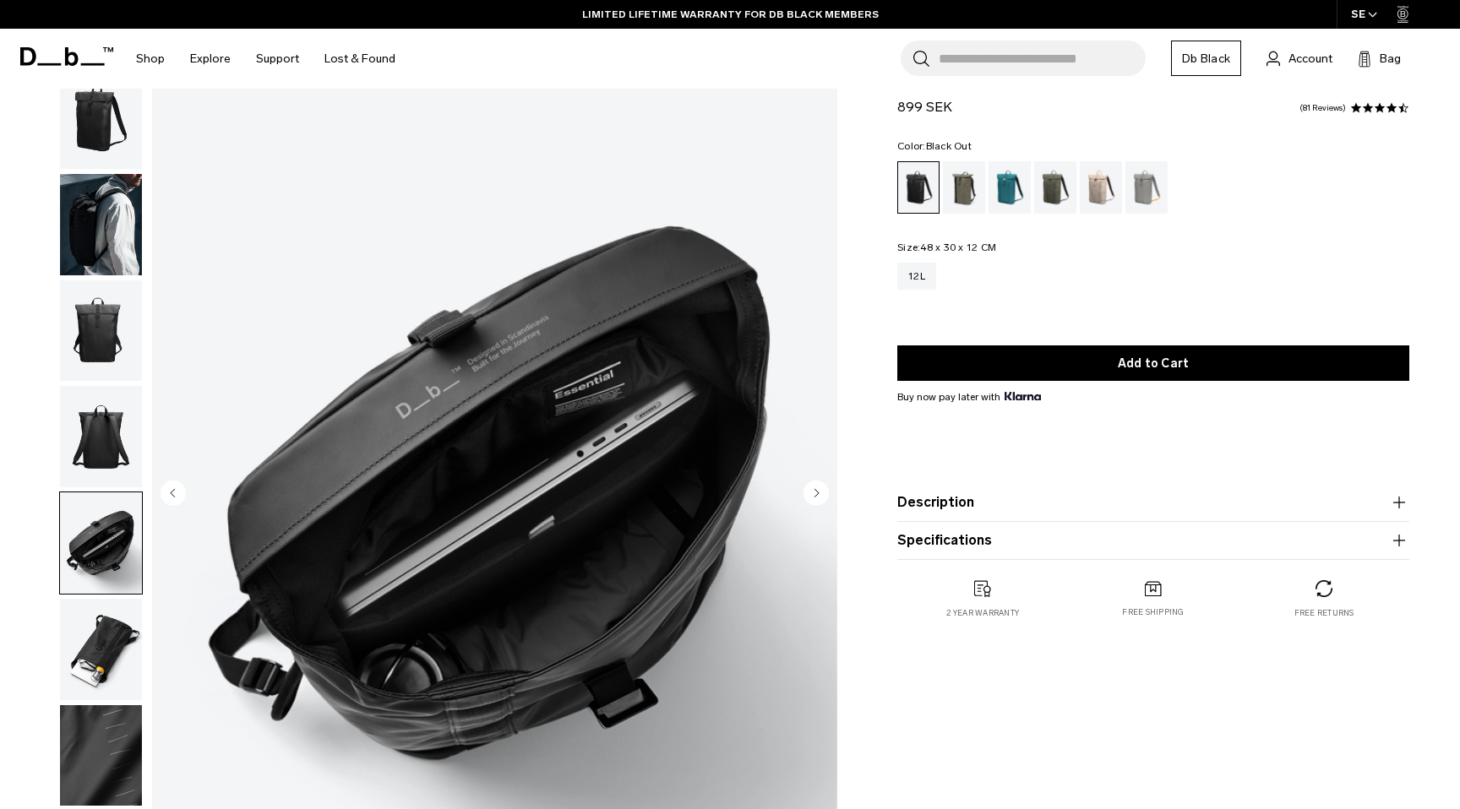
click at [818, 497] on circle "Next slide" at bounding box center [815, 492] width 25 height 25
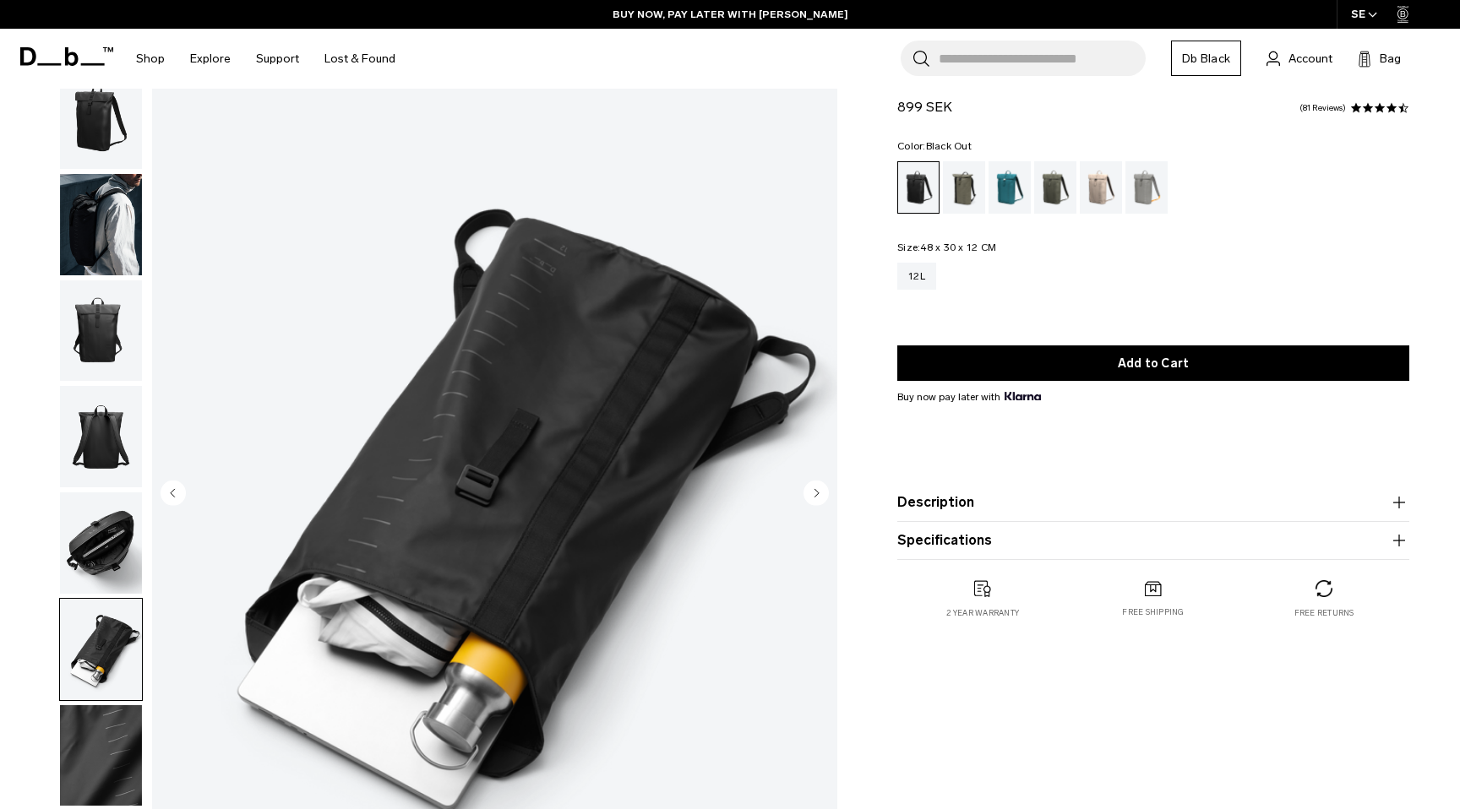
click at [818, 497] on circle "Next slide" at bounding box center [815, 492] width 25 height 25
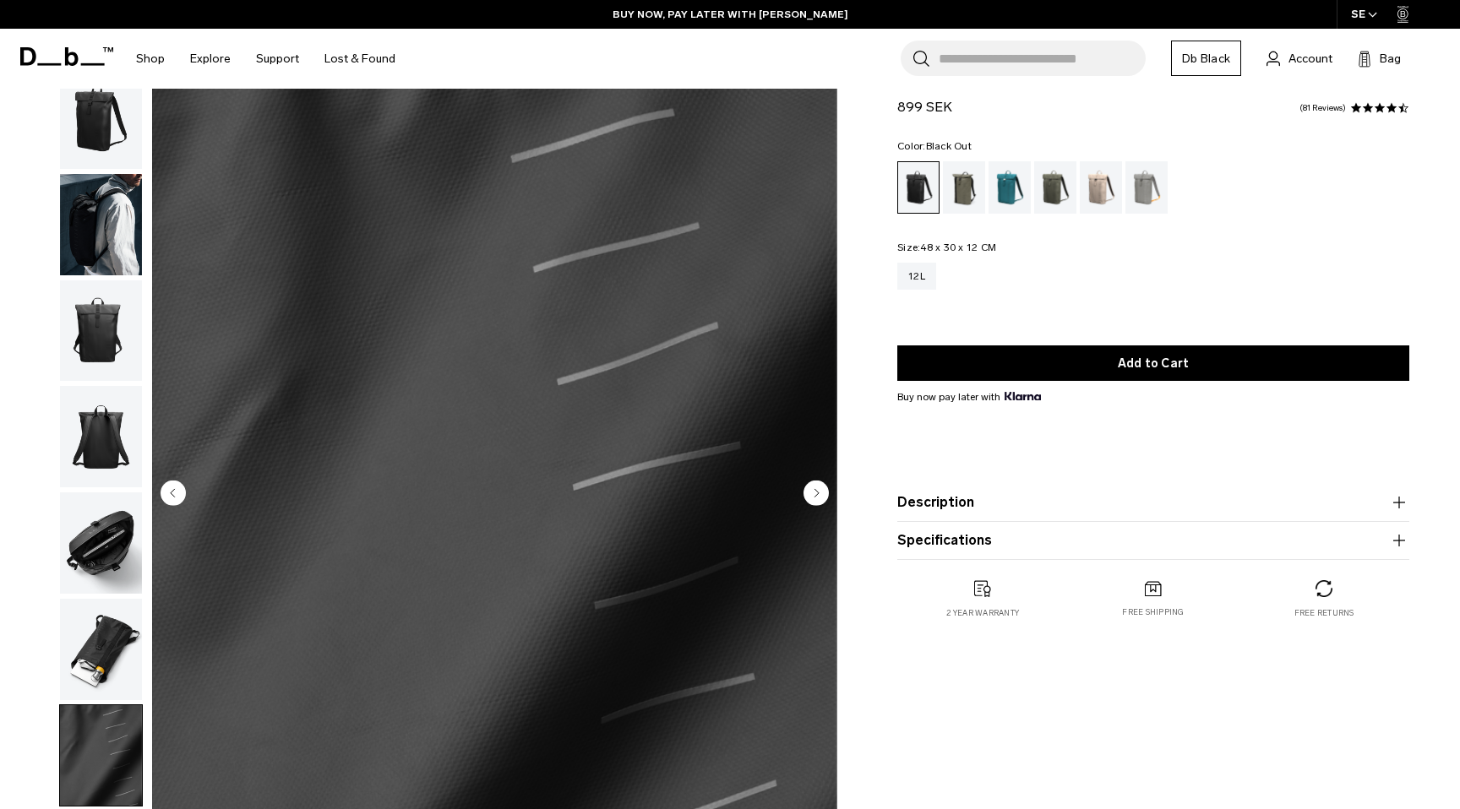
click at [818, 497] on circle "Next slide" at bounding box center [815, 492] width 25 height 25
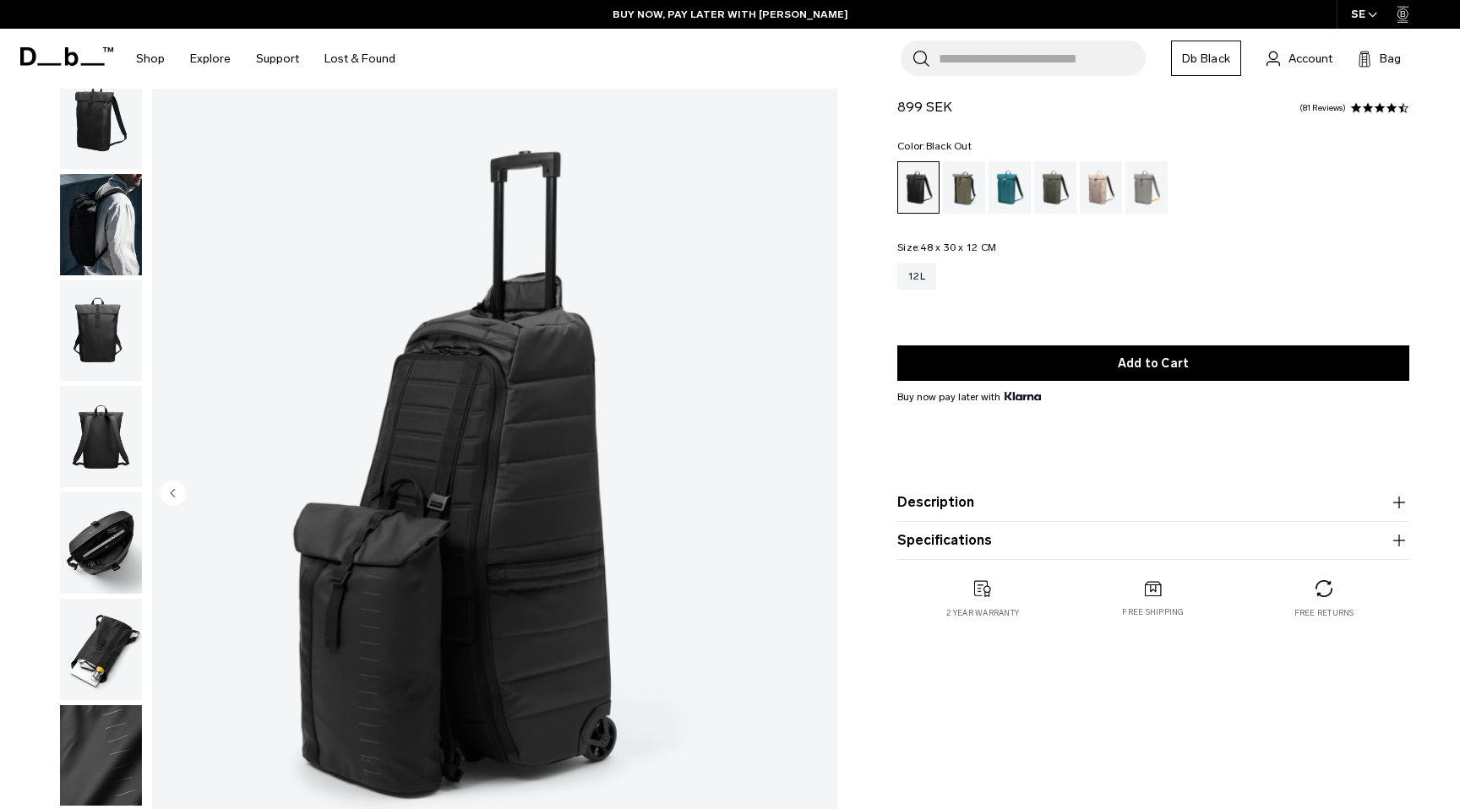
click at [818, 497] on img "8 / 8" at bounding box center [494, 495] width 685 height 856
click at [77, 203] on img "button" at bounding box center [101, 224] width 82 height 101
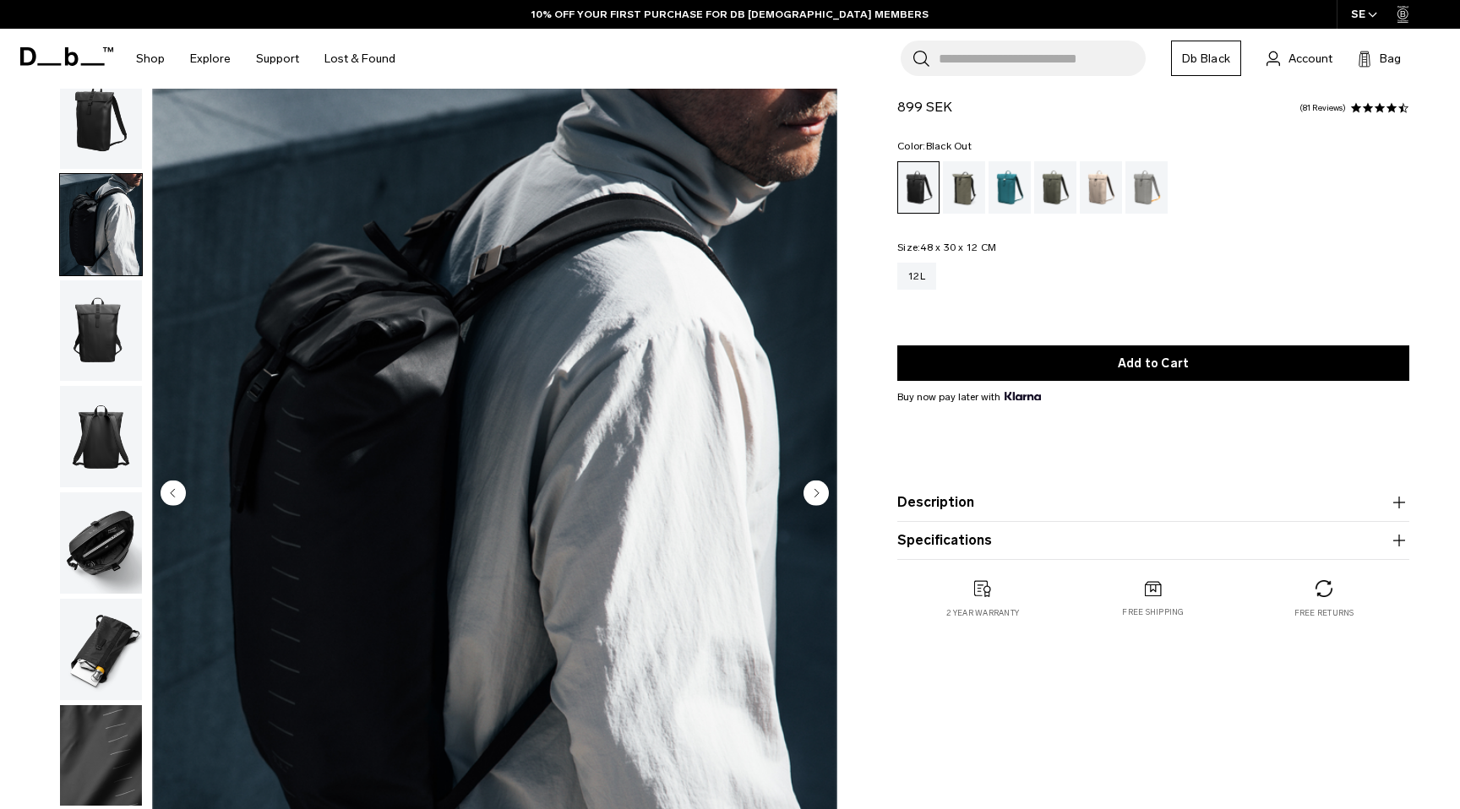
click at [87, 119] on img "button" at bounding box center [101, 118] width 82 height 101
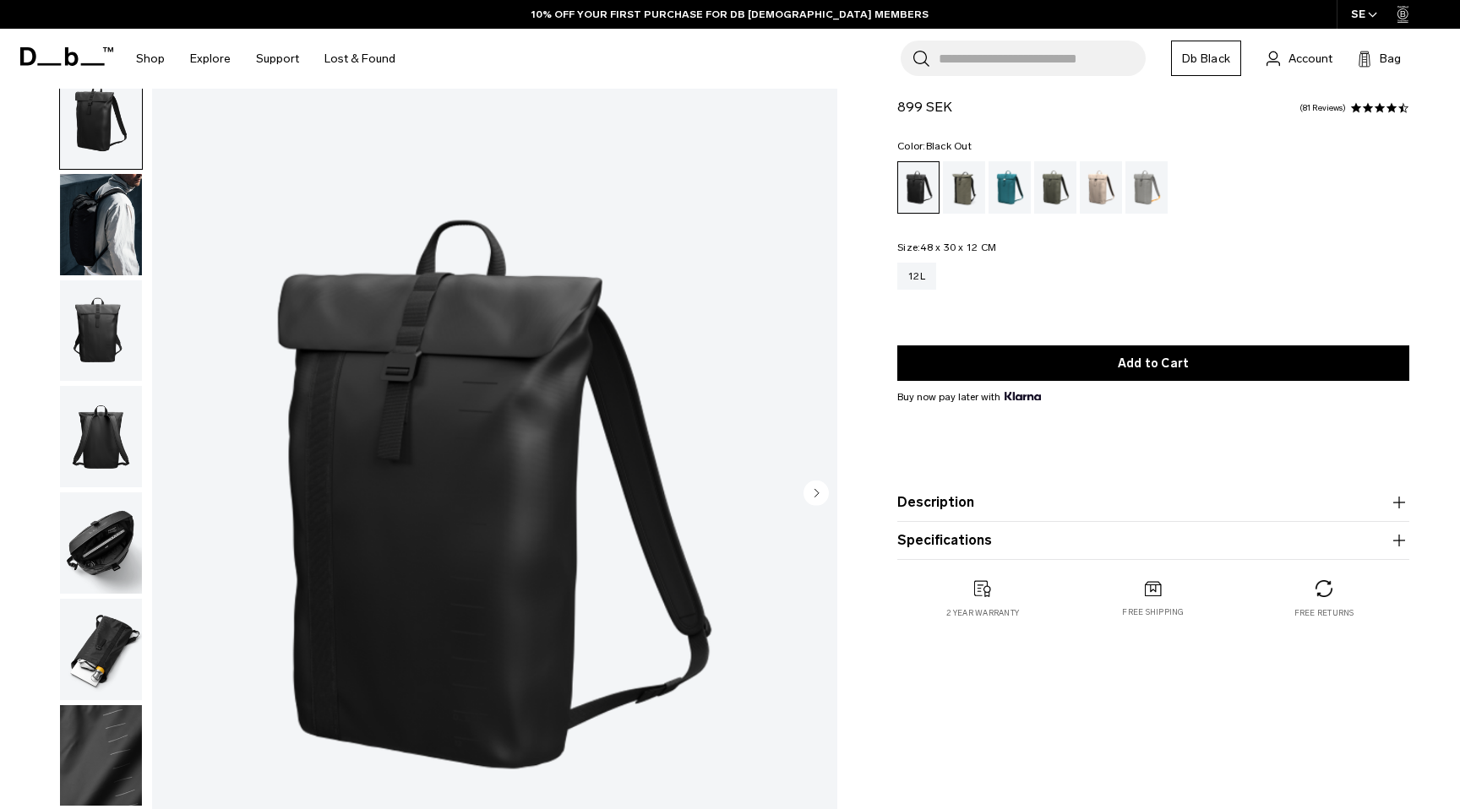
click at [434, 357] on img "1 / 8" at bounding box center [494, 495] width 685 height 856
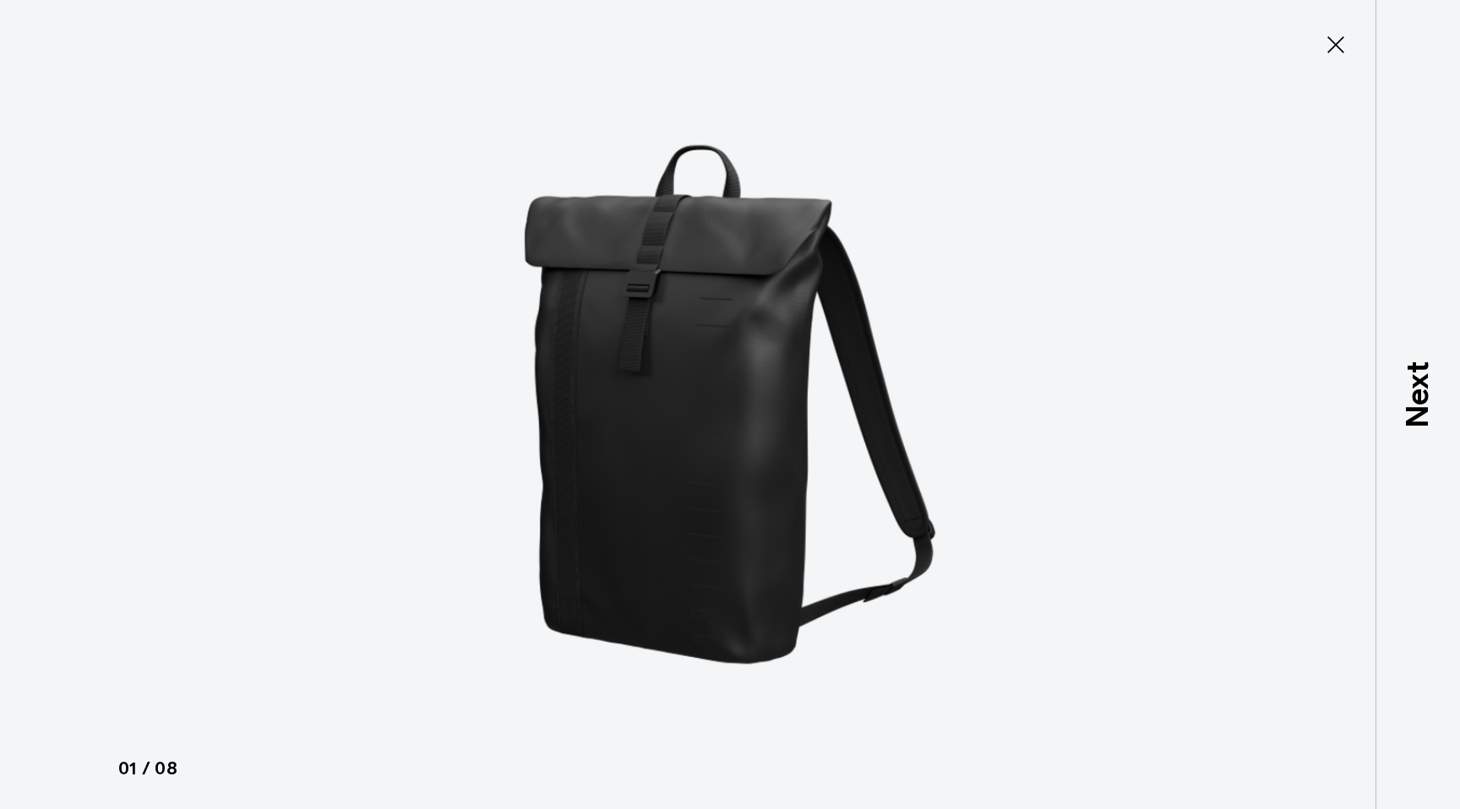
click at [578, 312] on img at bounding box center [730, 404] width 760 height 809
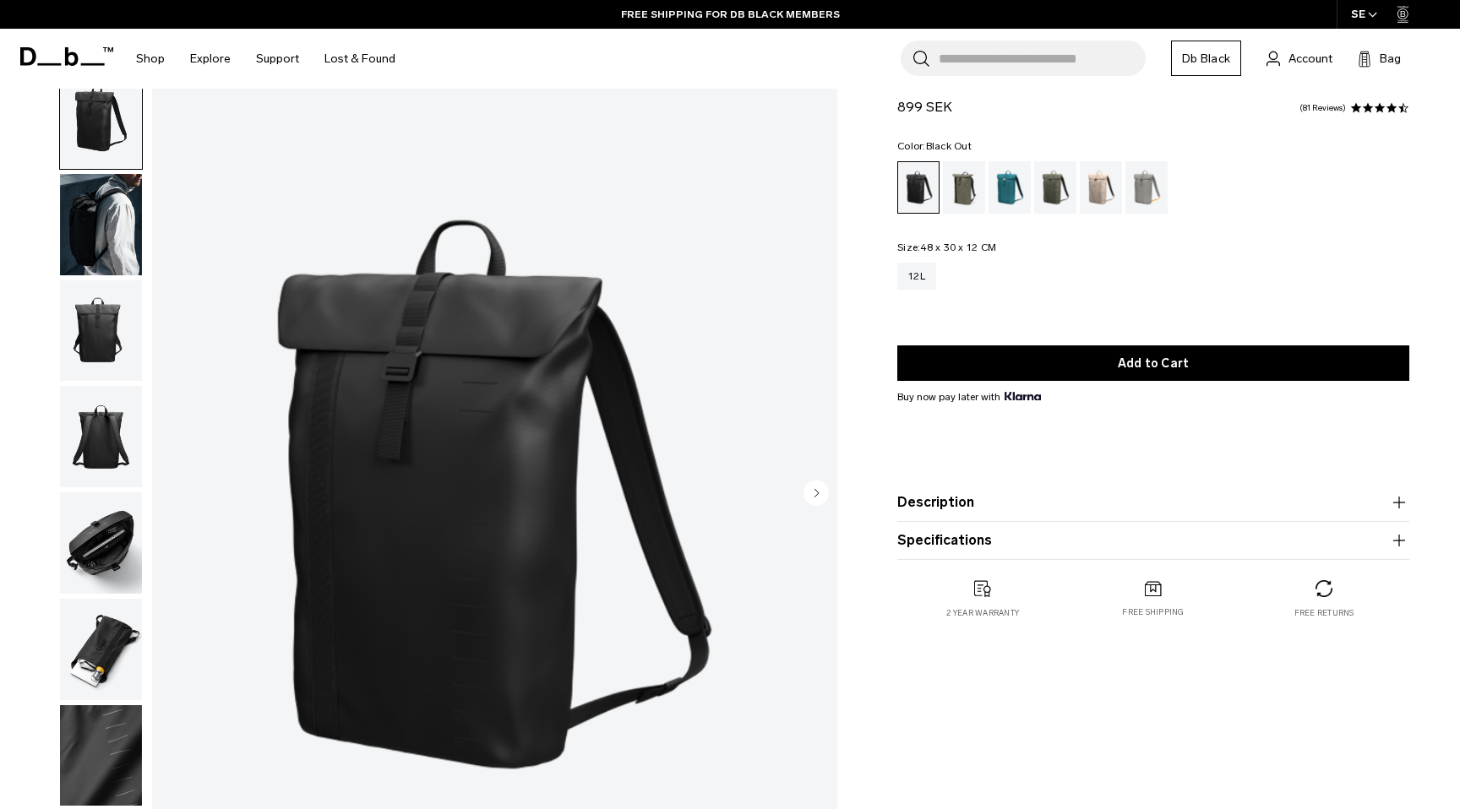
drag, startPoint x: 919, startPoint y: 244, endPoint x: 1098, endPoint y: 244, distance: 179.1
click at [1098, 244] on fieldset "Size: 48 x 30 x 12 CM Out of stock 12L" at bounding box center [1153, 278] width 512 height 72
click at [120, 329] on img "button" at bounding box center [101, 330] width 82 height 101
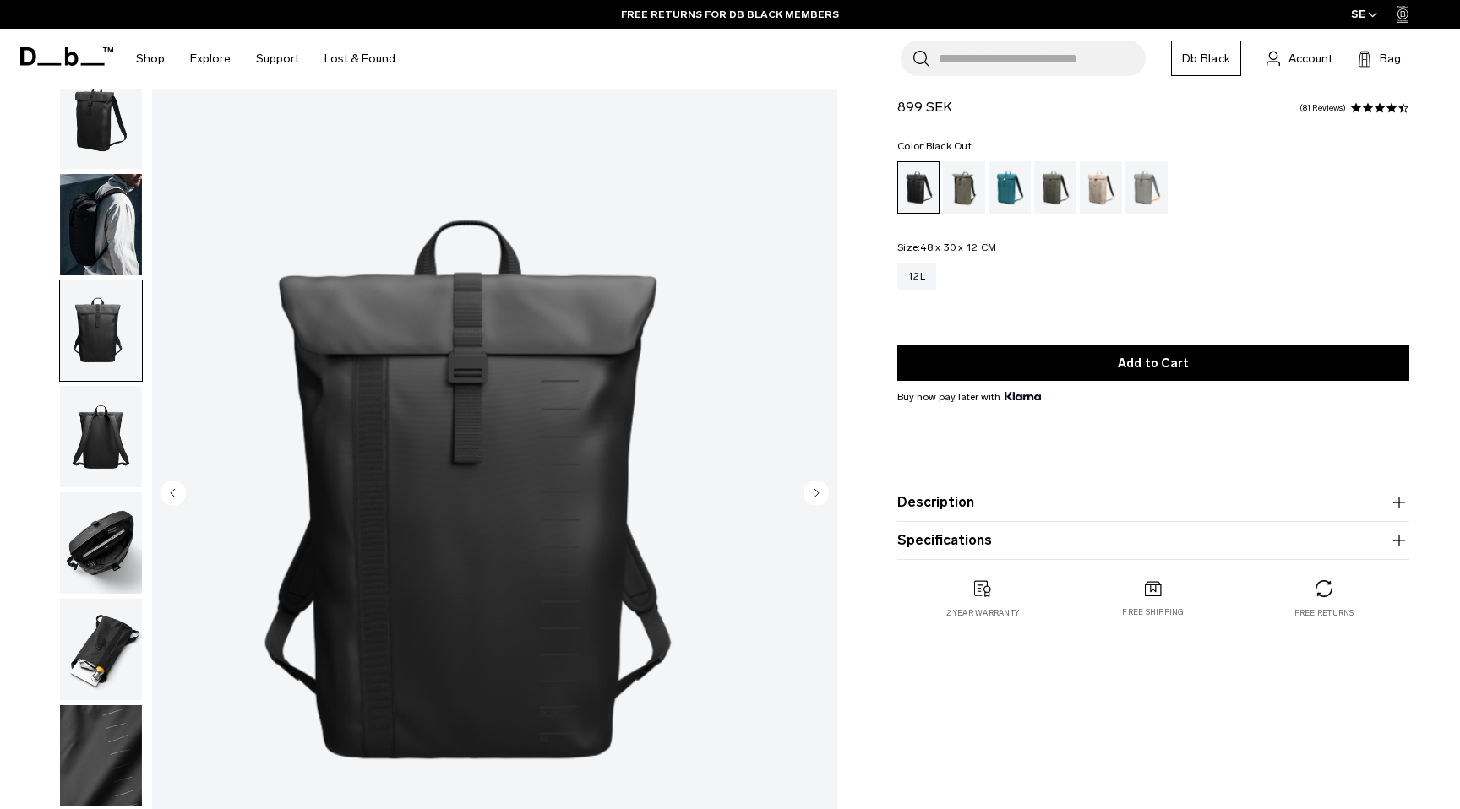
click at [104, 216] on img "button" at bounding box center [101, 224] width 82 height 101
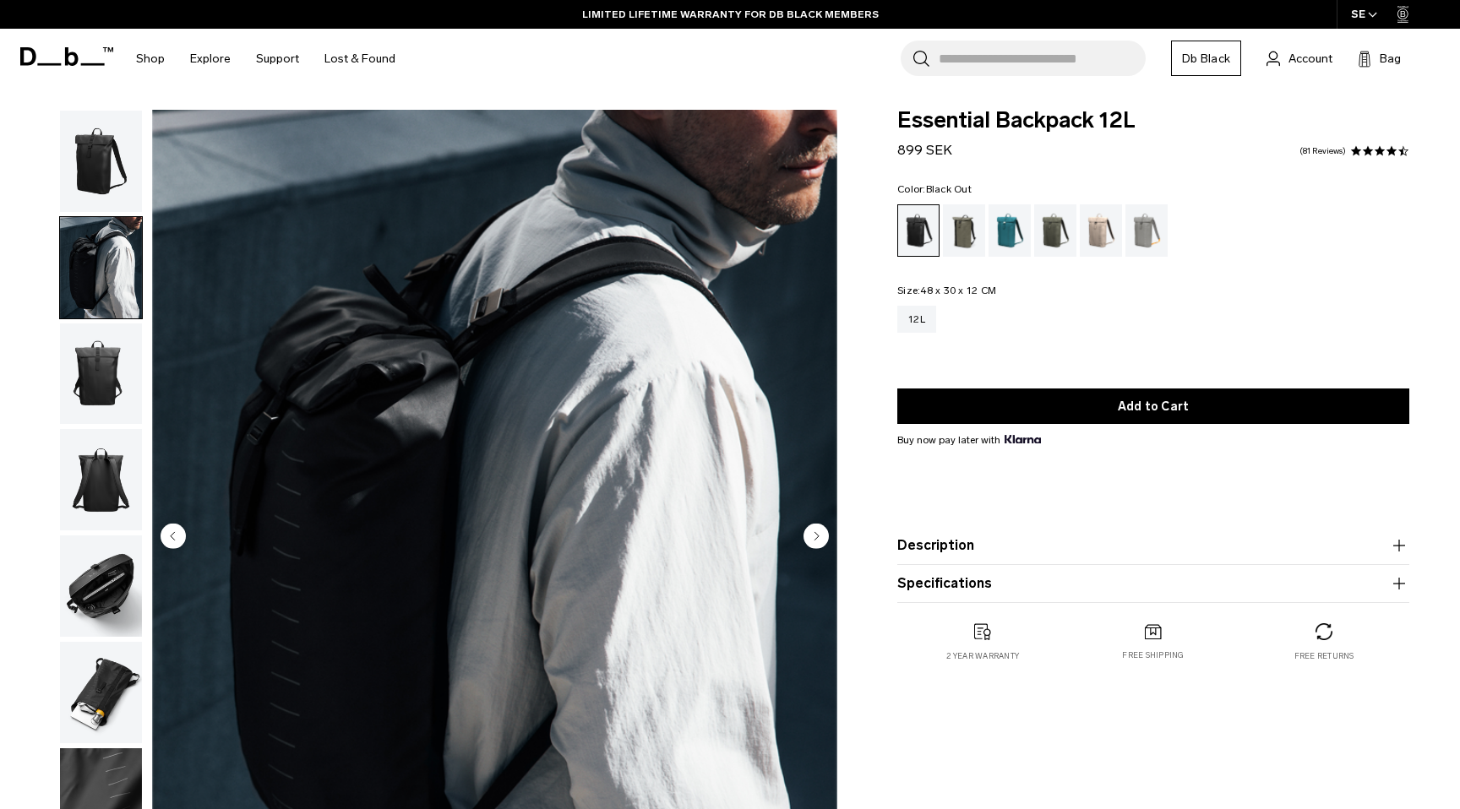
scroll to position [0, 0]
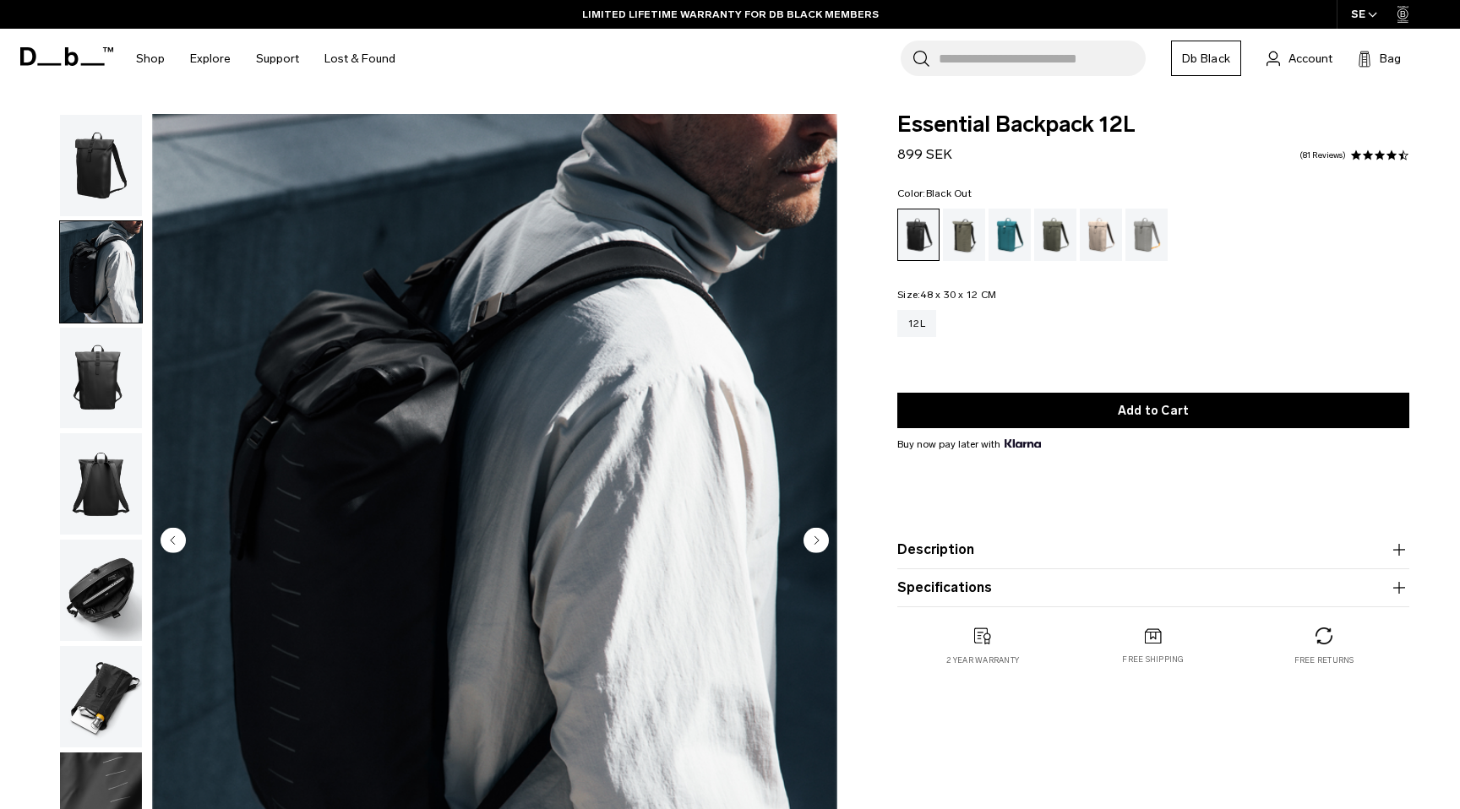
click at [819, 538] on circle "Next slide" at bounding box center [815, 539] width 25 height 25
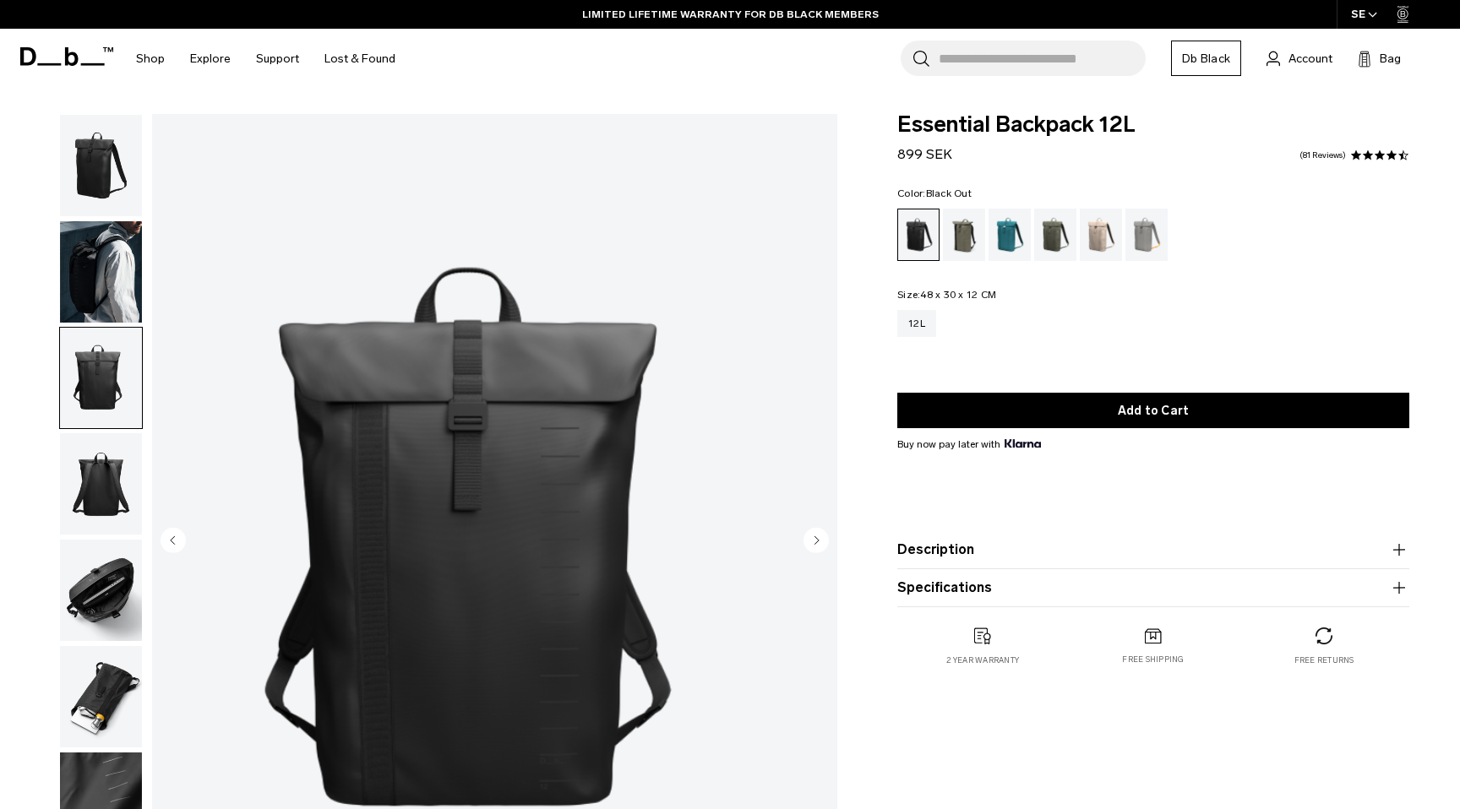
click at [819, 538] on circle "Next slide" at bounding box center [815, 539] width 25 height 25
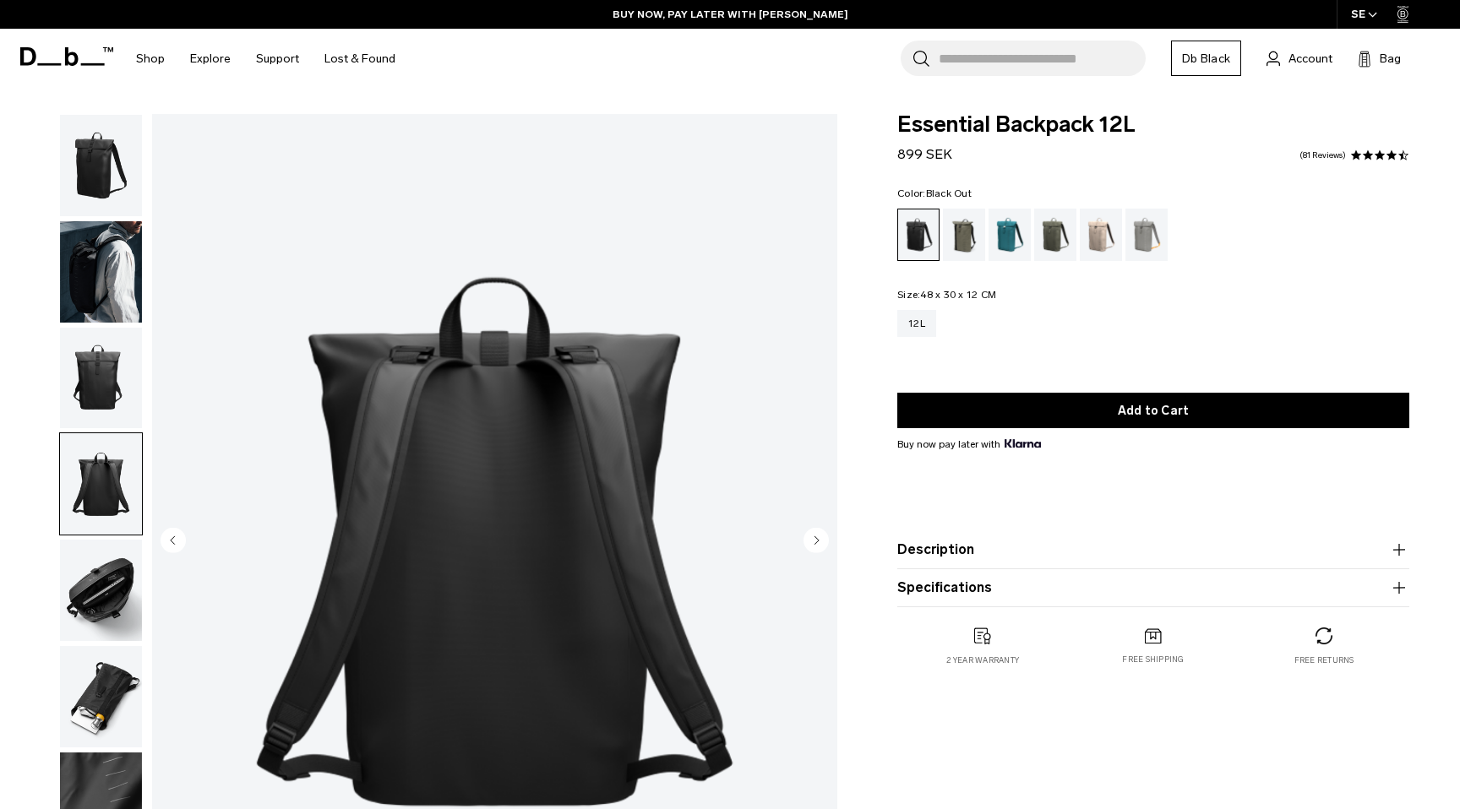
click at [819, 538] on circle "Next slide" at bounding box center [815, 539] width 25 height 25
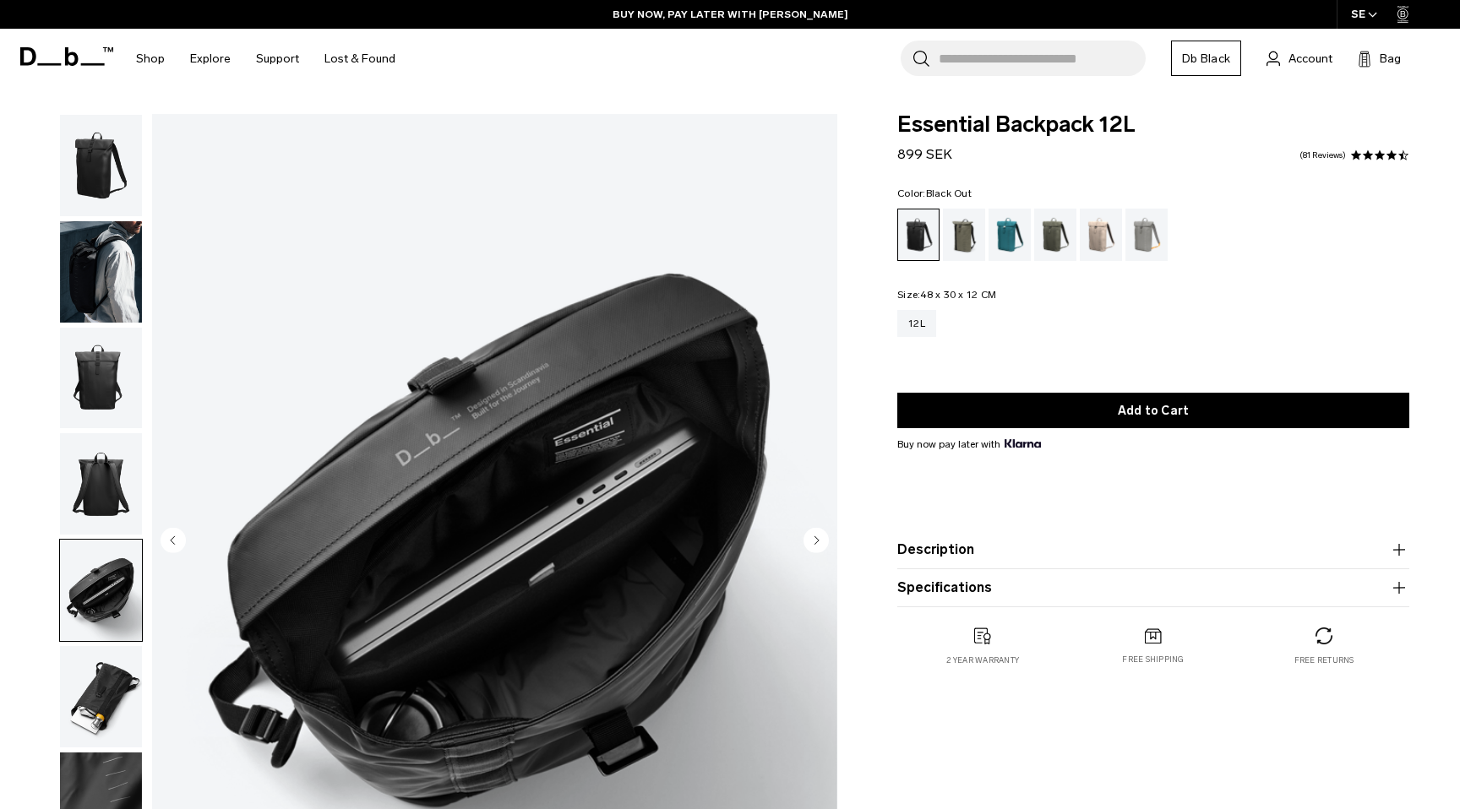
click at [819, 538] on circle "Next slide" at bounding box center [815, 539] width 25 height 25
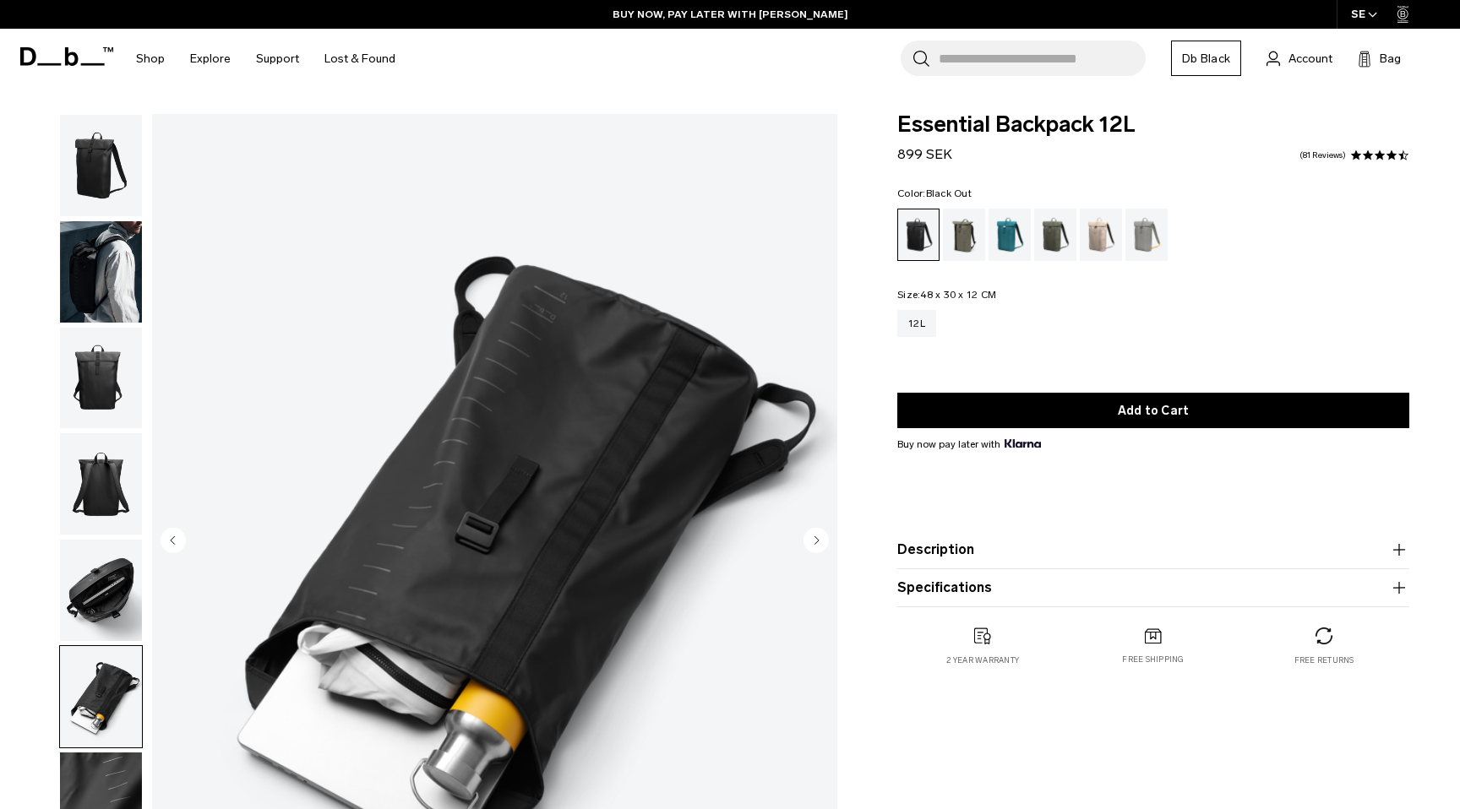
click at [819, 538] on circle "Next slide" at bounding box center [815, 539] width 25 height 25
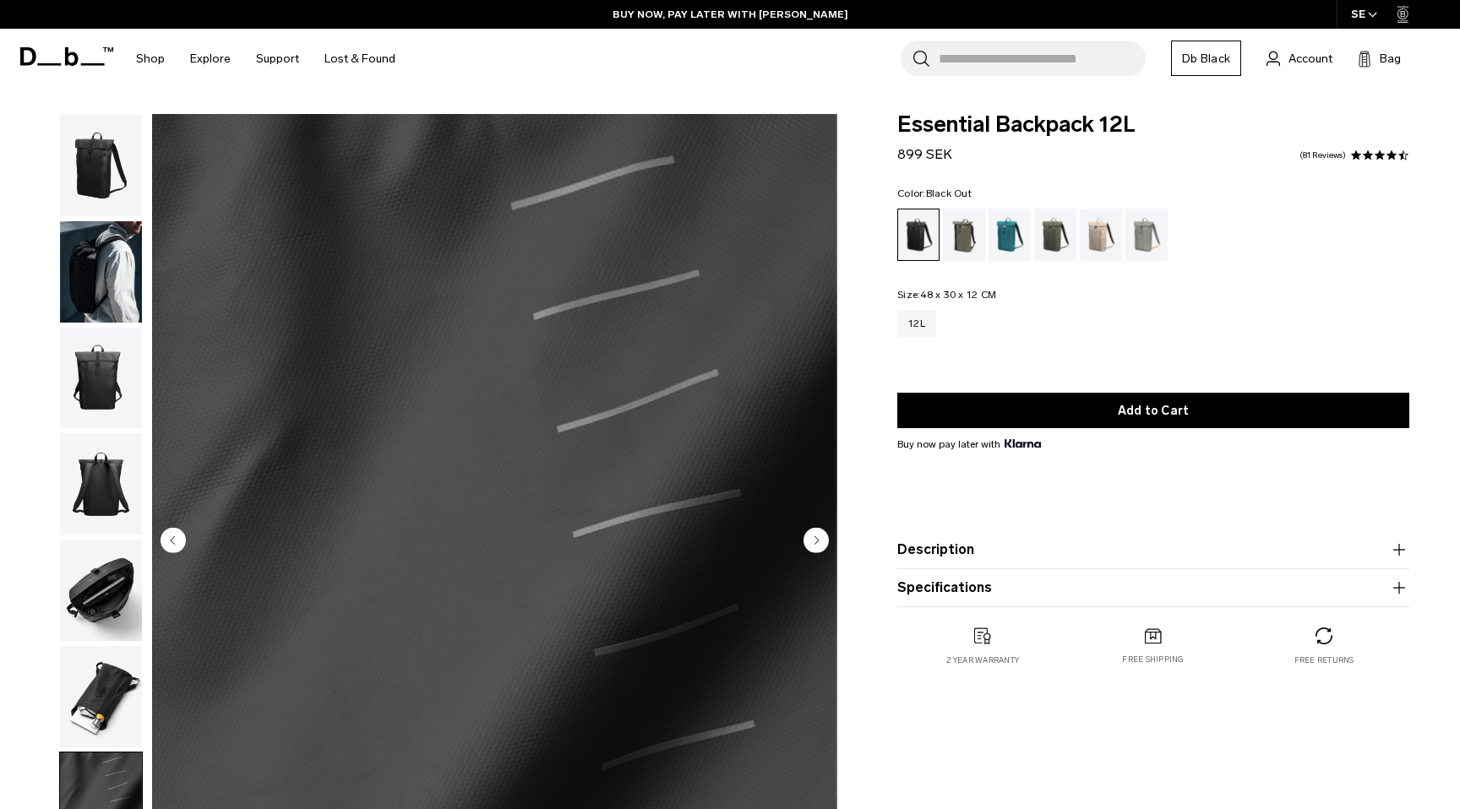
click at [818, 538] on circle "Next slide" at bounding box center [815, 539] width 25 height 25
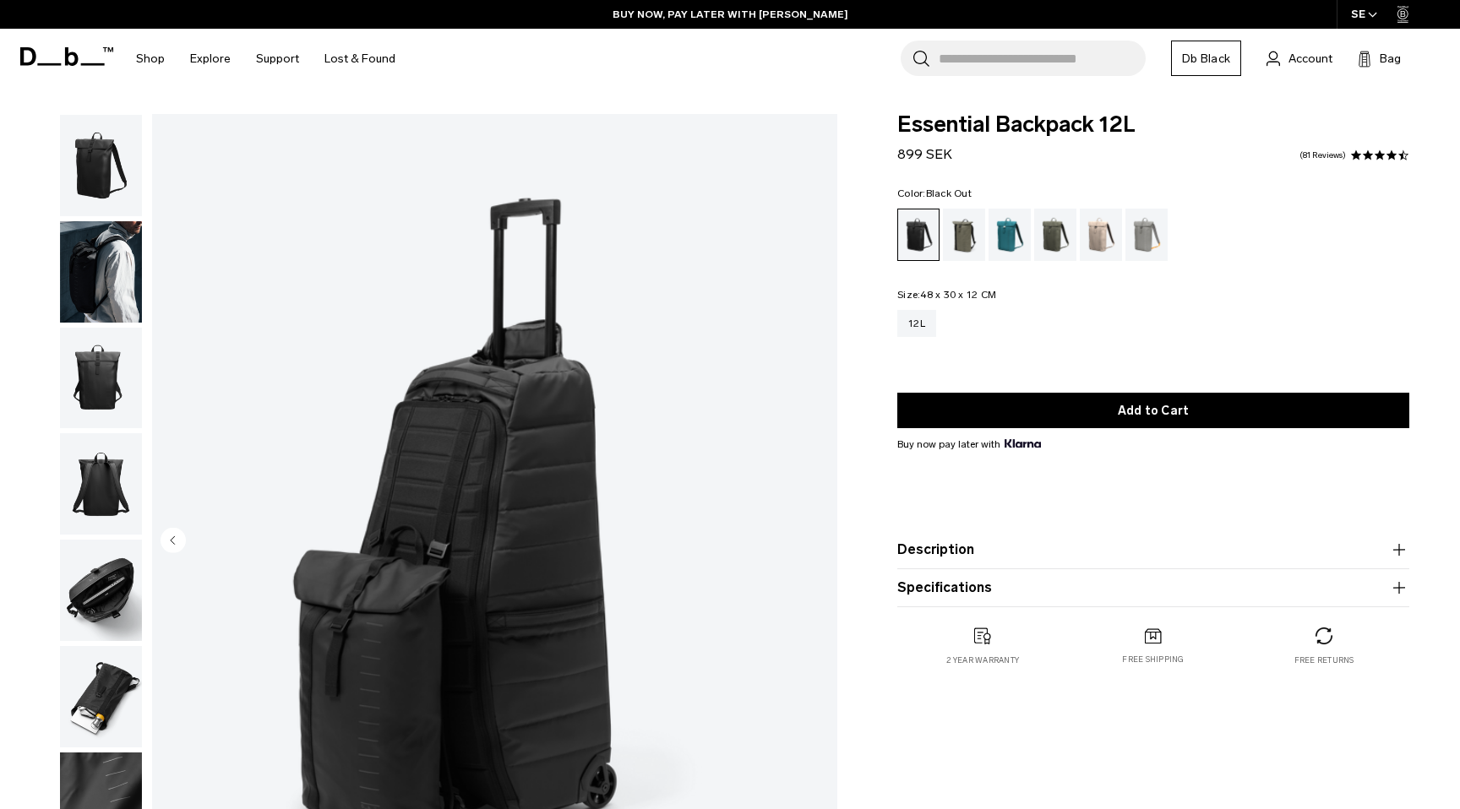
click at [818, 538] on img "8 / 8" at bounding box center [494, 542] width 685 height 856
